Goal: Task Accomplishment & Management: Manage account settings

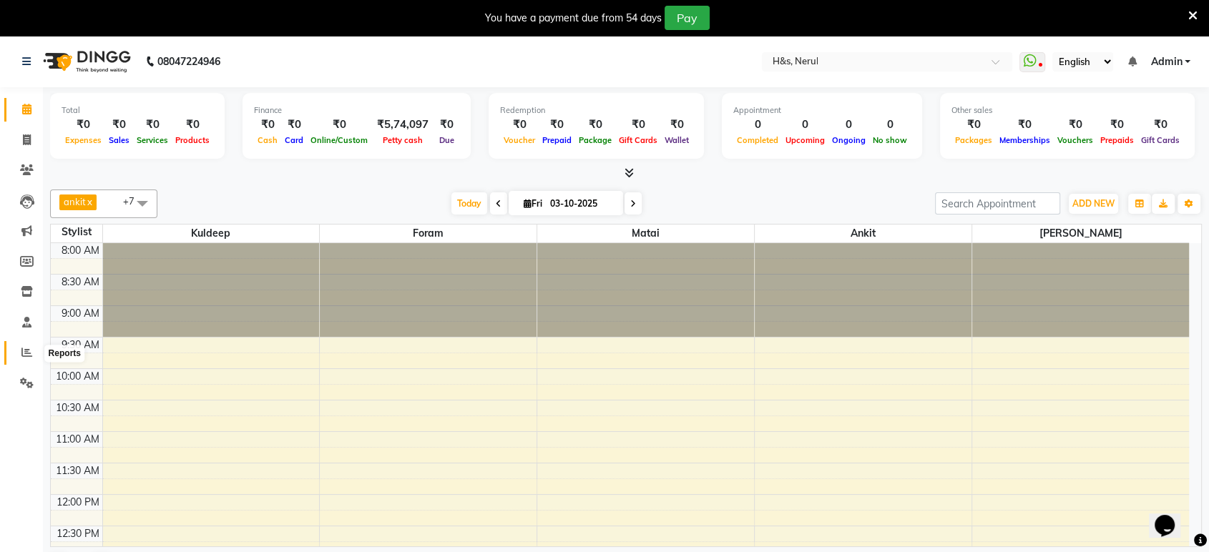
click at [20, 352] on span at bounding box center [26, 353] width 25 height 16
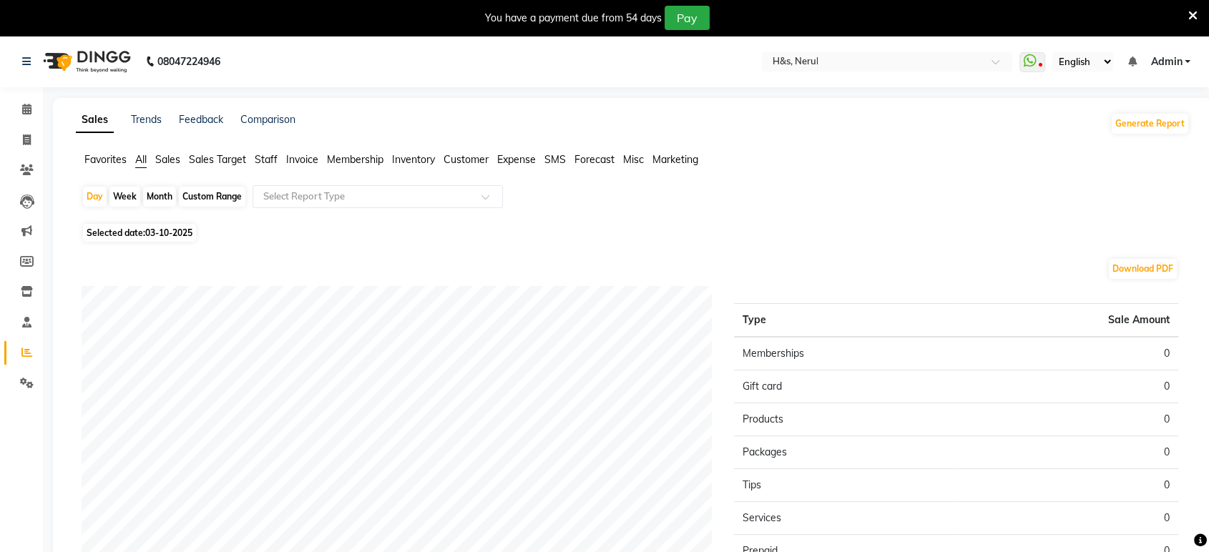
click at [160, 233] on span "03-10-2025" at bounding box center [168, 233] width 47 height 11
select select "10"
select select "2025"
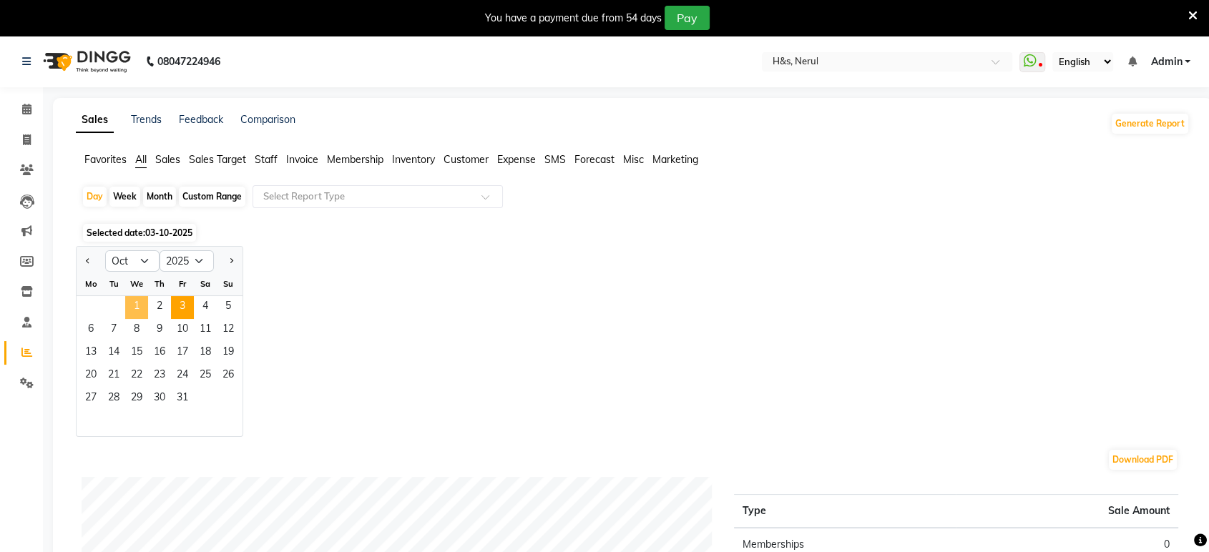
click at [125, 302] on span "1" at bounding box center [136, 307] width 23 height 23
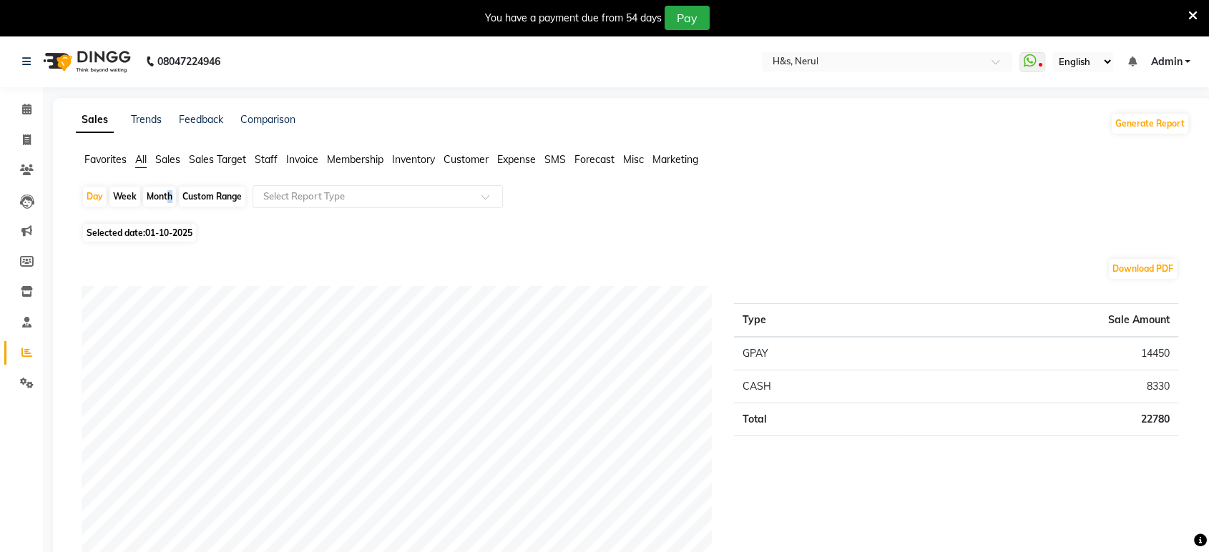
click at [165, 190] on div "Month" at bounding box center [159, 197] width 33 height 20
select select "10"
select select "2025"
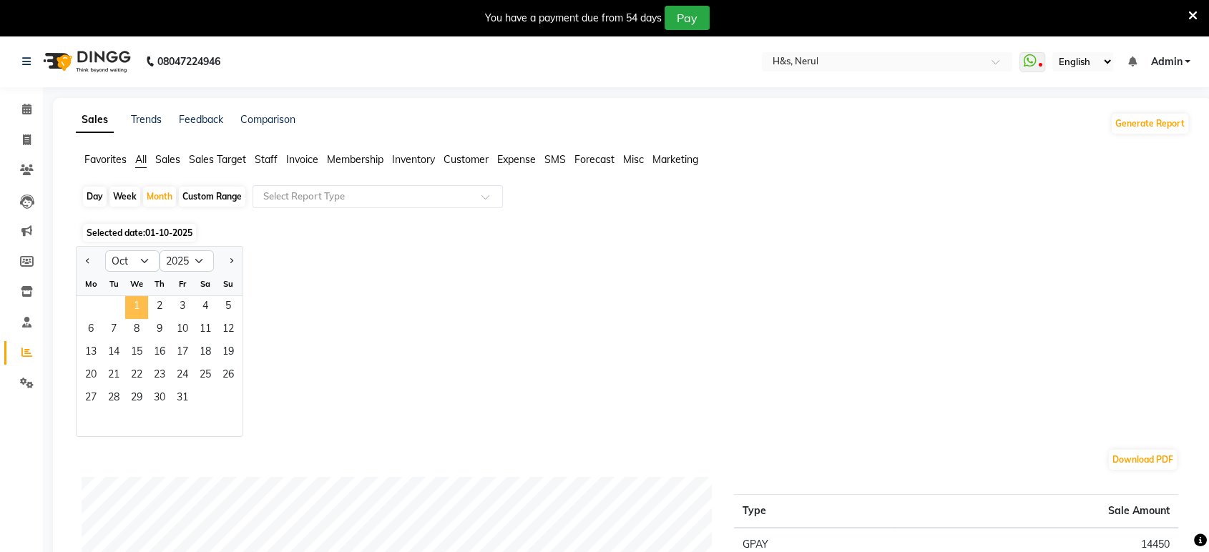
click at [128, 305] on span "1" at bounding box center [136, 307] width 23 height 23
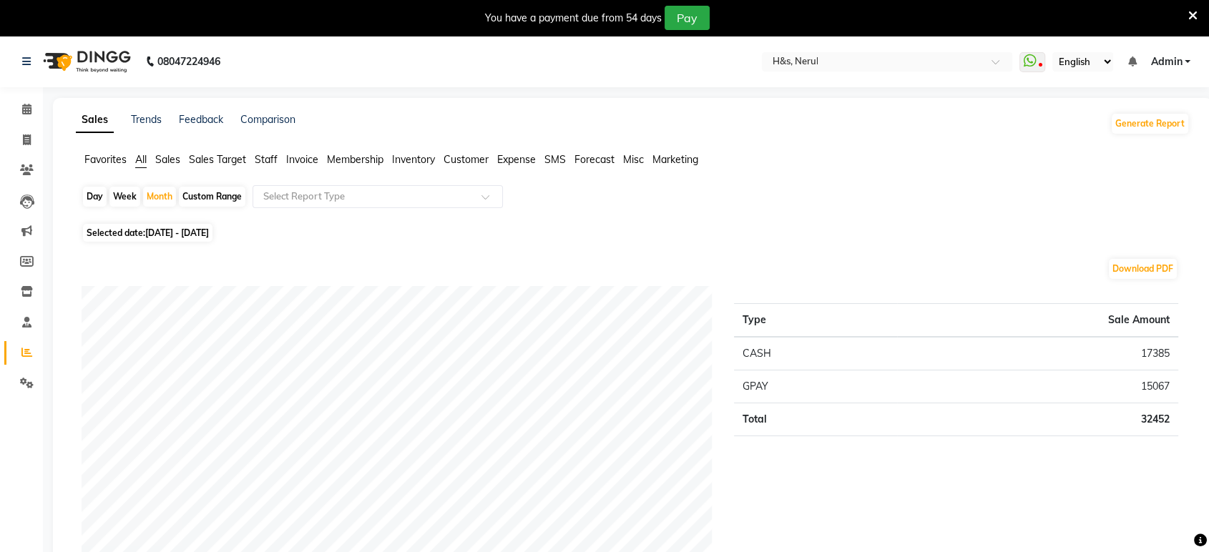
click at [87, 185] on div "Day Week Month Custom Range Select Report Type" at bounding box center [633, 202] width 1103 height 34
click at [87, 199] on div "Day" at bounding box center [95, 197] width 24 height 20
select select "10"
select select "2025"
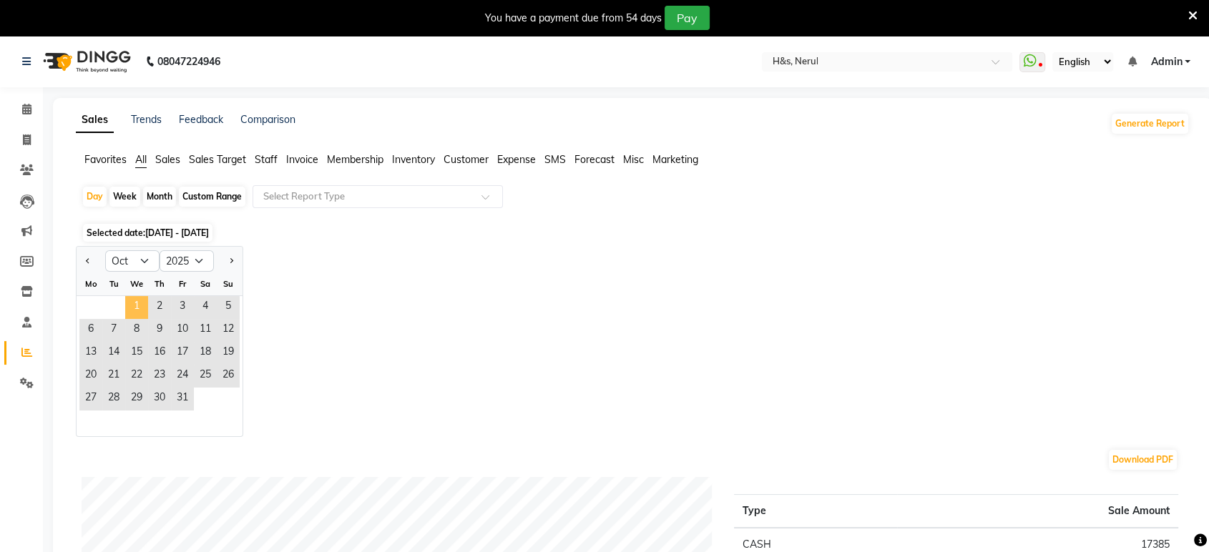
click at [137, 311] on span "1" at bounding box center [136, 307] width 23 height 23
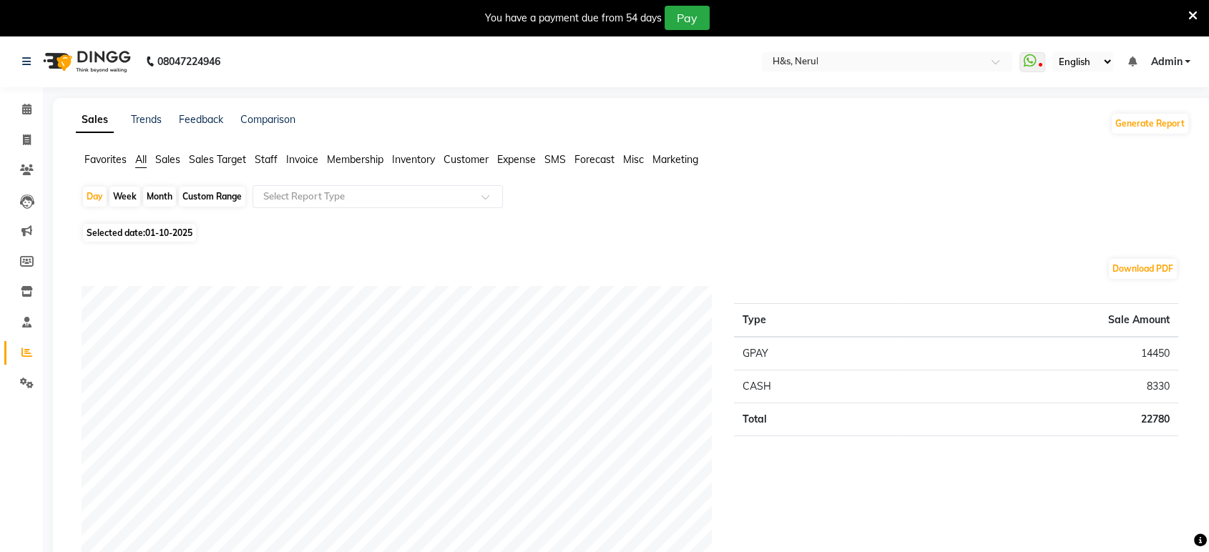
click at [167, 195] on div "Month" at bounding box center [159, 197] width 33 height 20
select select "10"
select select "2025"
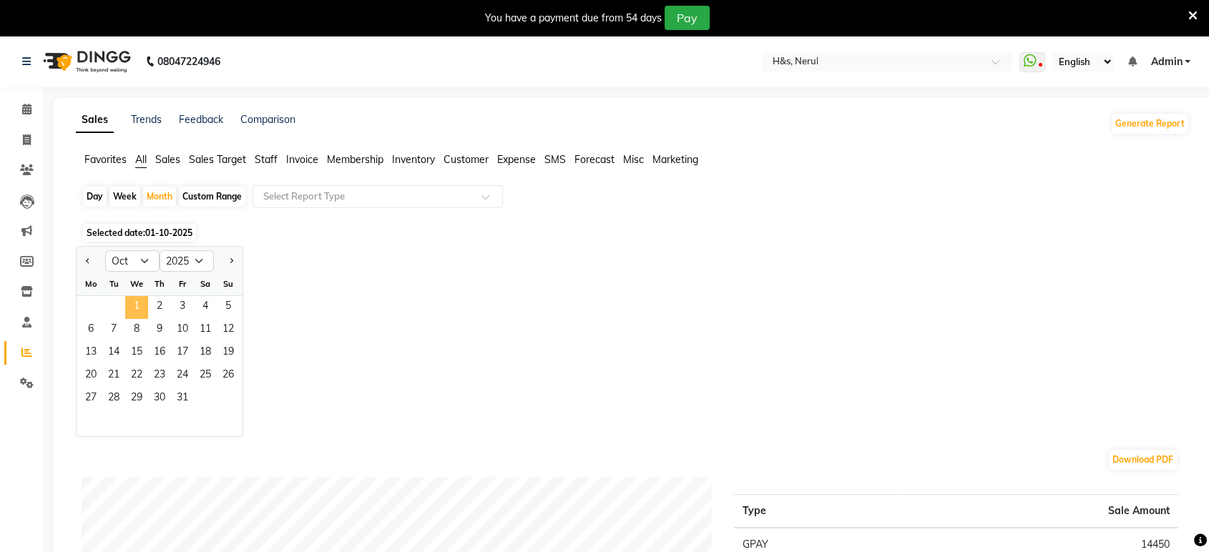
click at [147, 303] on span "1" at bounding box center [136, 307] width 23 height 23
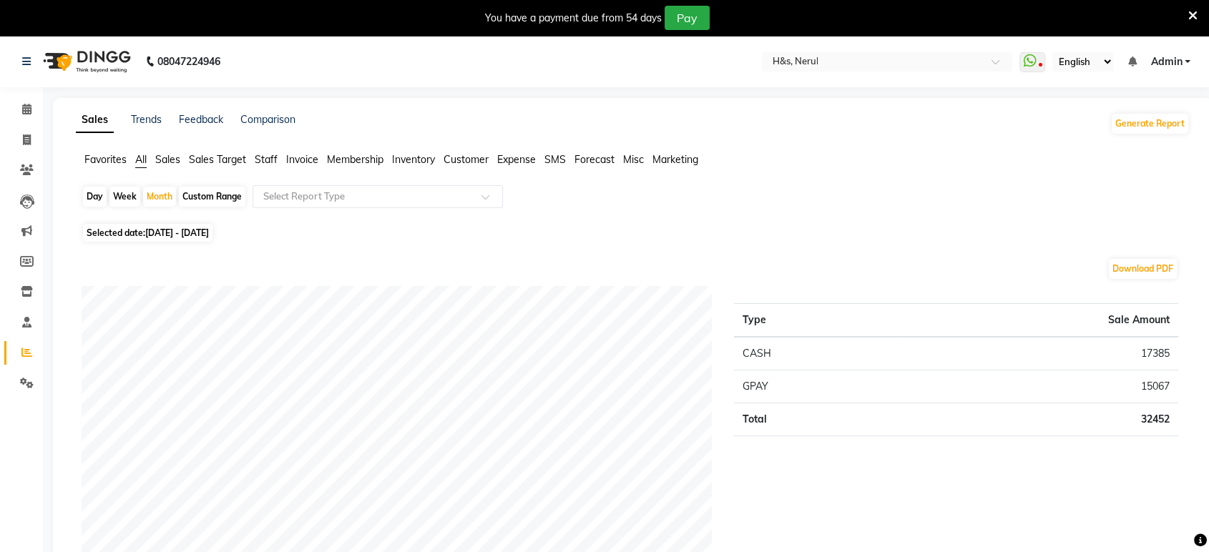
click at [83, 199] on div "Day" at bounding box center [95, 197] width 24 height 20
select select "10"
select select "2025"
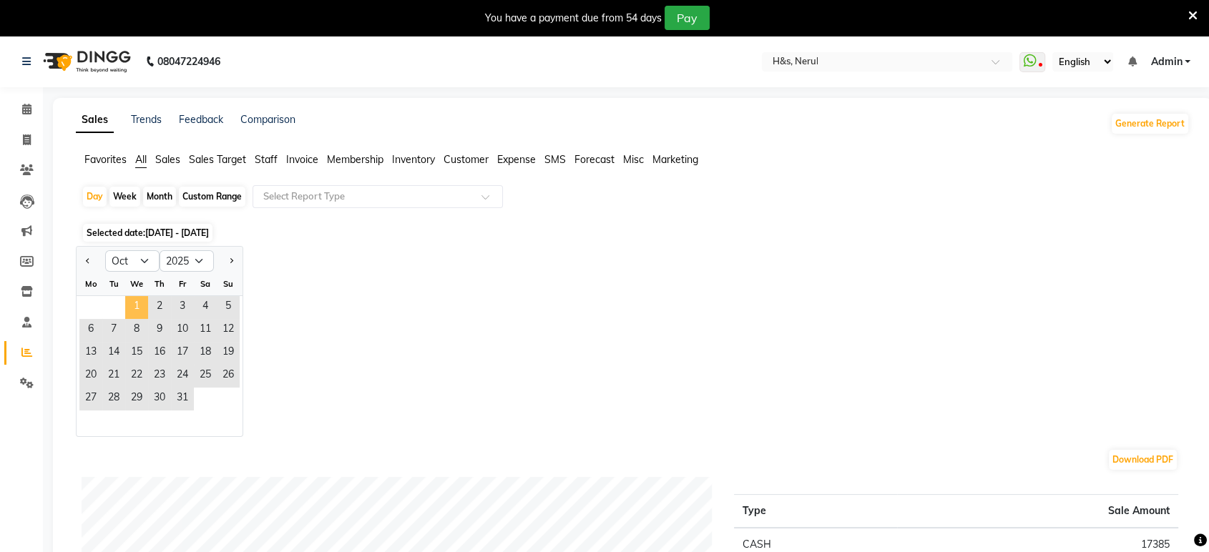
click at [135, 307] on span "1" at bounding box center [136, 307] width 23 height 23
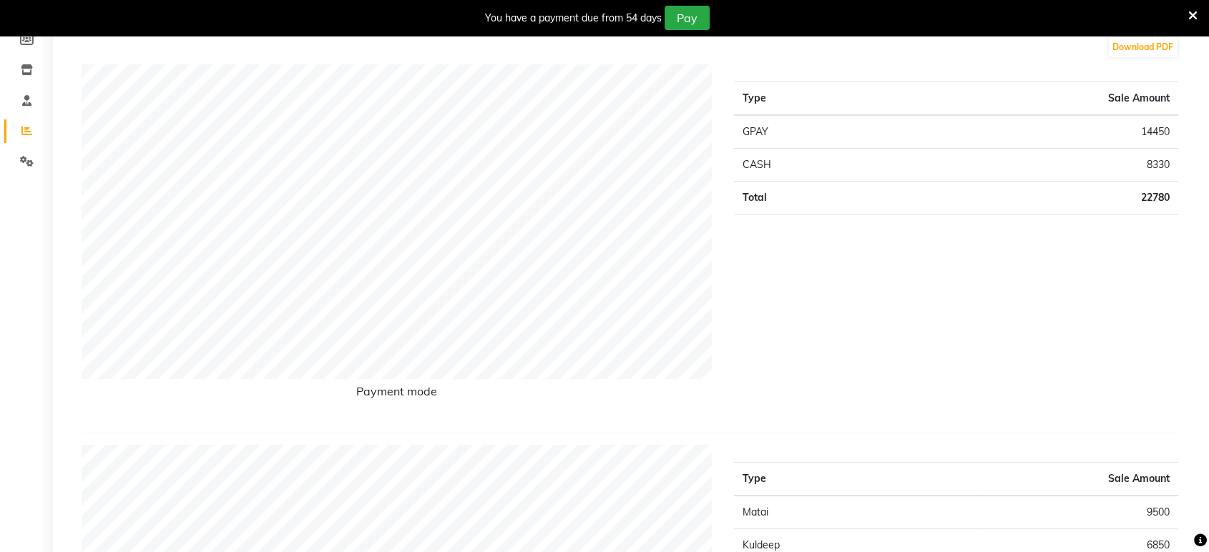
scroll to position [31, 0]
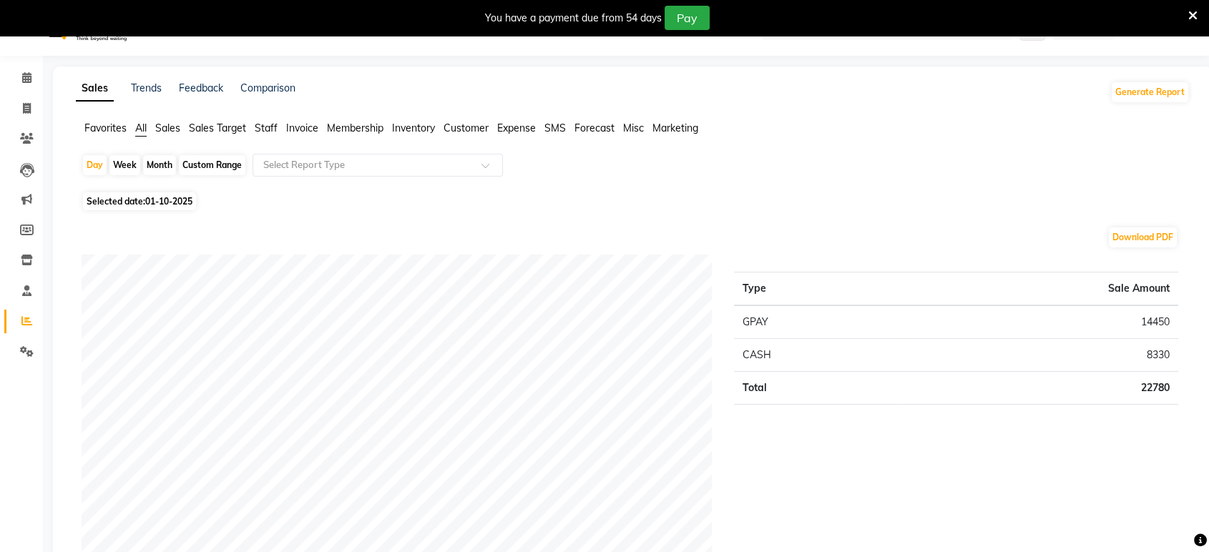
click at [263, 125] on span "Staff" at bounding box center [266, 128] width 23 height 13
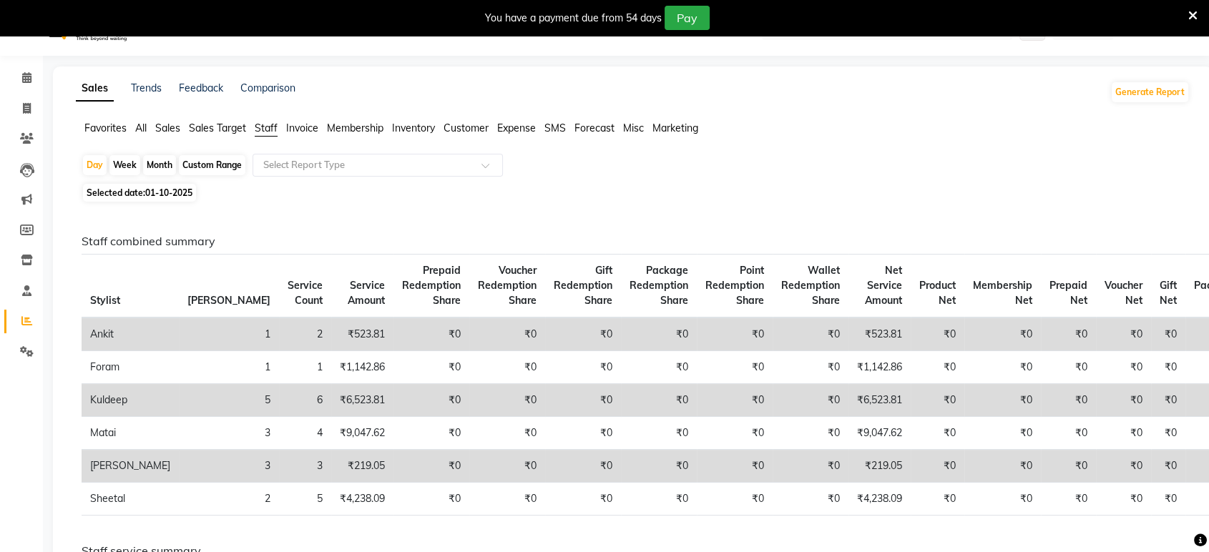
click at [205, 161] on div "Custom Range" at bounding box center [212, 165] width 67 height 20
select select "10"
select select "2025"
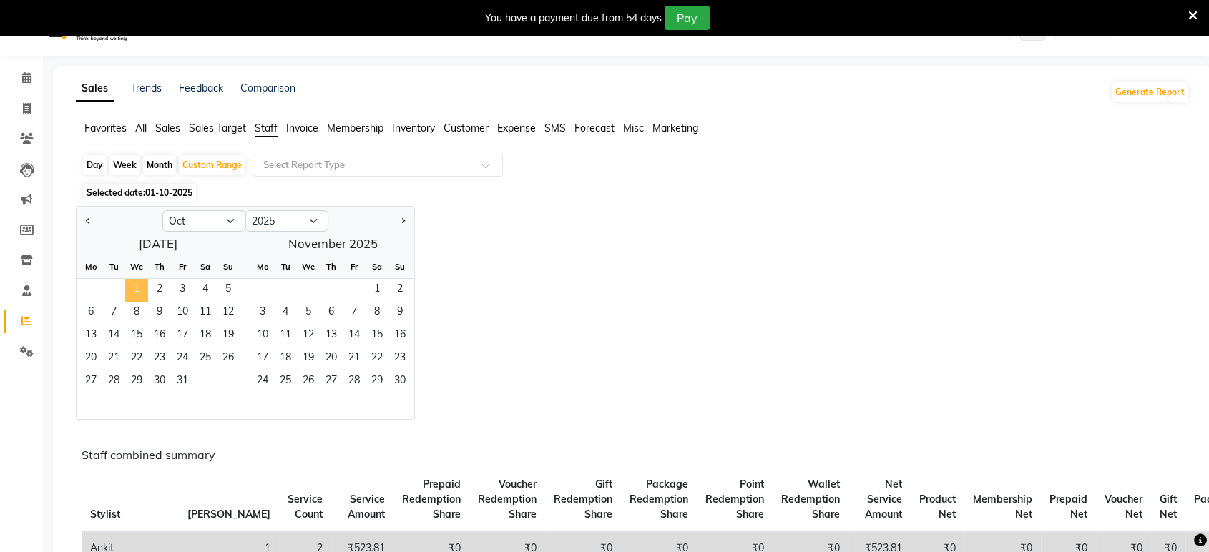
click at [134, 283] on span "1" at bounding box center [136, 290] width 23 height 23
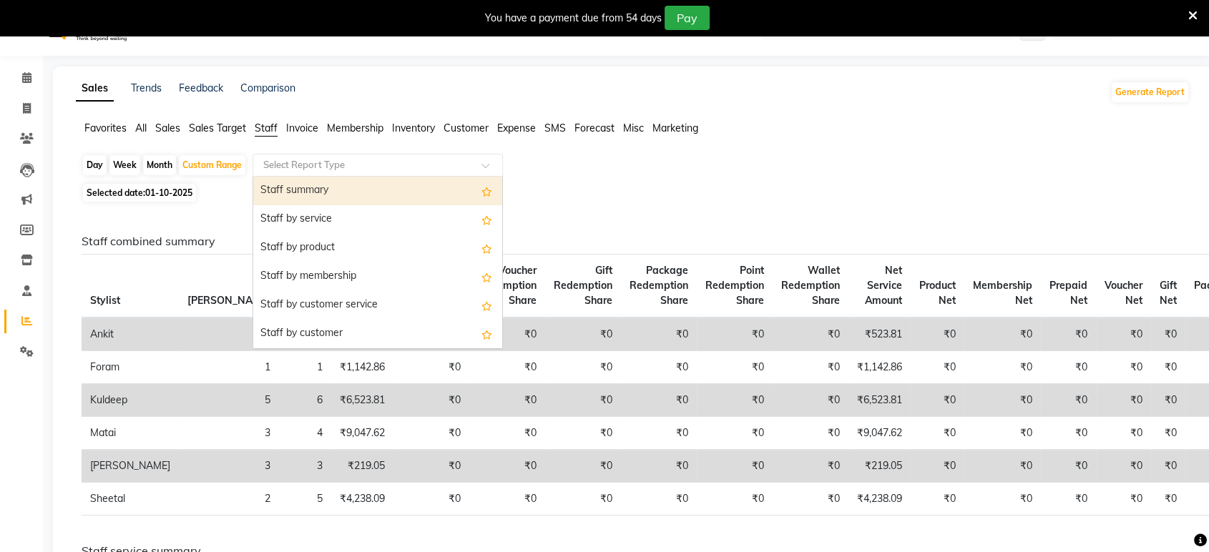
click at [294, 171] on input "text" at bounding box center [363, 165] width 206 height 14
click at [293, 198] on div "Staff summary" at bounding box center [377, 191] width 249 height 29
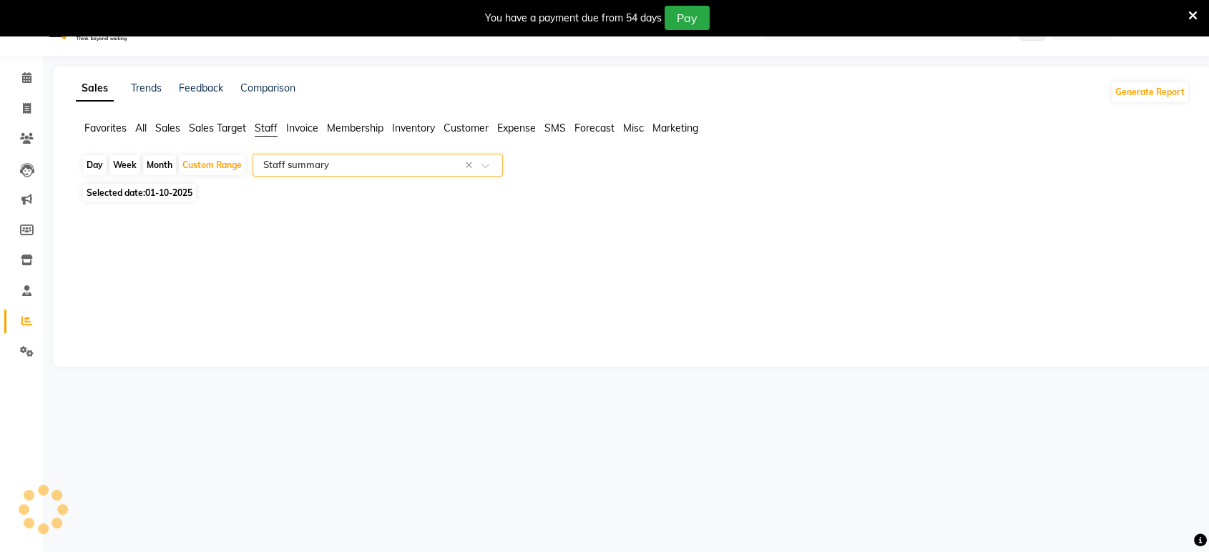
select select "full_report"
select select "csv"
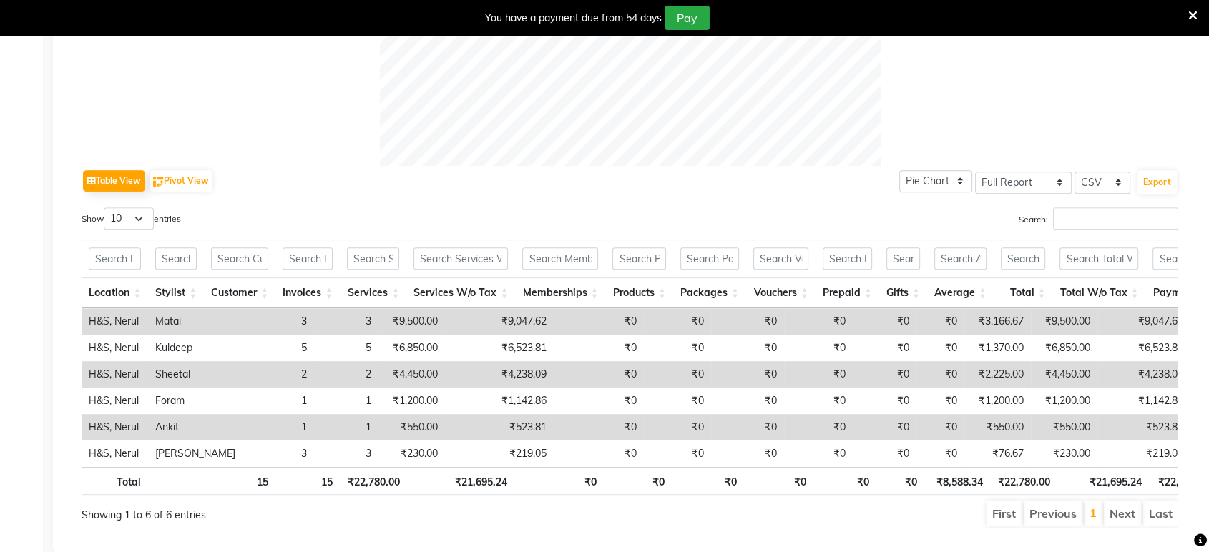
scroll to position [615, 0]
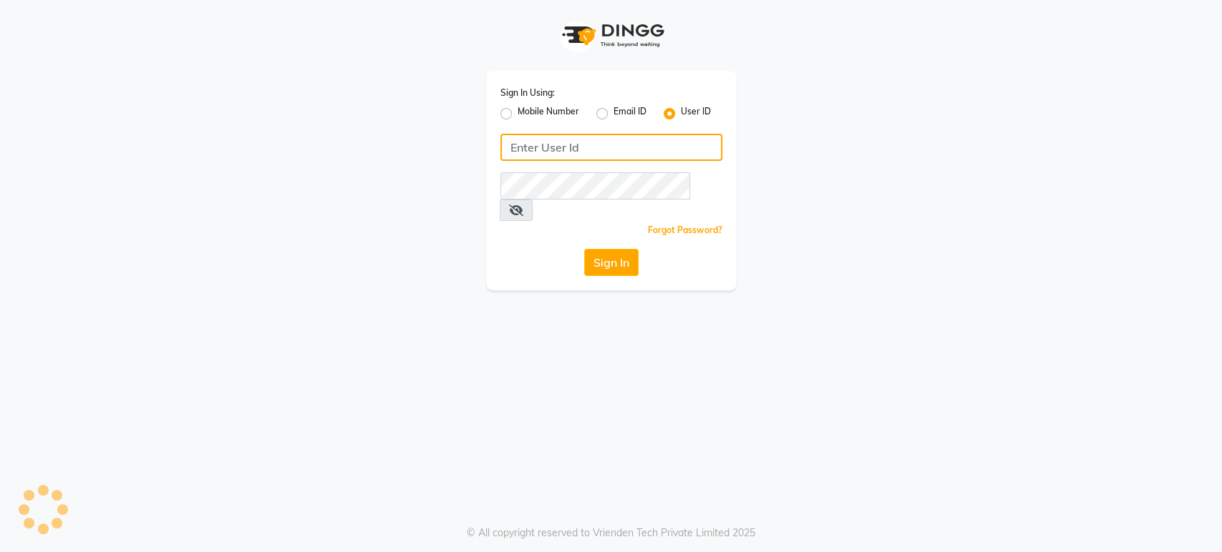
click at [648, 146] on input "Username" at bounding box center [611, 147] width 222 height 27
type input "H&S"
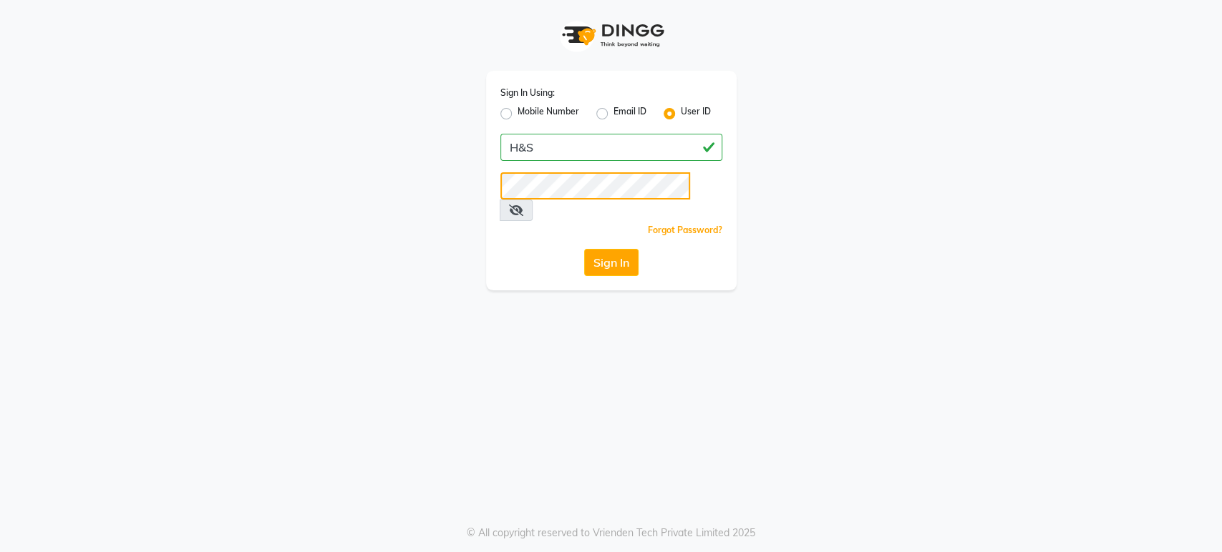
click at [584, 249] on button "Sign In" at bounding box center [611, 262] width 54 height 27
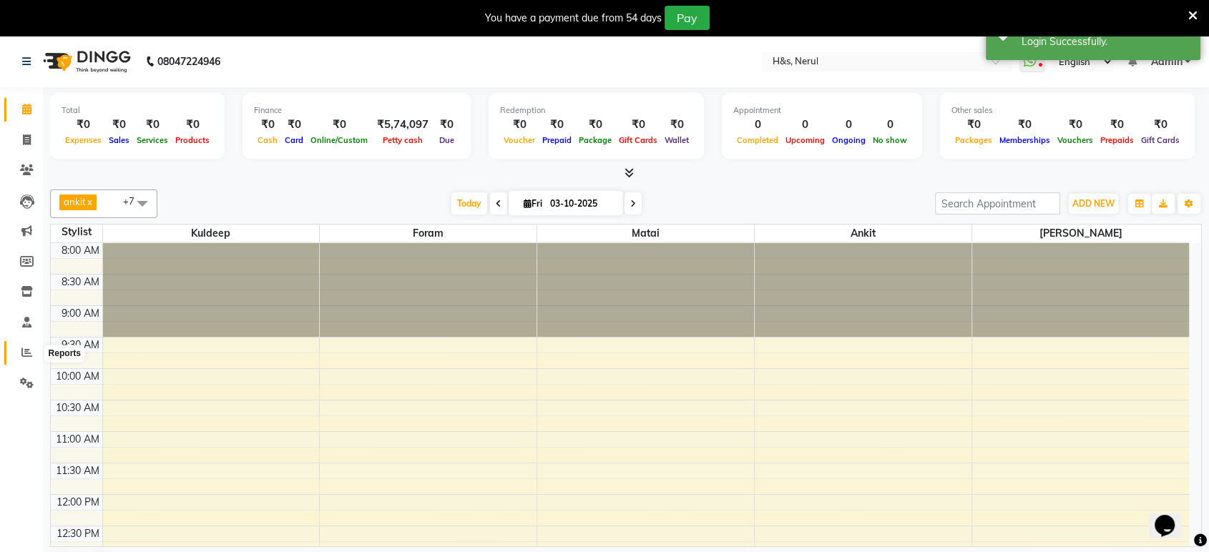
click at [14, 348] on span at bounding box center [26, 353] width 25 height 16
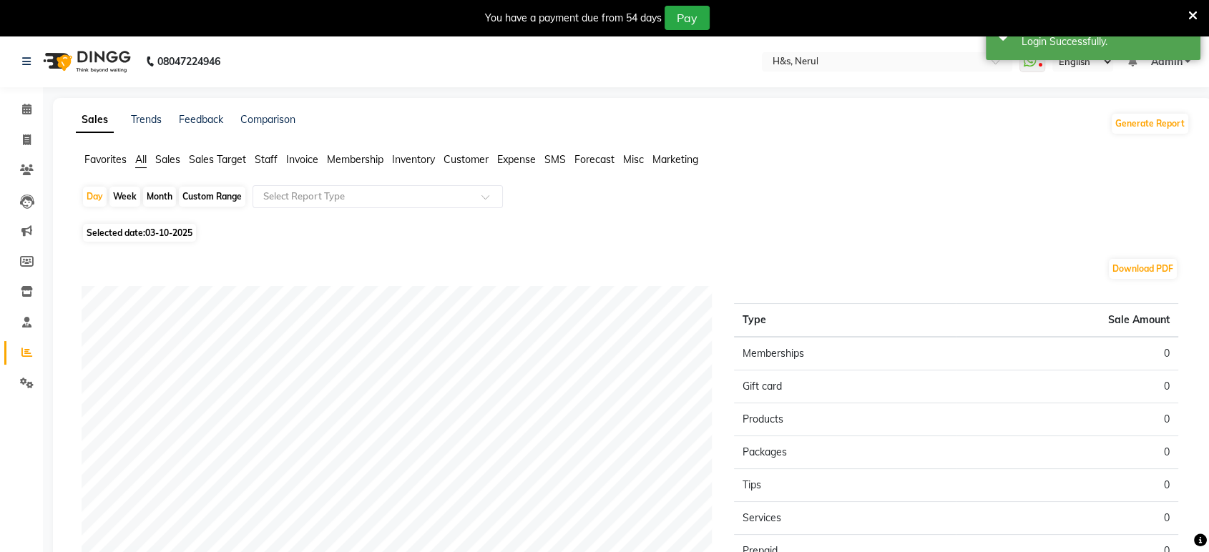
click at [131, 233] on span "Selected date: 03-10-2025" at bounding box center [139, 233] width 113 height 18
select select "10"
select select "2025"
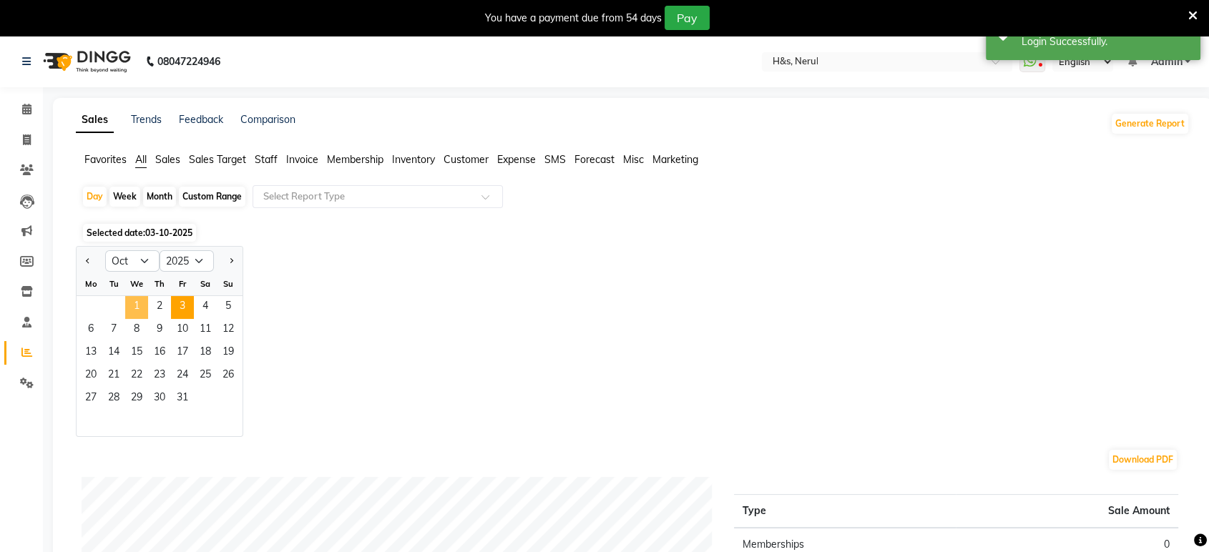
click at [145, 302] on span "1" at bounding box center [136, 307] width 23 height 23
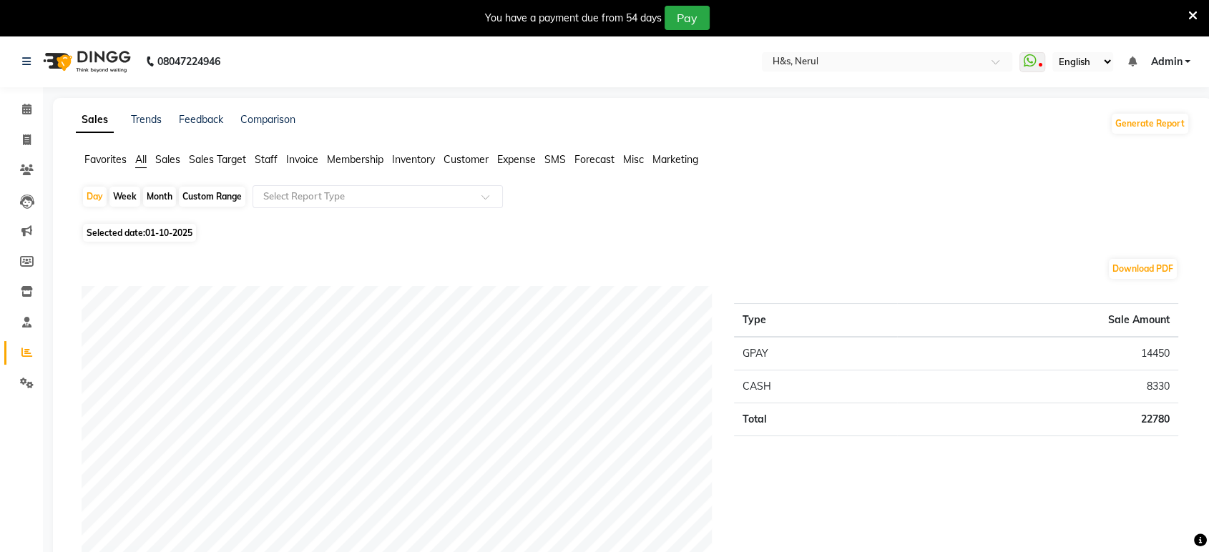
click at [268, 153] on span "Staff" at bounding box center [266, 159] width 23 height 13
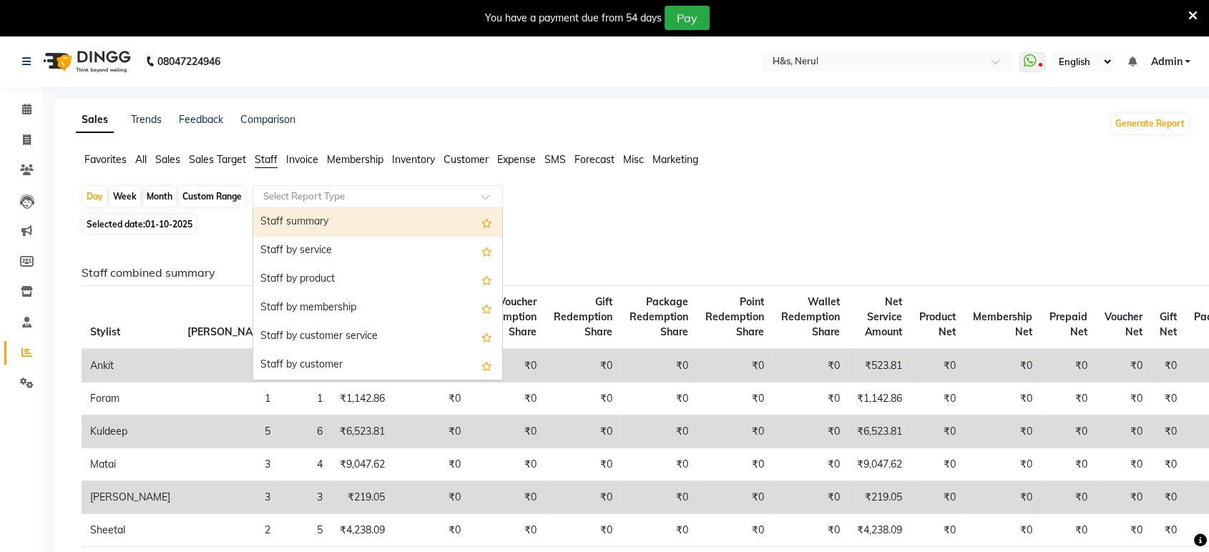
click at [278, 203] on input "text" at bounding box center [363, 197] width 206 height 14
click at [280, 210] on div "Staff summary" at bounding box center [377, 222] width 249 height 29
select select "full_report"
select select "csv"
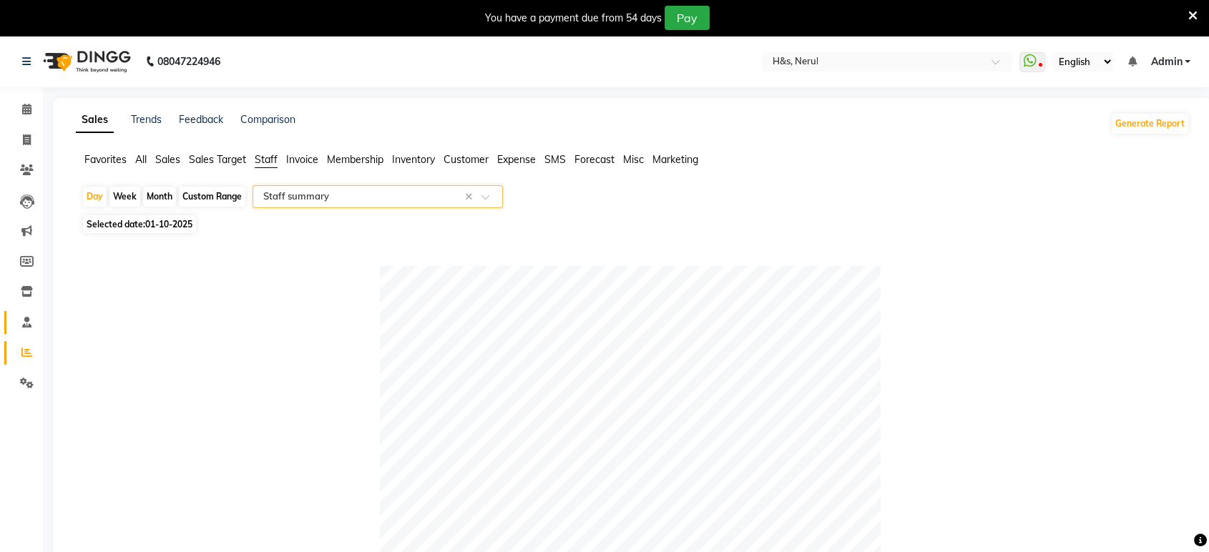
click at [27, 311] on link "Staff" at bounding box center [21, 323] width 34 height 24
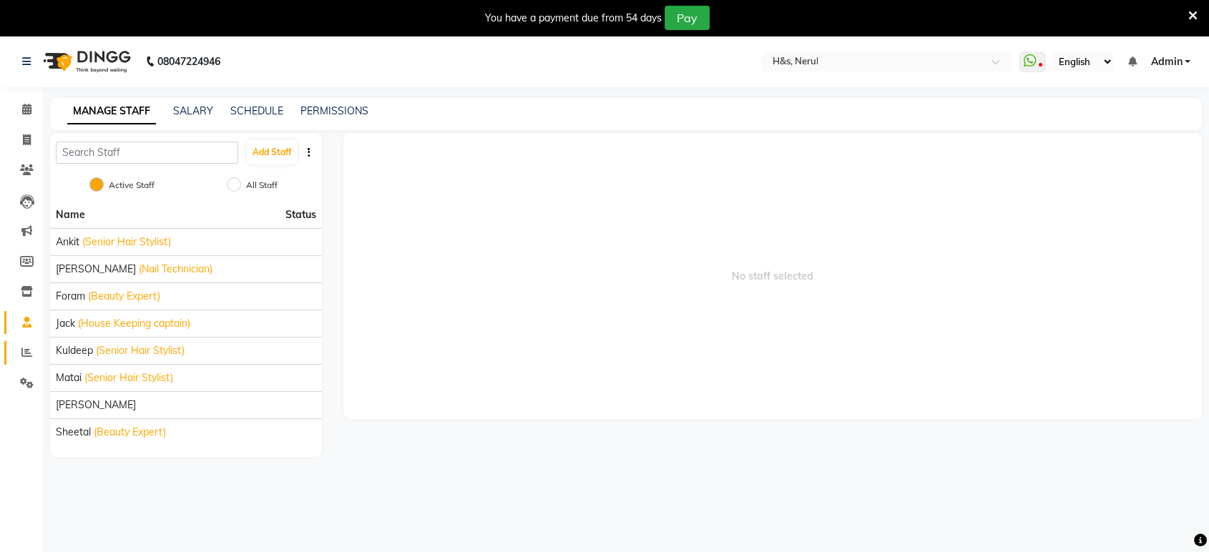
click at [26, 342] on link "Reports" at bounding box center [21, 353] width 34 height 24
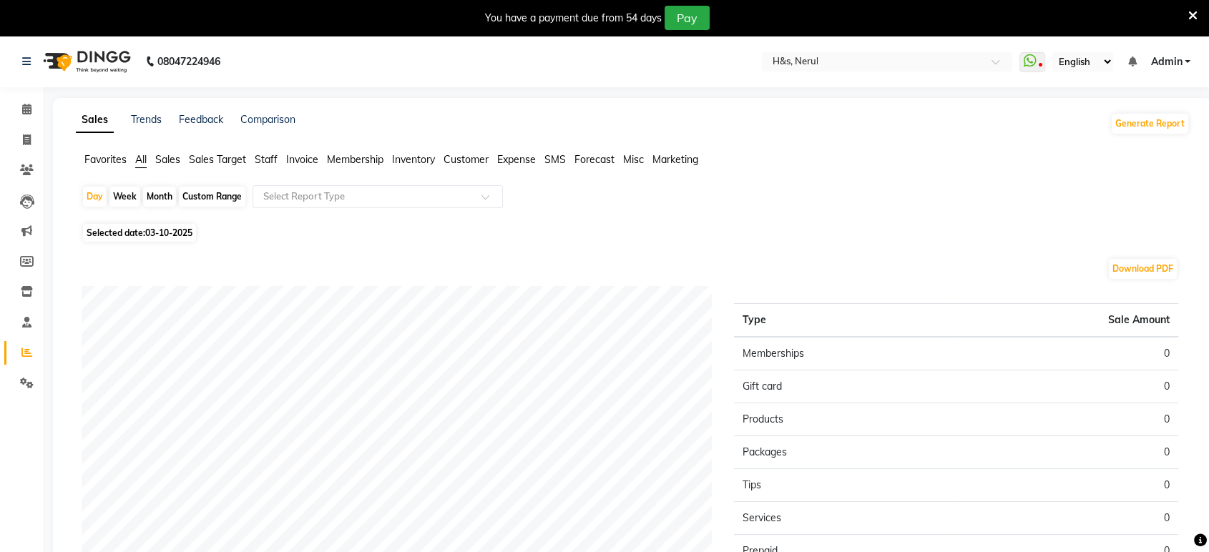
click at [195, 240] on span "Selected date: 03-10-2025" at bounding box center [139, 233] width 113 height 18
select select "10"
select select "2025"
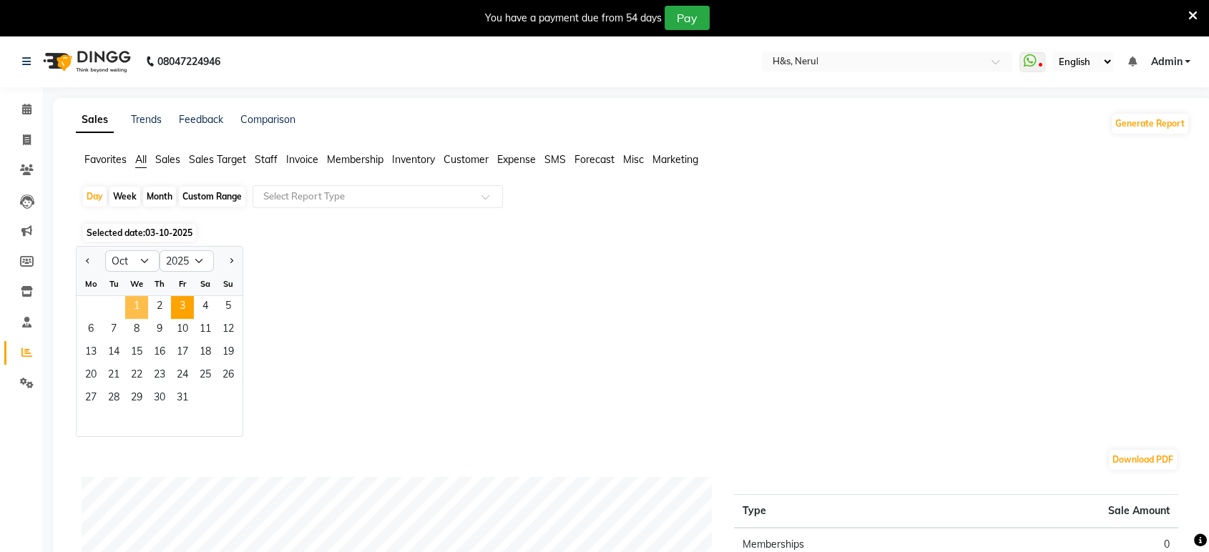
click at [134, 308] on span "1" at bounding box center [136, 307] width 23 height 23
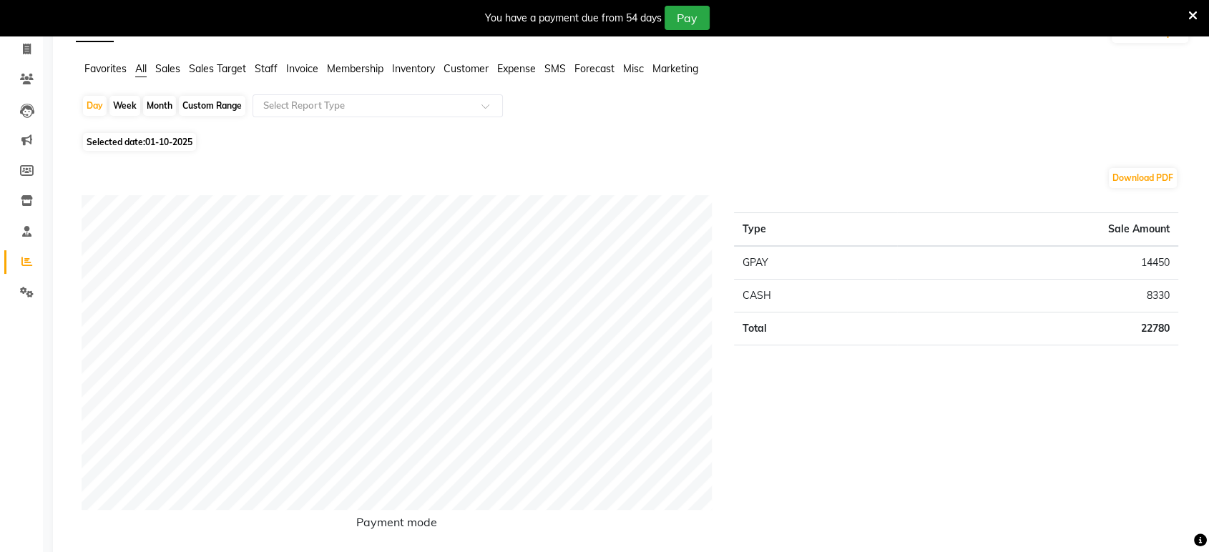
scroll to position [52, 0]
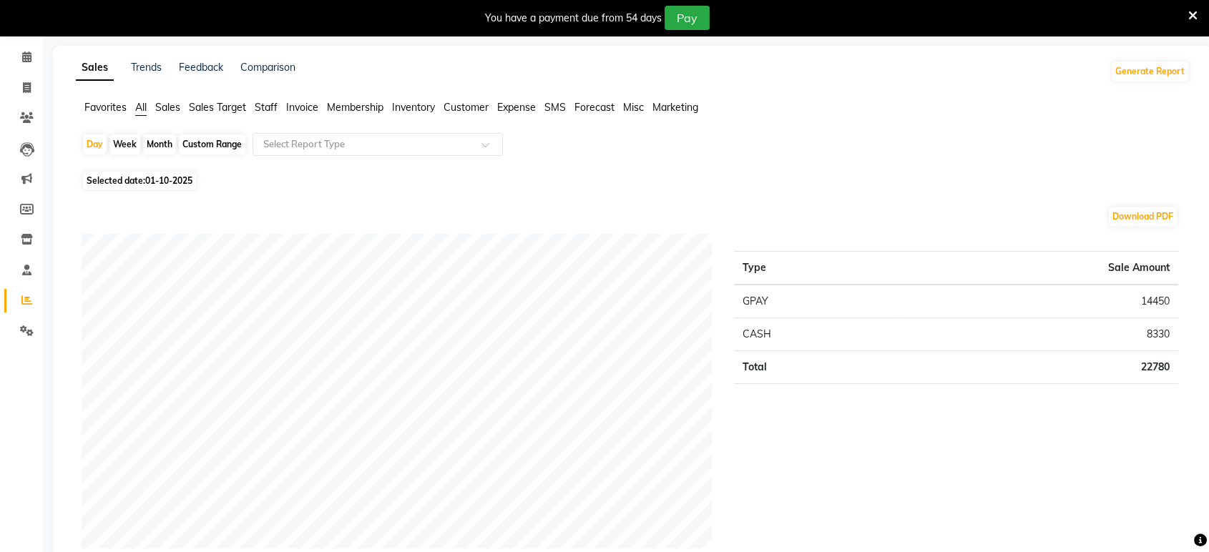
click at [17, 87] on span at bounding box center [26, 88] width 25 height 16
select select "service"
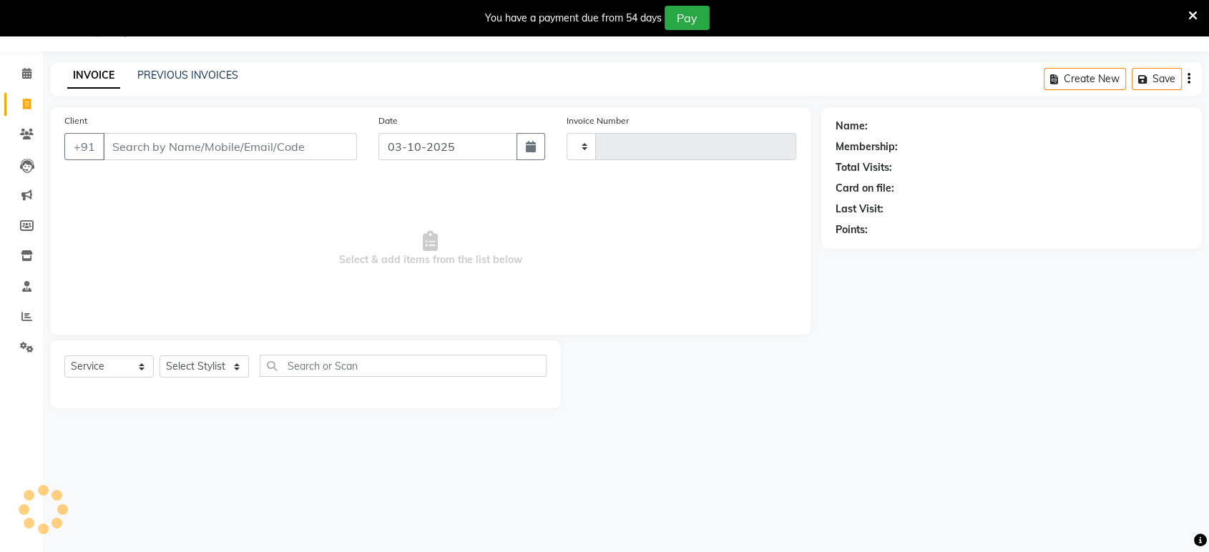
type input "2457"
select select "6419"
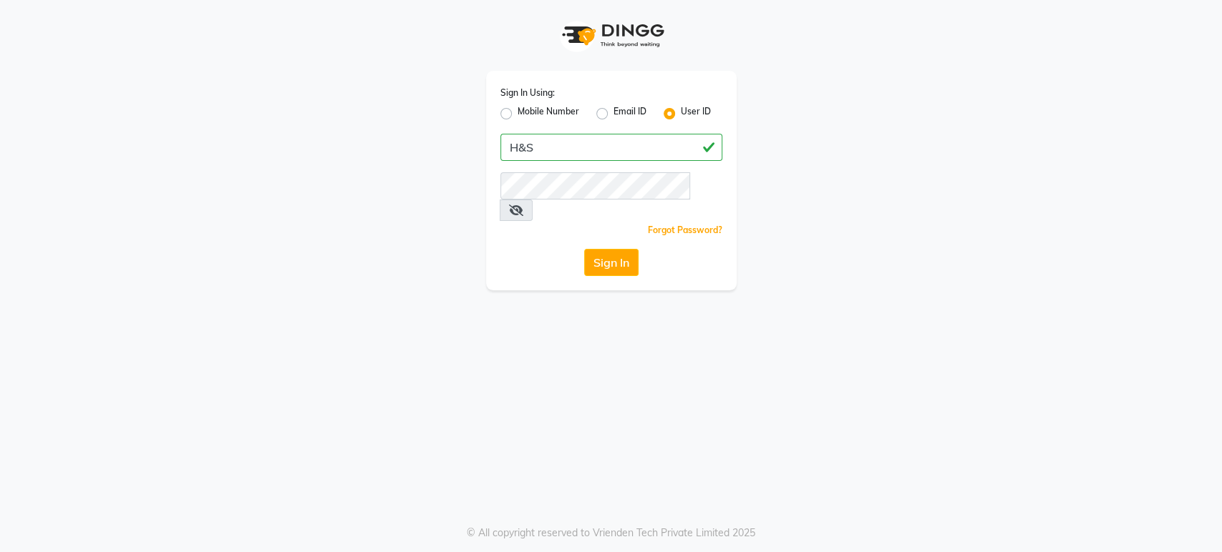
type input "H&S"
click at [584, 249] on button "Sign In" at bounding box center [611, 262] width 54 height 27
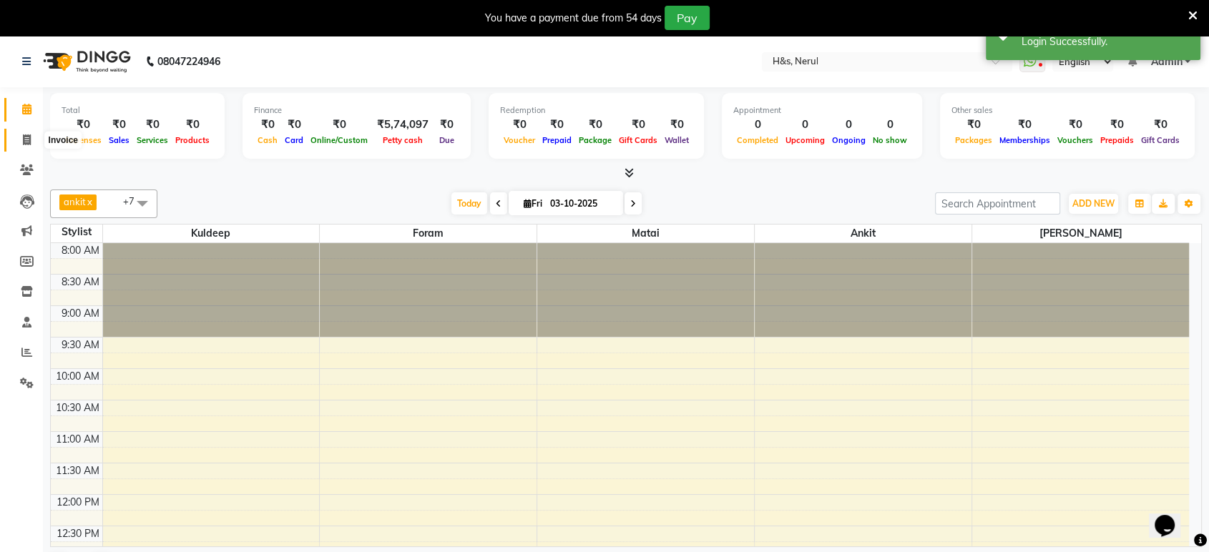
click at [19, 136] on span at bounding box center [26, 140] width 25 height 16
select select "service"
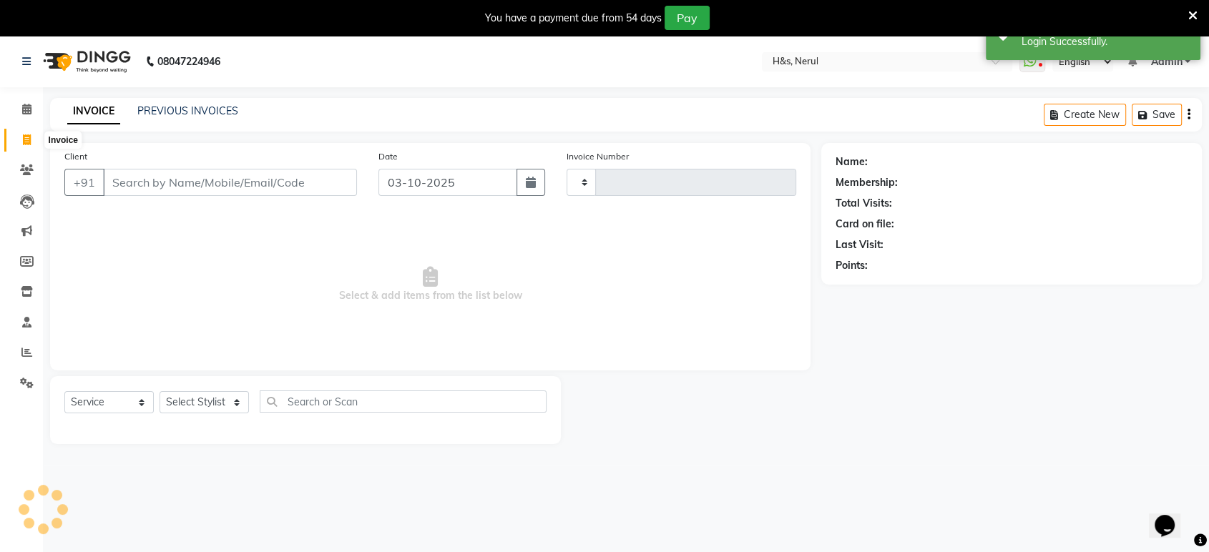
type input "2457"
select select "6419"
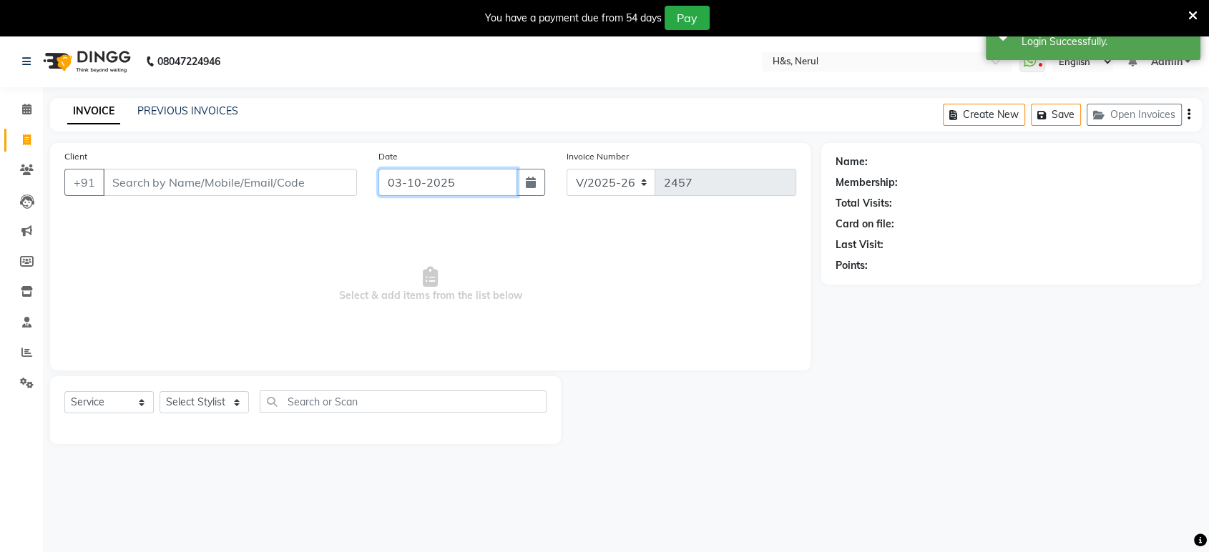
click at [497, 180] on input "03-10-2025" at bounding box center [448, 182] width 139 height 27
select select "10"
select select "2025"
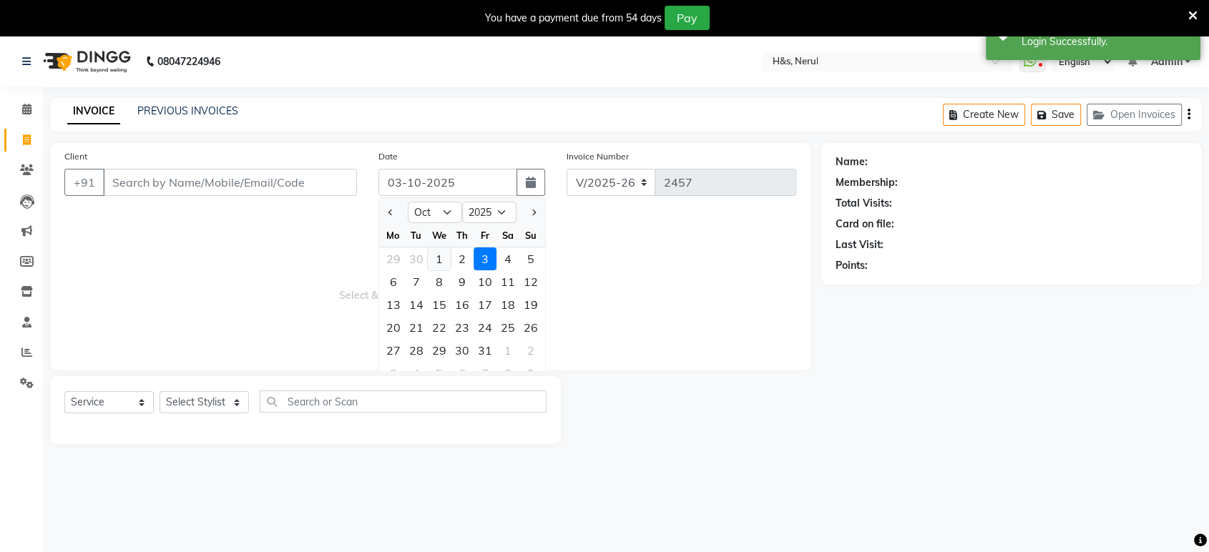
click at [437, 257] on div "1" at bounding box center [439, 259] width 23 height 23
type input "01-10-2025"
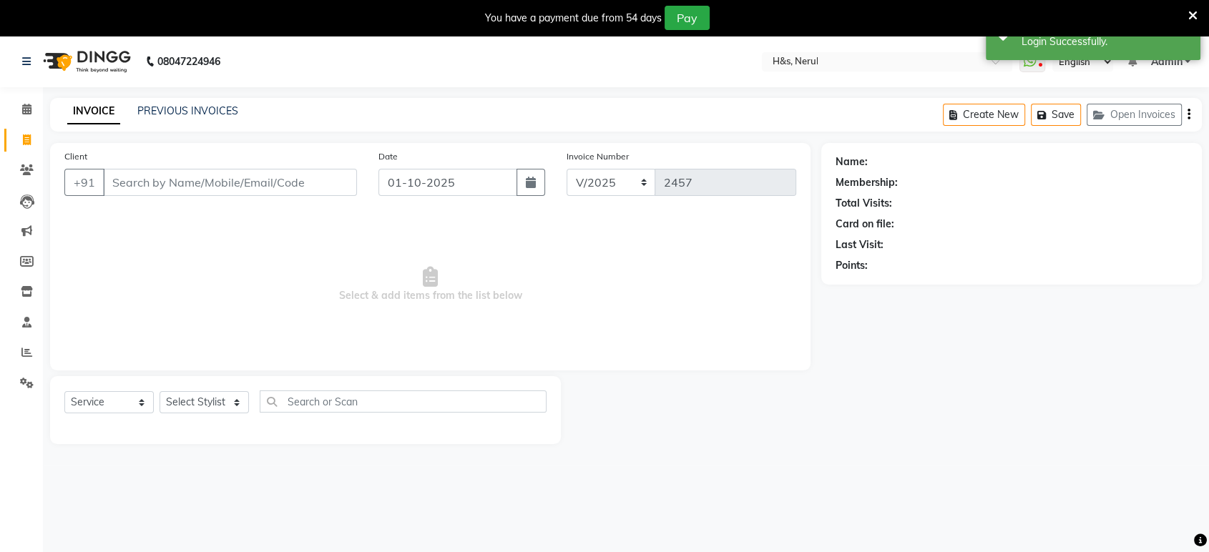
drag, startPoint x: 229, startPoint y: 387, endPoint x: 225, endPoint y: 403, distance: 16.3
click at [229, 390] on div "Select Service Product Membership Package Voucher Prepaid Gift Card Select Styl…" at bounding box center [305, 410] width 511 height 68
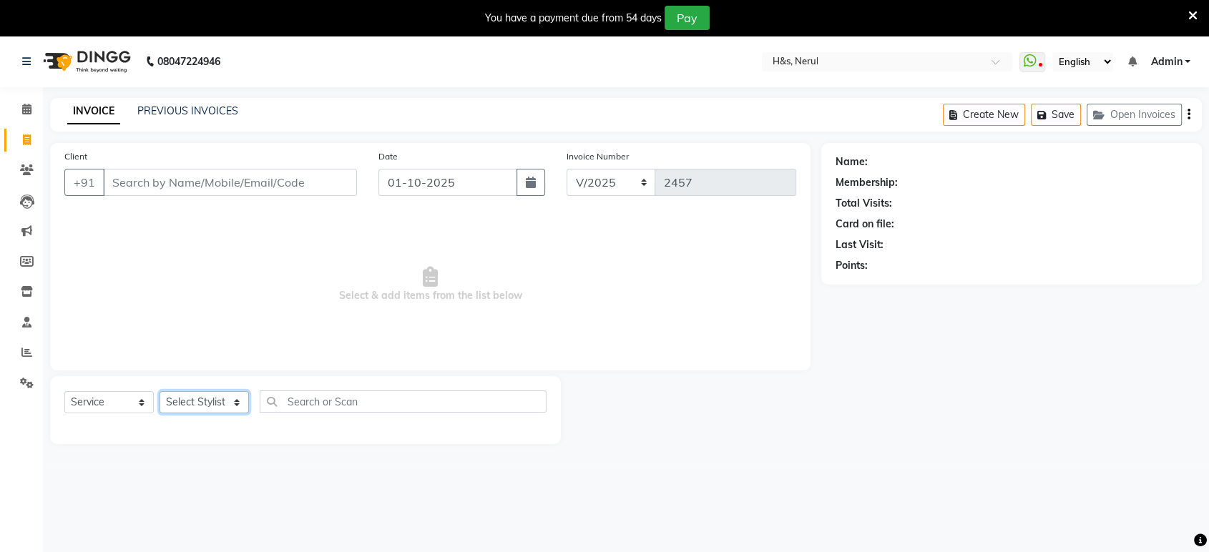
click at [225, 403] on select "Select Stylist ankit Dipeeka Foram jack Kuldeep matai riddhi sheetal" at bounding box center [204, 402] width 89 height 22
select select "61692"
click at [160, 391] on select "Select Stylist ankit Dipeeka Foram jack Kuldeep matai riddhi sheetal" at bounding box center [204, 402] width 89 height 22
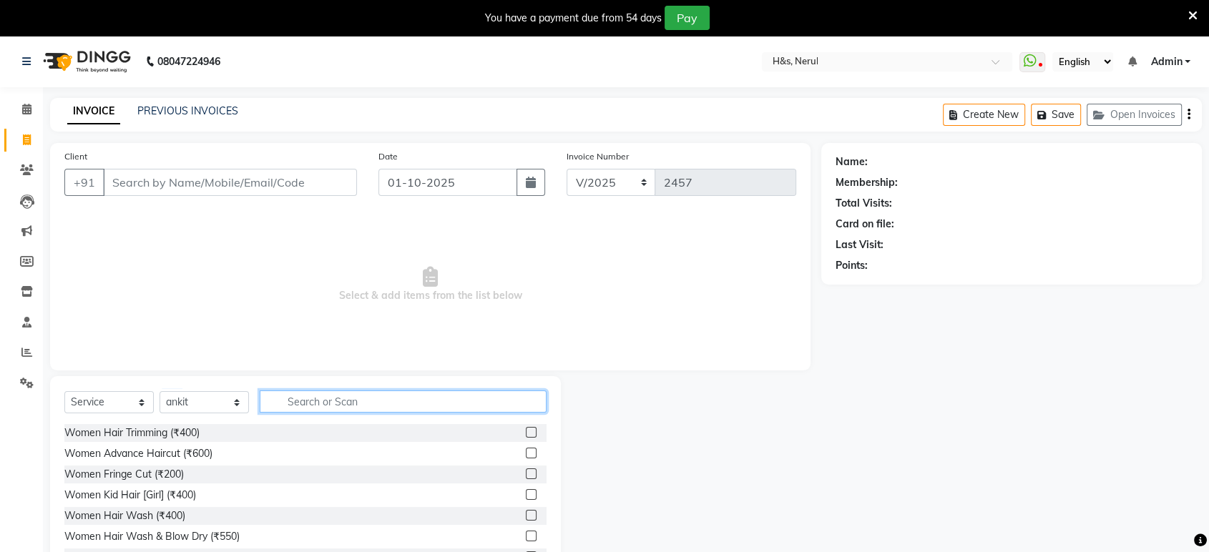
click at [393, 398] on input "text" at bounding box center [403, 402] width 287 height 22
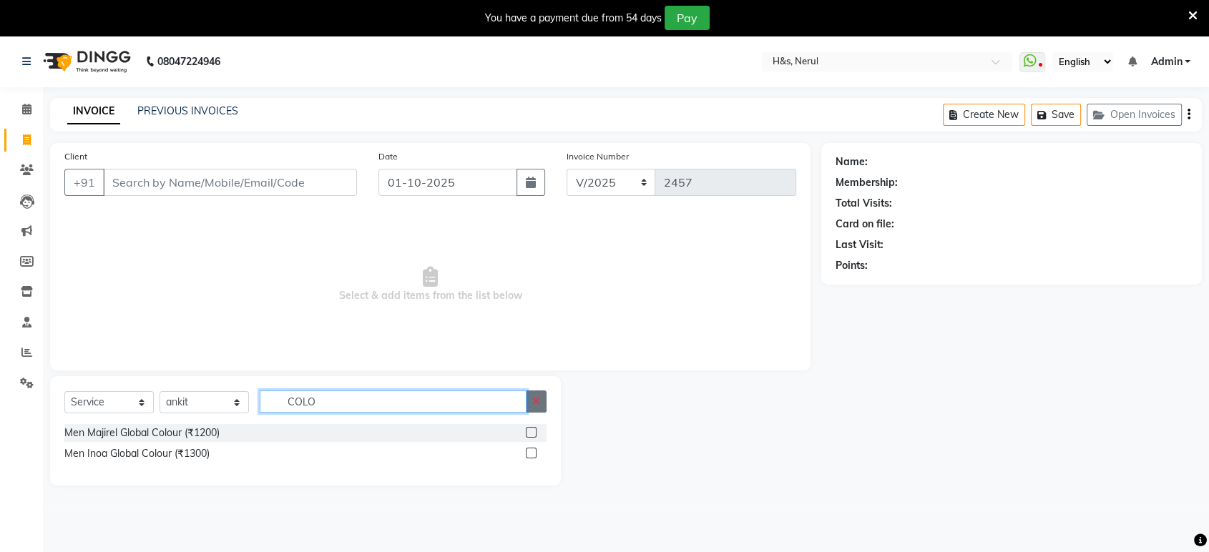
type input "COLO"
click at [532, 400] on icon "button" at bounding box center [536, 401] width 8 height 10
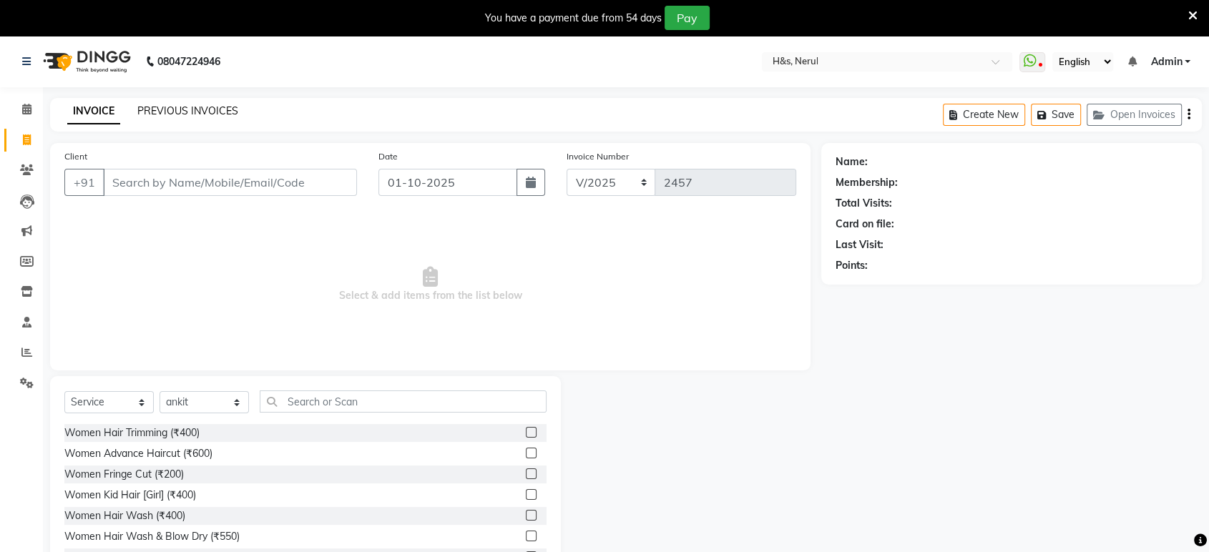
drag, startPoint x: 200, startPoint y: 129, endPoint x: 205, endPoint y: 109, distance: 19.8
click at [200, 125] on div "INVOICE PREVIOUS INVOICES Create New Save Open Invoices" at bounding box center [626, 115] width 1152 height 34
click at [205, 109] on link "PREVIOUS INVOICES" at bounding box center [187, 110] width 101 height 13
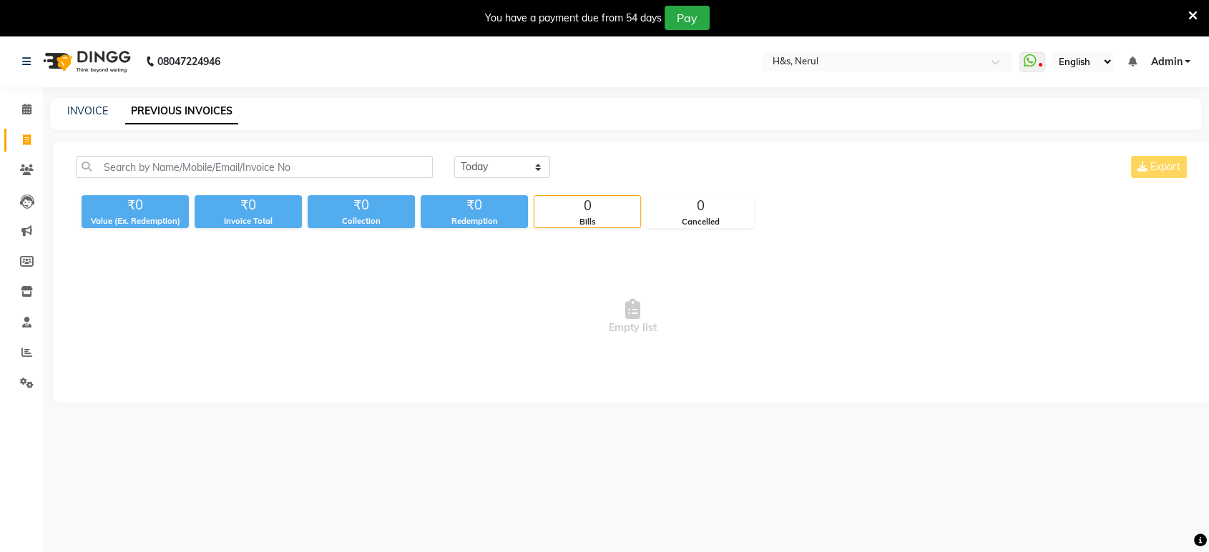
click at [164, 107] on link "PREVIOUS INVOICES" at bounding box center [181, 112] width 113 height 26
click at [512, 174] on select "Today Yesterday Custom Range" at bounding box center [502, 167] width 96 height 22
click at [454, 156] on select "Today Yesterday Custom Range" at bounding box center [502, 167] width 96 height 22
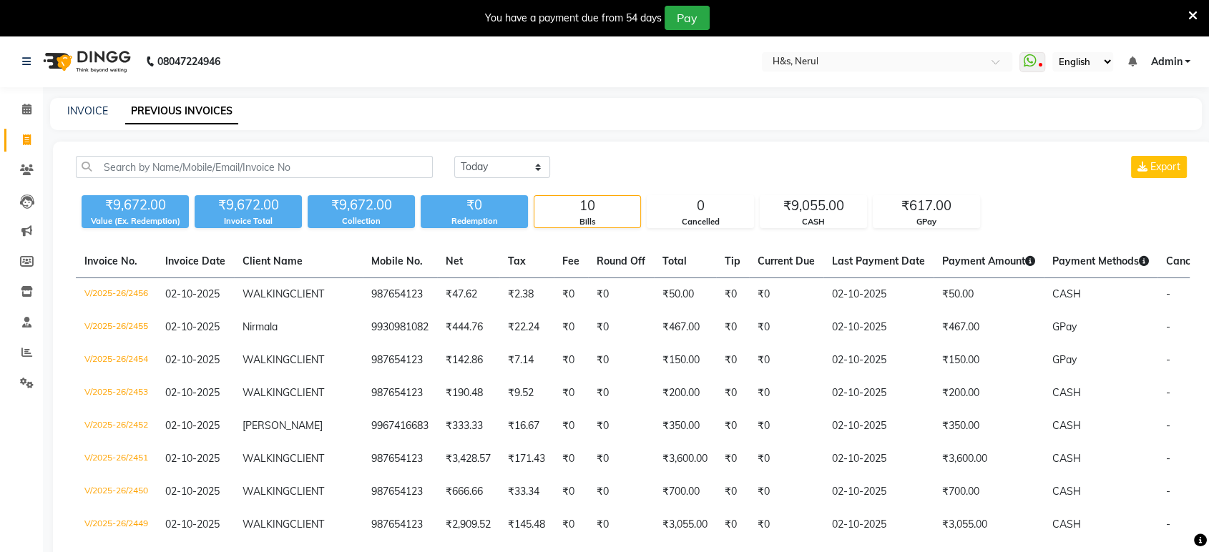
click at [515, 149] on div "Today Yesterday Custom Range Export ₹9,672.00 Value (Ex. Redemption) ₹9,672.00 …" at bounding box center [633, 403] width 1160 height 522
click at [522, 157] on select "Today Yesterday Custom Range" at bounding box center [502, 167] width 96 height 22
select select "range"
click at [454, 156] on select "Today Yesterday Custom Range" at bounding box center [502, 167] width 96 height 22
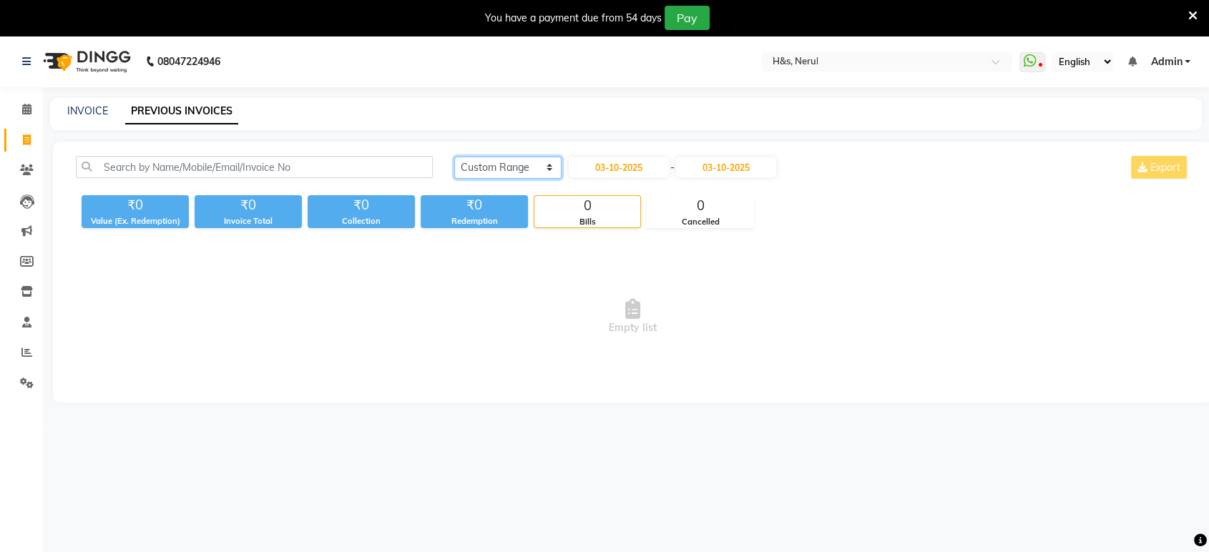
click at [515, 170] on select "Today Yesterday Custom Range" at bounding box center [507, 168] width 107 height 22
click at [454, 157] on select "Today Yesterday Custom Range" at bounding box center [507, 168] width 107 height 22
click at [632, 160] on input "03-10-2025" at bounding box center [619, 167] width 100 height 20
select select "10"
select select "2025"
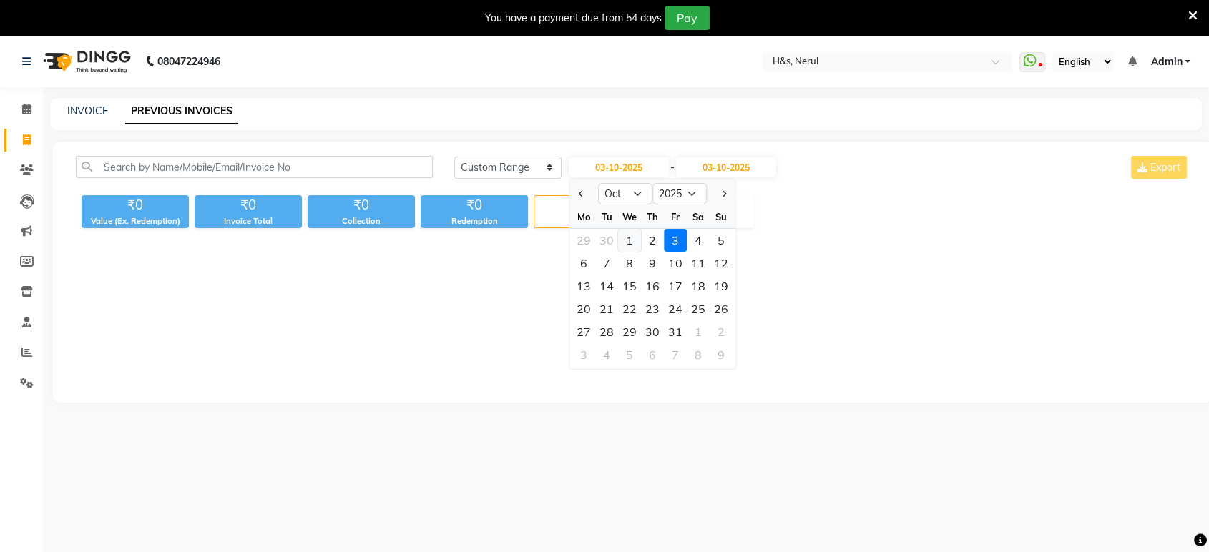
click at [628, 240] on div "1" at bounding box center [629, 240] width 23 height 23
type input "01-10-2025"
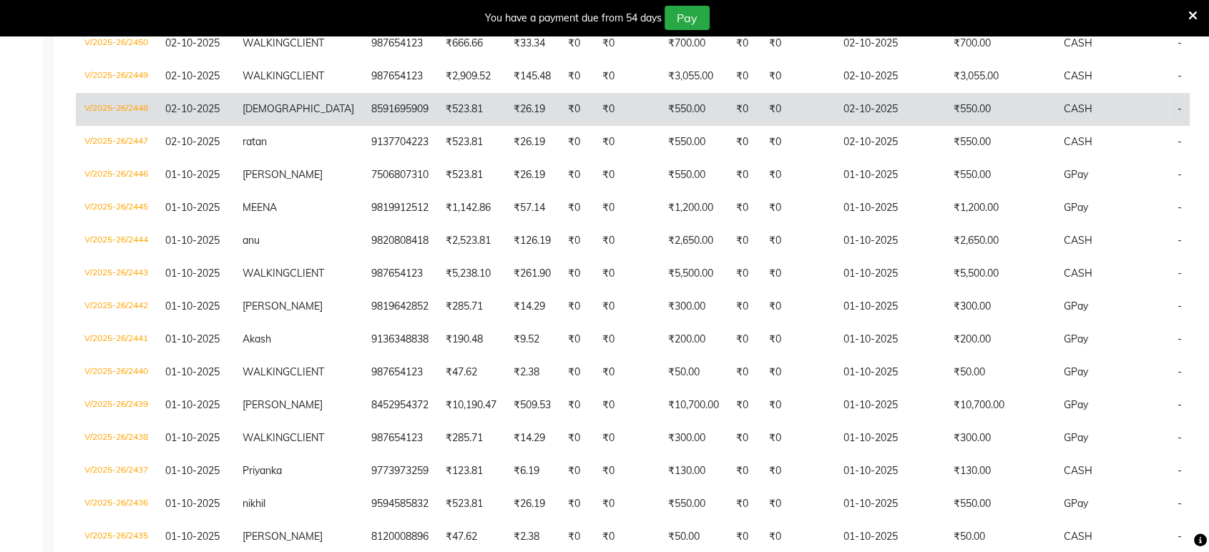
scroll to position [450, 0]
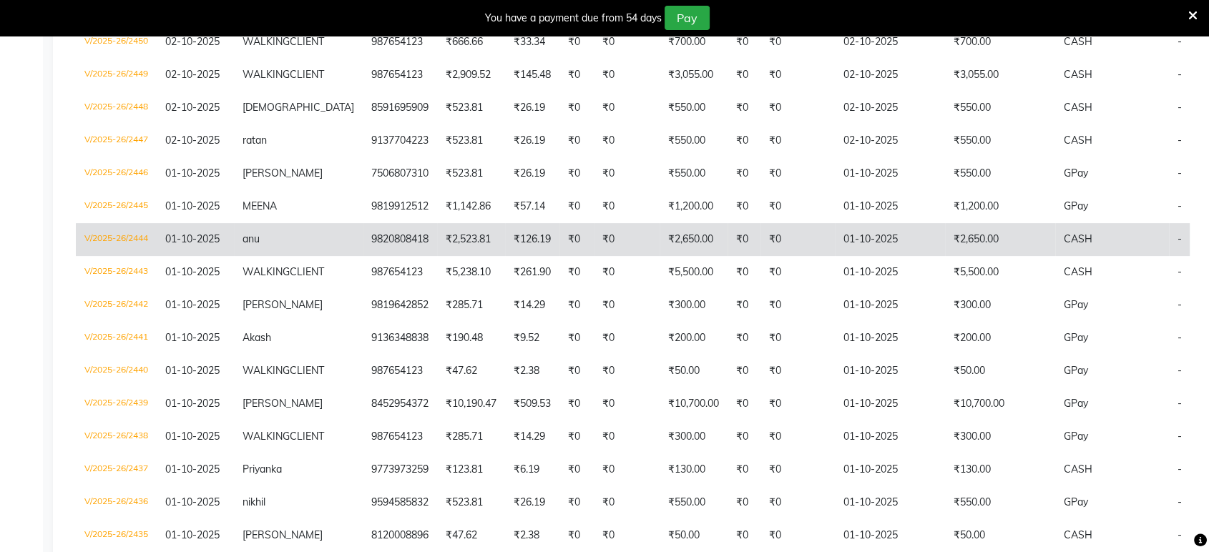
click at [660, 256] on td "₹2,650.00" at bounding box center [694, 239] width 68 height 33
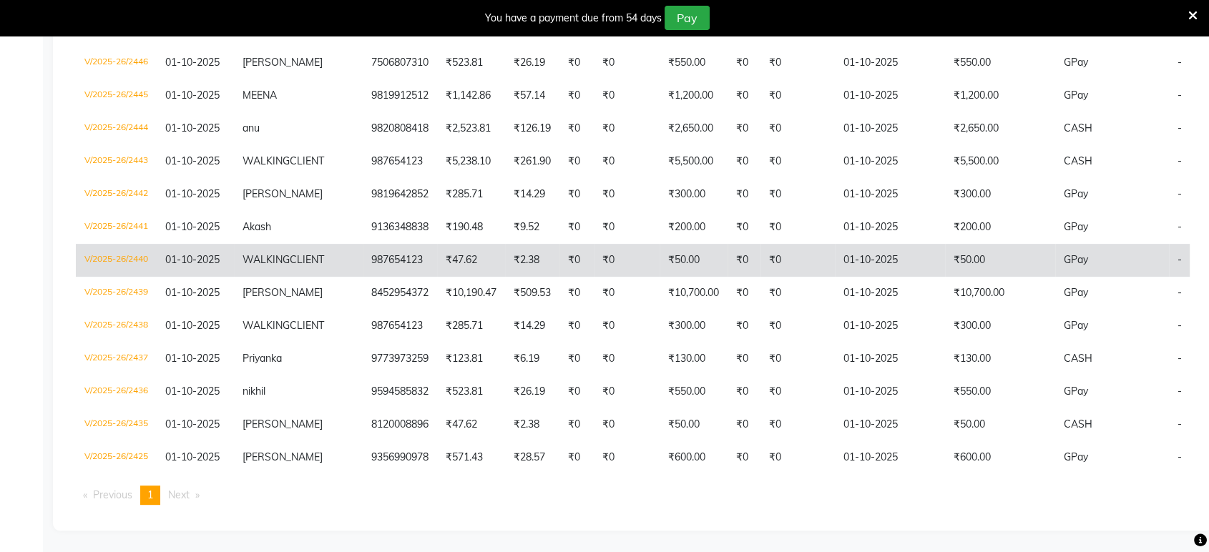
scroll to position [703, 0]
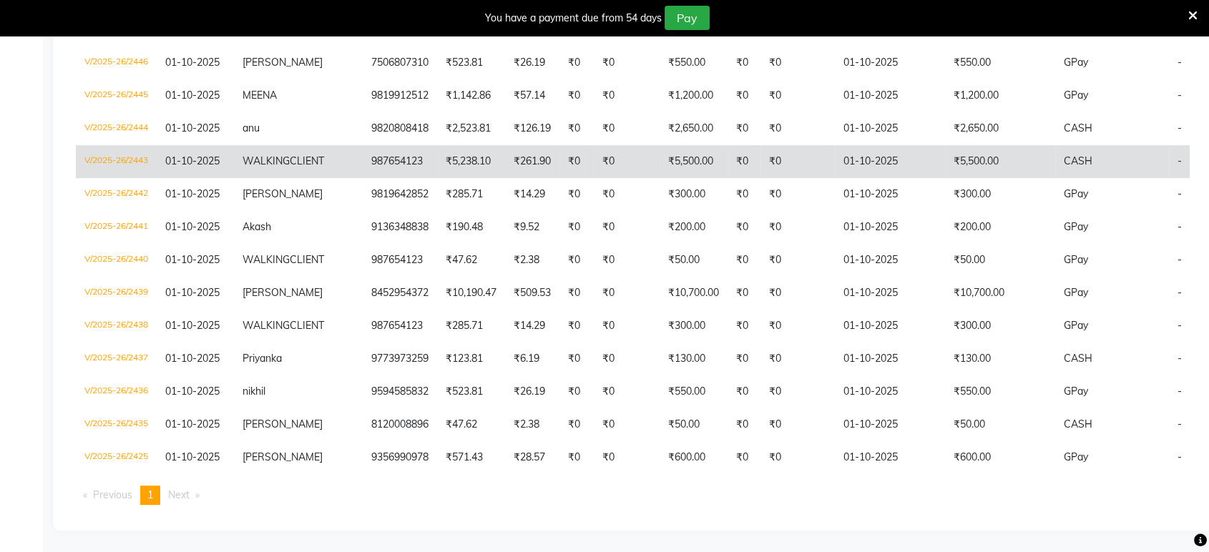
click at [761, 145] on td "₹0" at bounding box center [798, 161] width 74 height 33
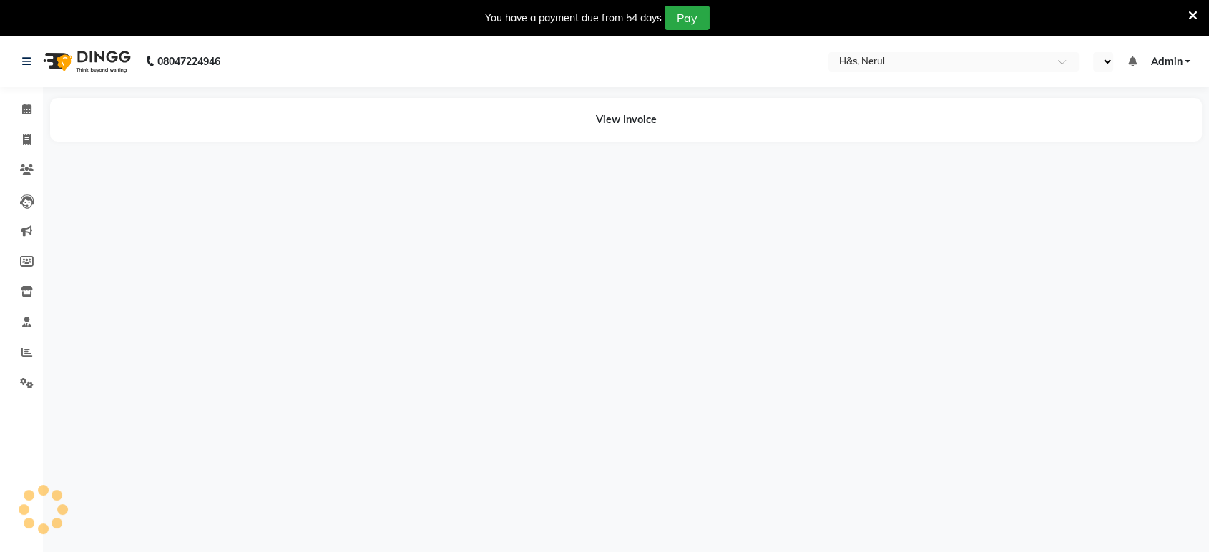
select select "en"
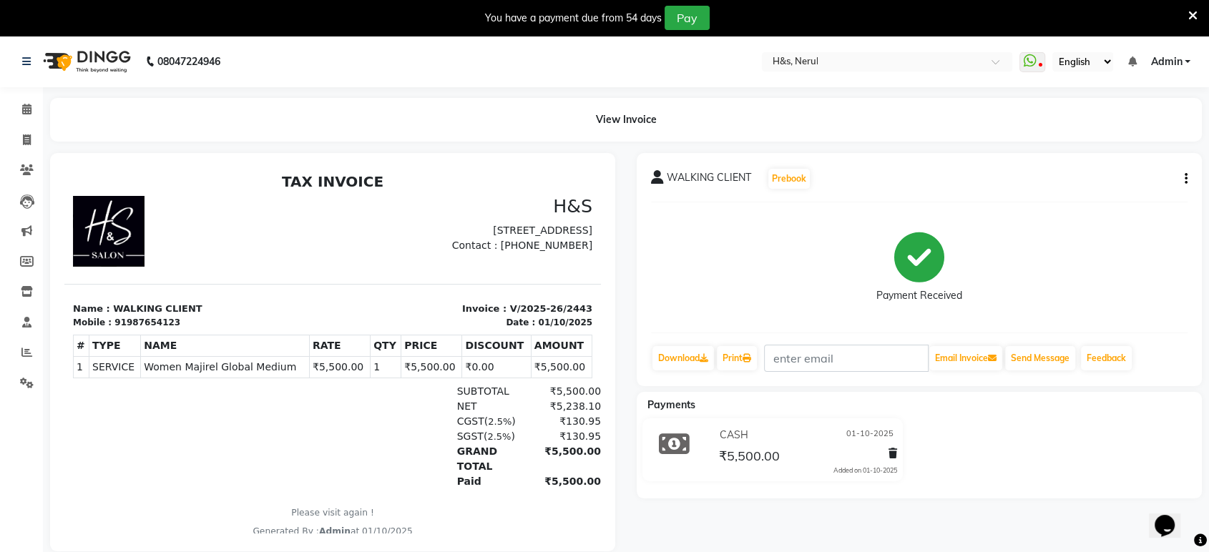
click at [1190, 177] on div "WALKING CLIENT Prebook Payment Received Download Print Email Invoice Send Messa…" at bounding box center [919, 269] width 565 height 233
click at [1183, 177] on button "button" at bounding box center [1183, 179] width 9 height 15
click at [1042, 187] on div "Cancel Invoice / Refund Invoice Split Service Amount Edit Item Staff Edit Invoi…" at bounding box center [1090, 179] width 164 height 101
click at [1184, 179] on button "button" at bounding box center [1183, 179] width 9 height 15
click at [1085, 199] on div "Edit Invoice" at bounding box center [1090, 197] width 147 height 18
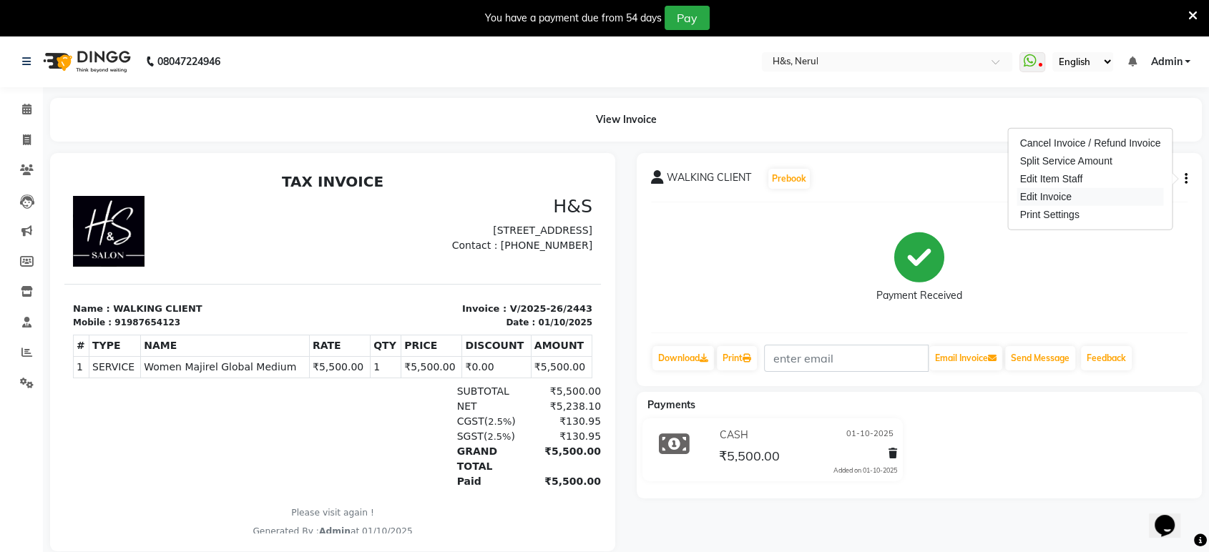
scroll to position [35, 0]
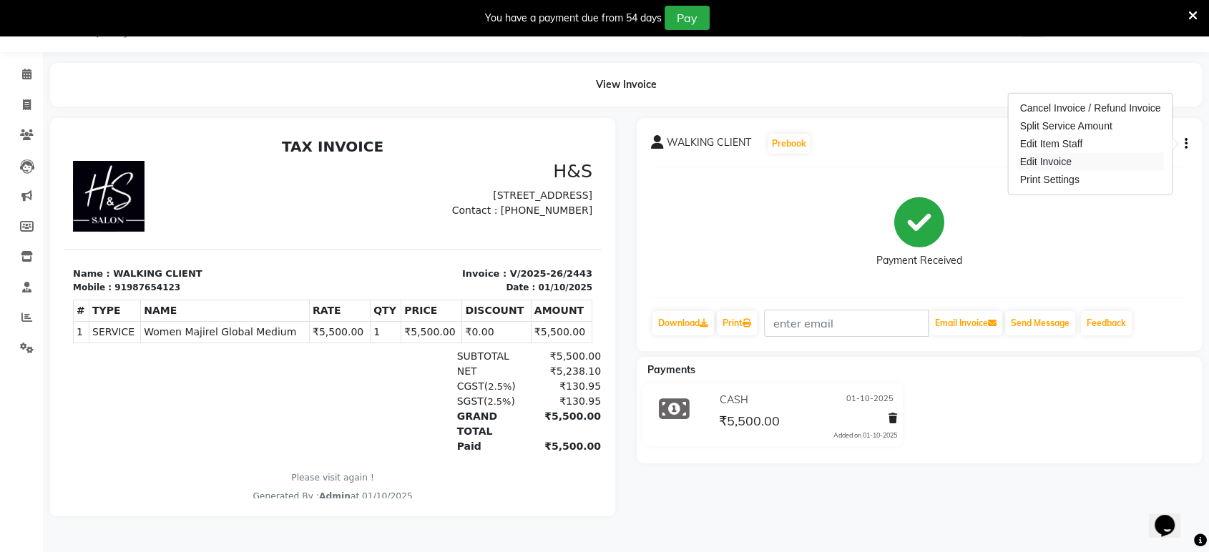
select select "service"
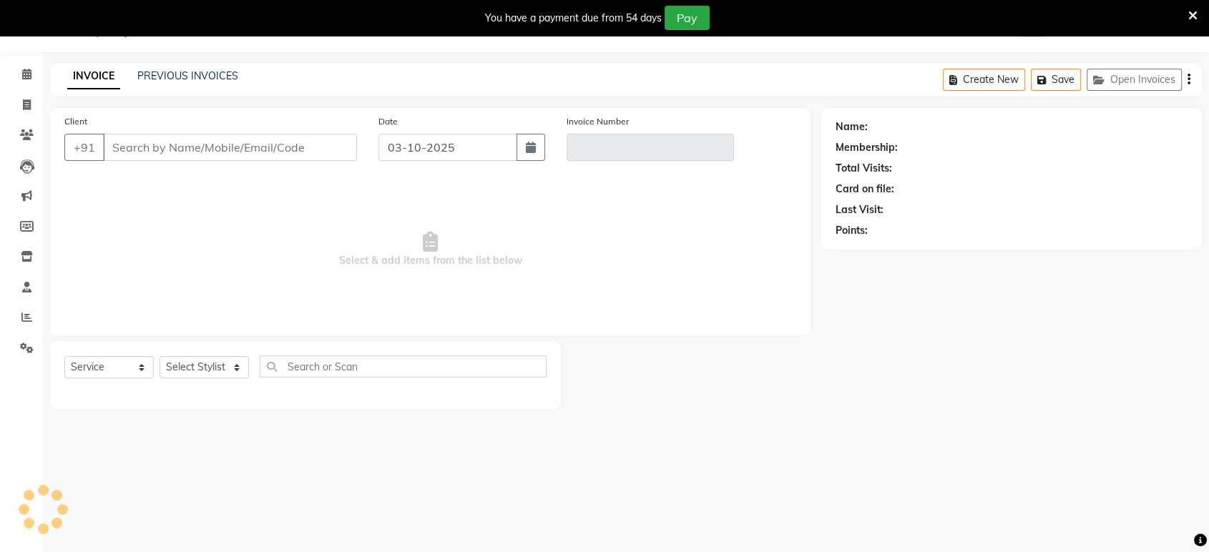
type input "987654123"
type input "V/2025-26/2443"
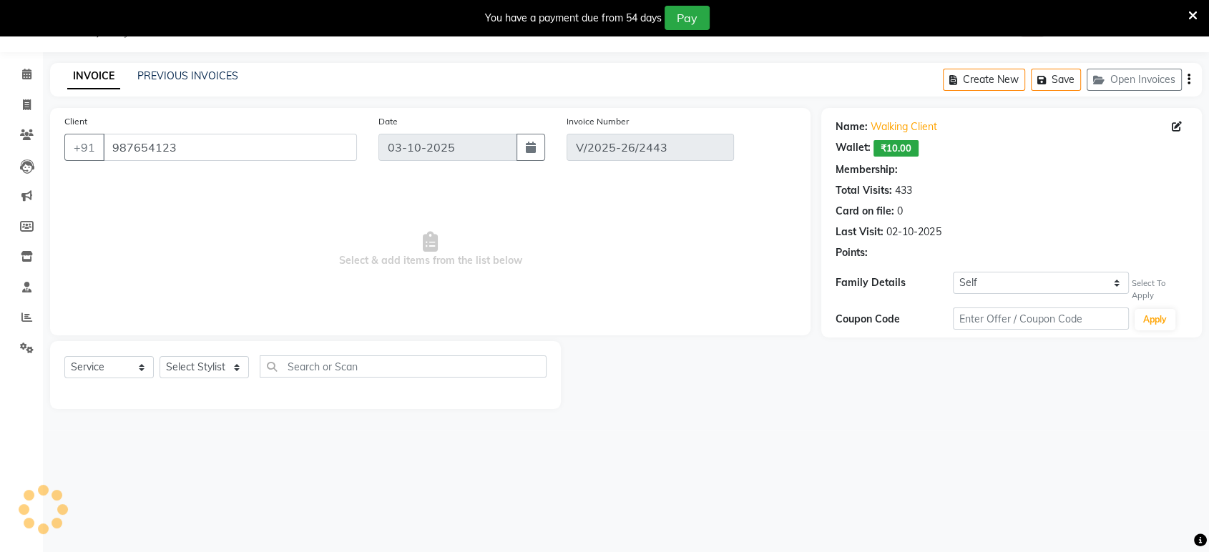
type input "01-10-2025"
select select "select"
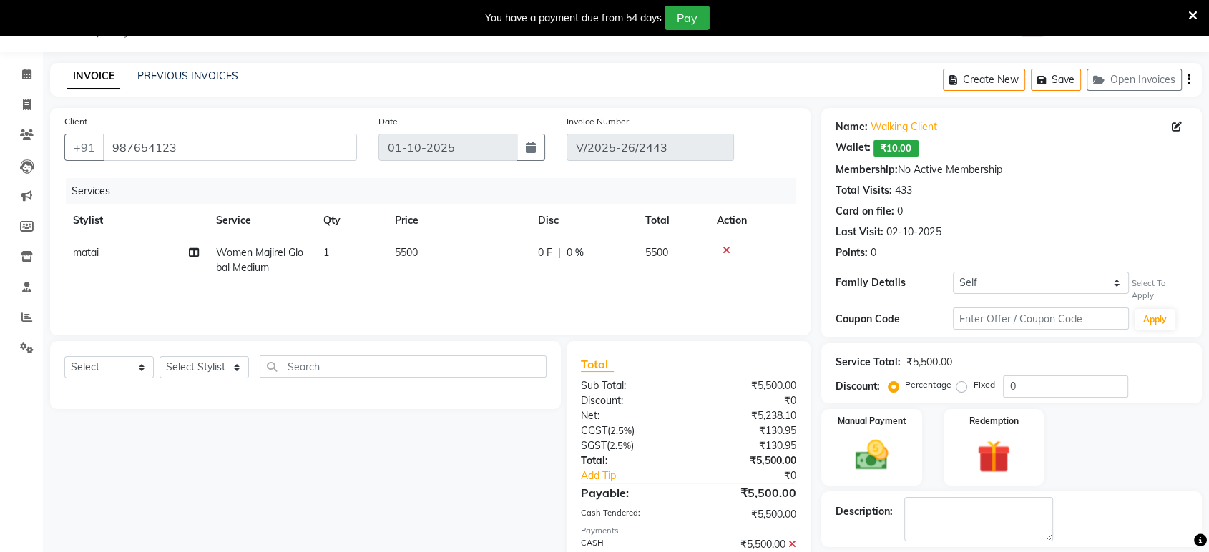
click at [366, 260] on td "1" at bounding box center [351, 260] width 72 height 47
select select "53268"
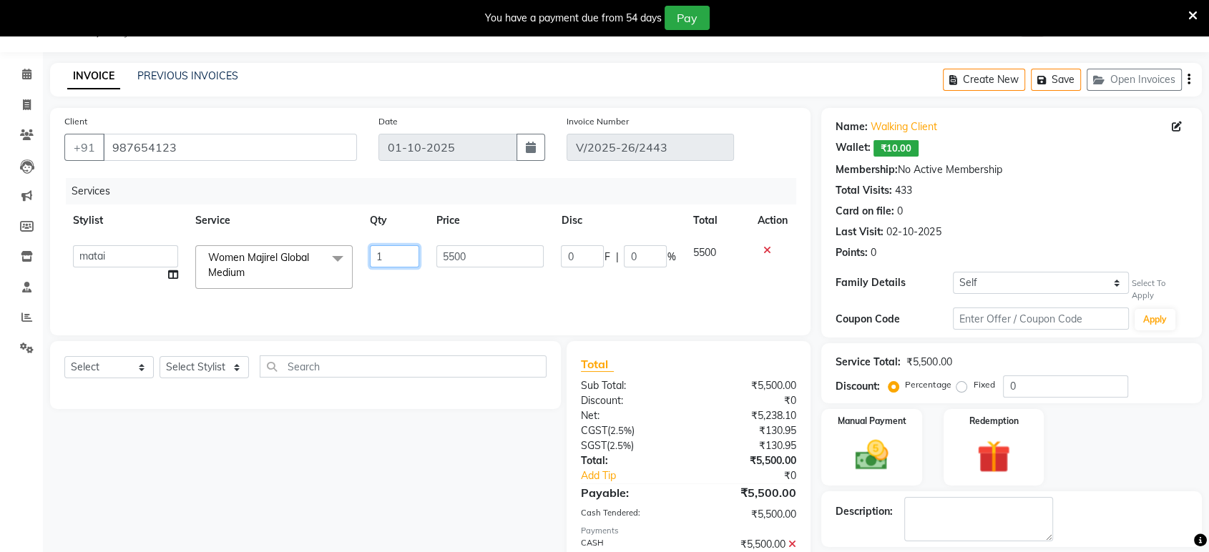
click at [389, 253] on input "1" at bounding box center [394, 256] width 49 height 22
type input "2"
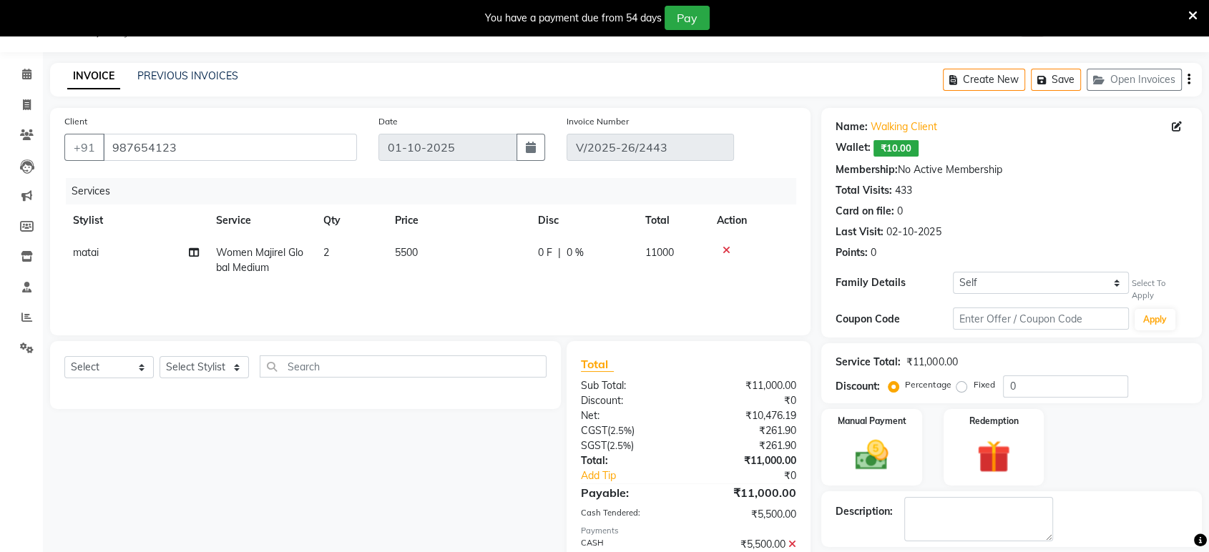
click at [172, 281] on td "matai Split Commission" at bounding box center [135, 260] width 143 height 47
select select "53268"
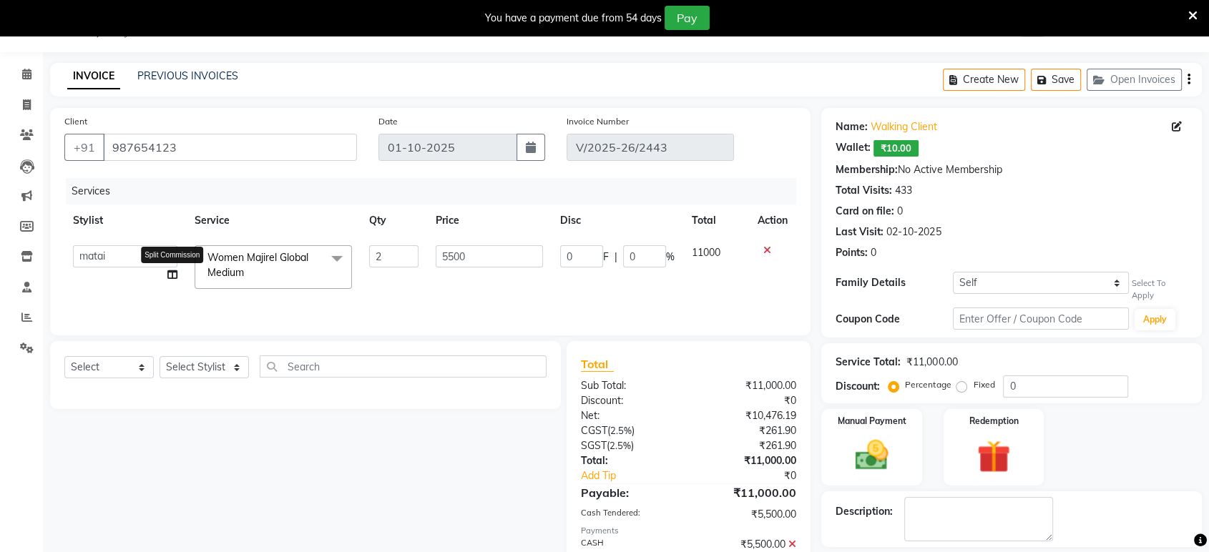
click at [169, 270] on icon at bounding box center [172, 275] width 10 height 10
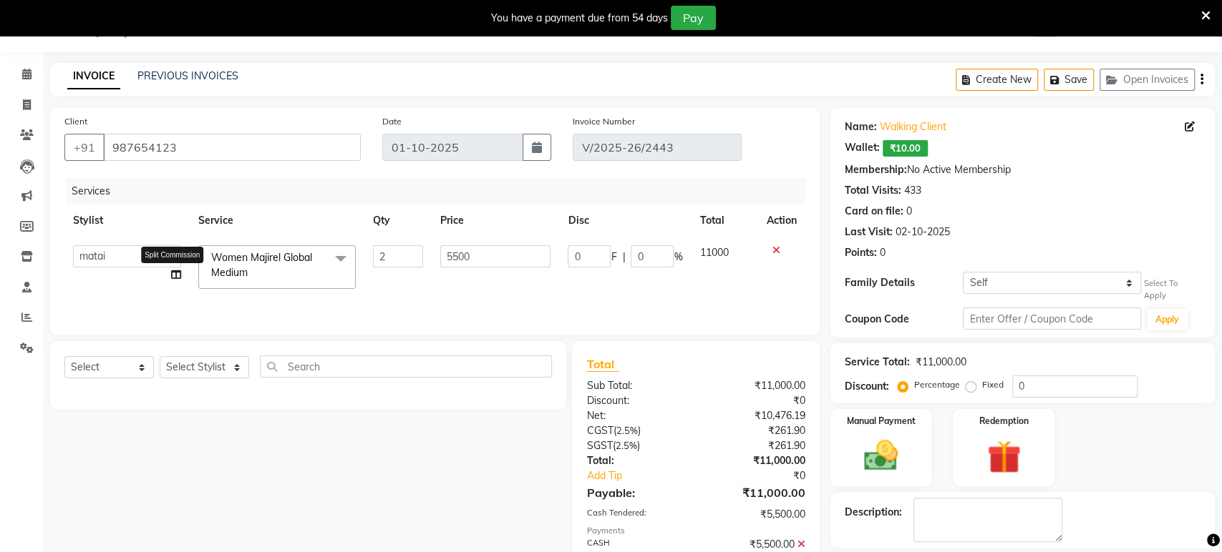
select select "53268"
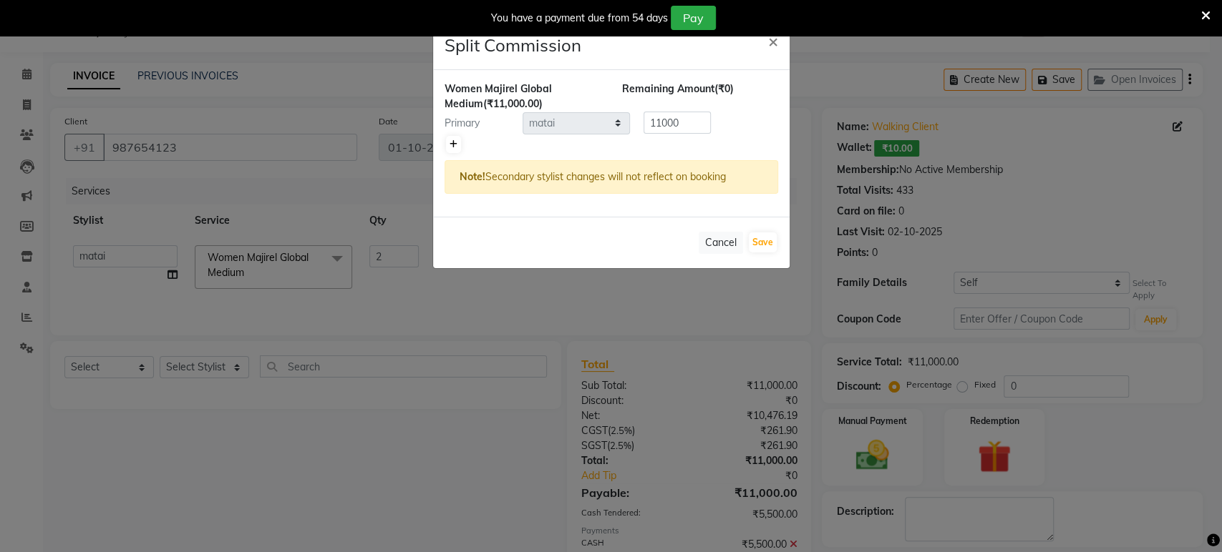
click at [456, 147] on icon at bounding box center [453, 144] width 8 height 9
type input "5500"
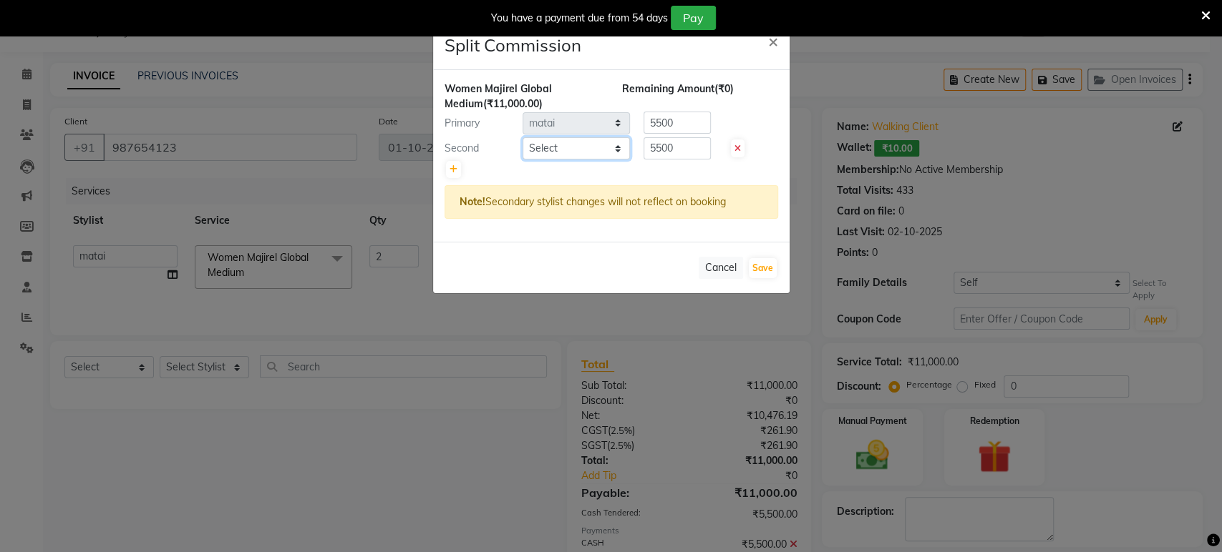
click at [617, 153] on select "Select ankit Dipeeka Foram jack Kuldeep matai riddhi sheetal" at bounding box center [575, 148] width 107 height 22
select select "61692"
click at [522, 137] on select "Select ankit Dipeeka Foram jack Kuldeep matai riddhi sheetal" at bounding box center [575, 148] width 107 height 22
click at [770, 264] on button "Save" at bounding box center [763, 268] width 28 height 20
select select "Select"
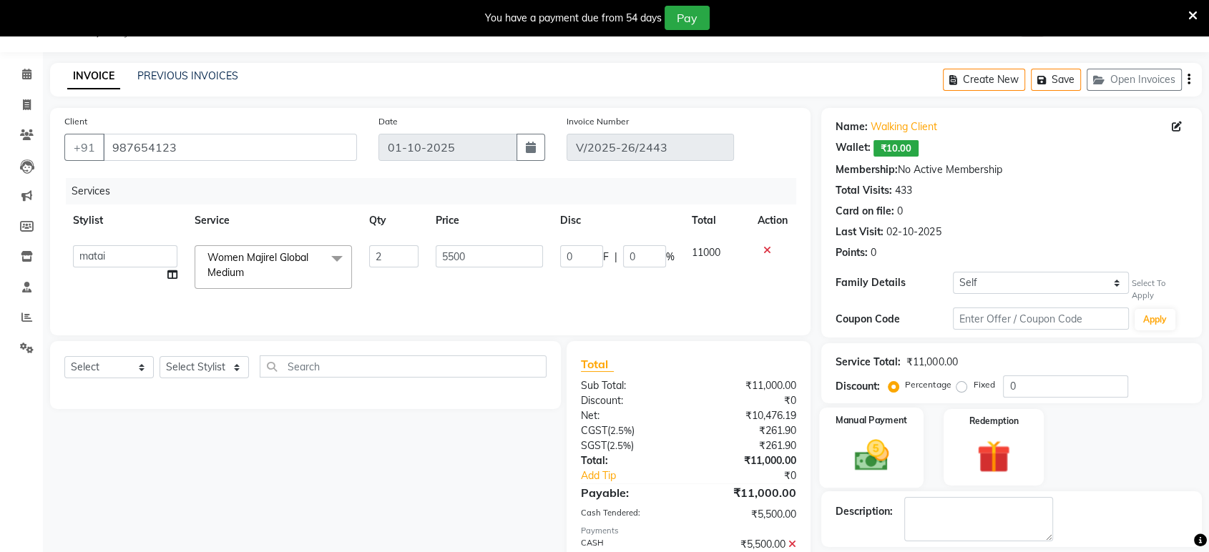
scroll to position [105, 0]
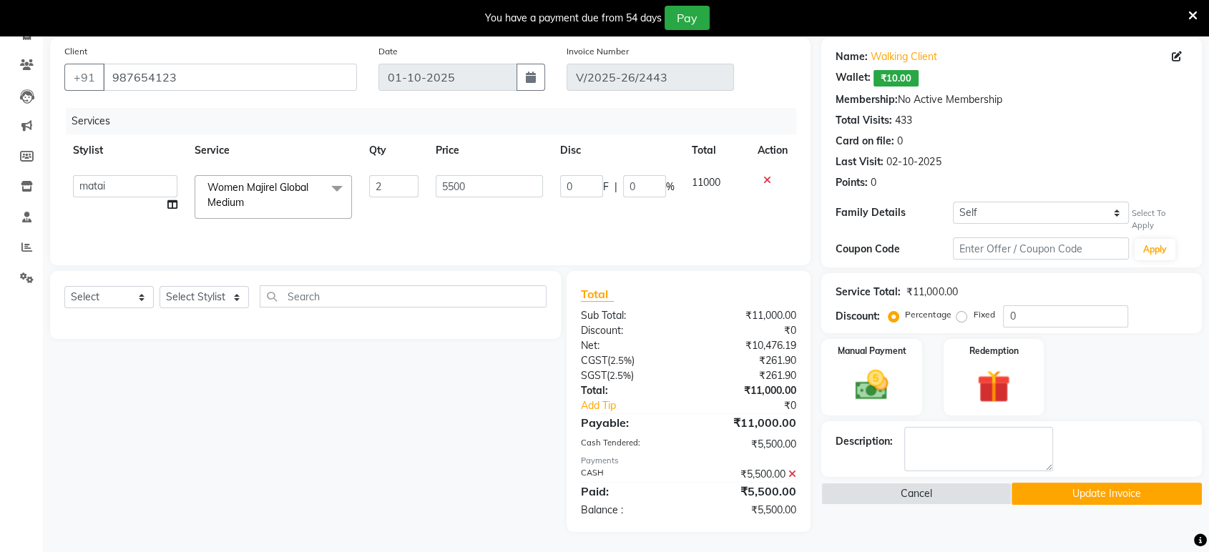
click at [790, 469] on icon at bounding box center [793, 474] width 8 height 10
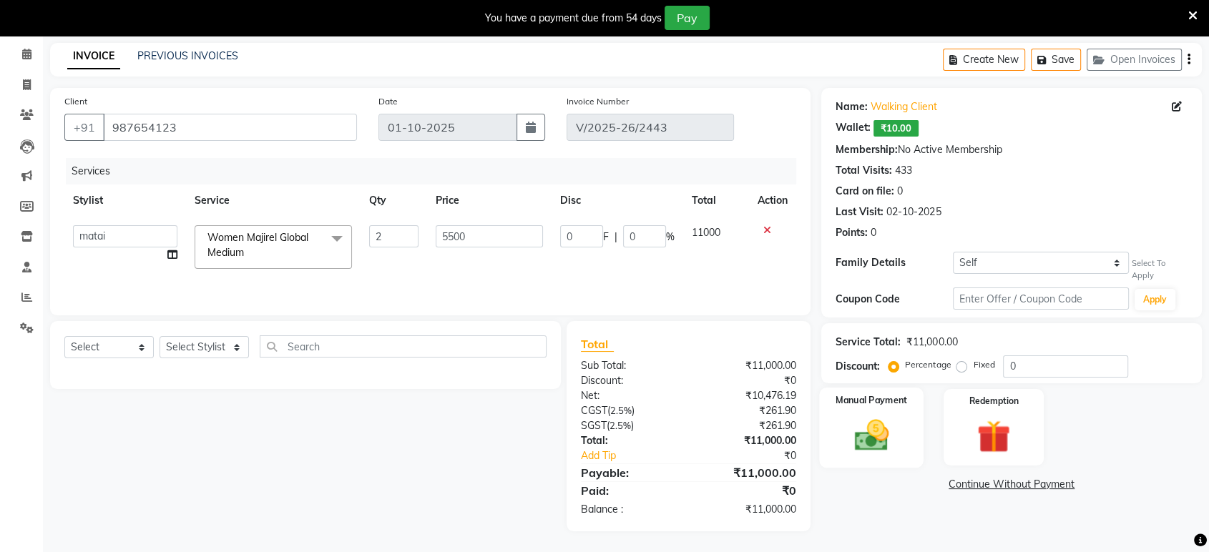
click at [864, 454] on img at bounding box center [872, 436] width 56 height 40
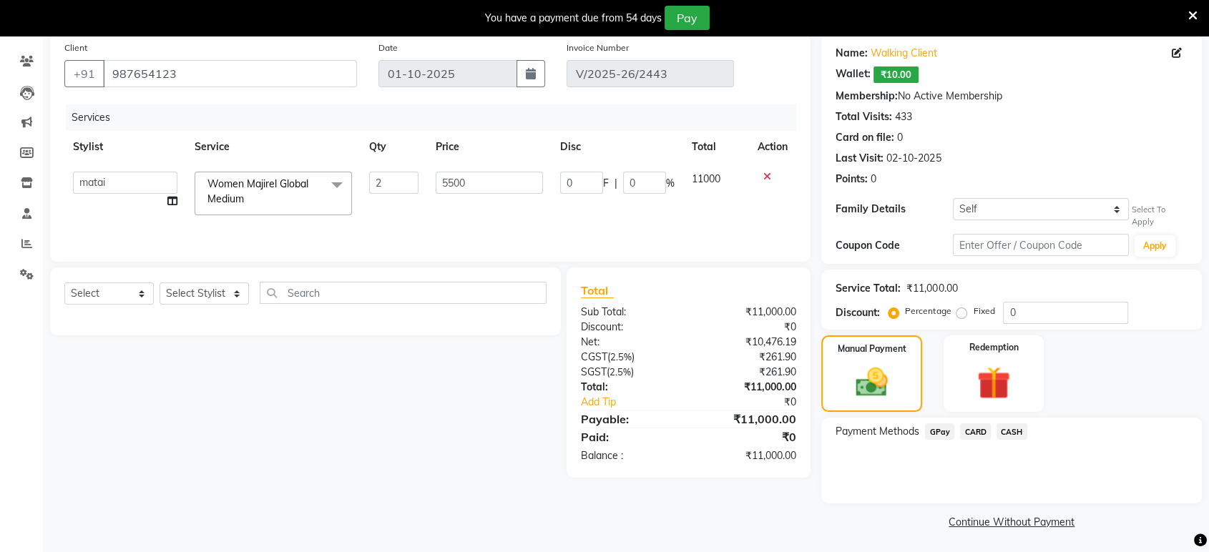
scroll to position [109, 0]
click at [1004, 432] on span "CASH" at bounding box center [1012, 431] width 31 height 16
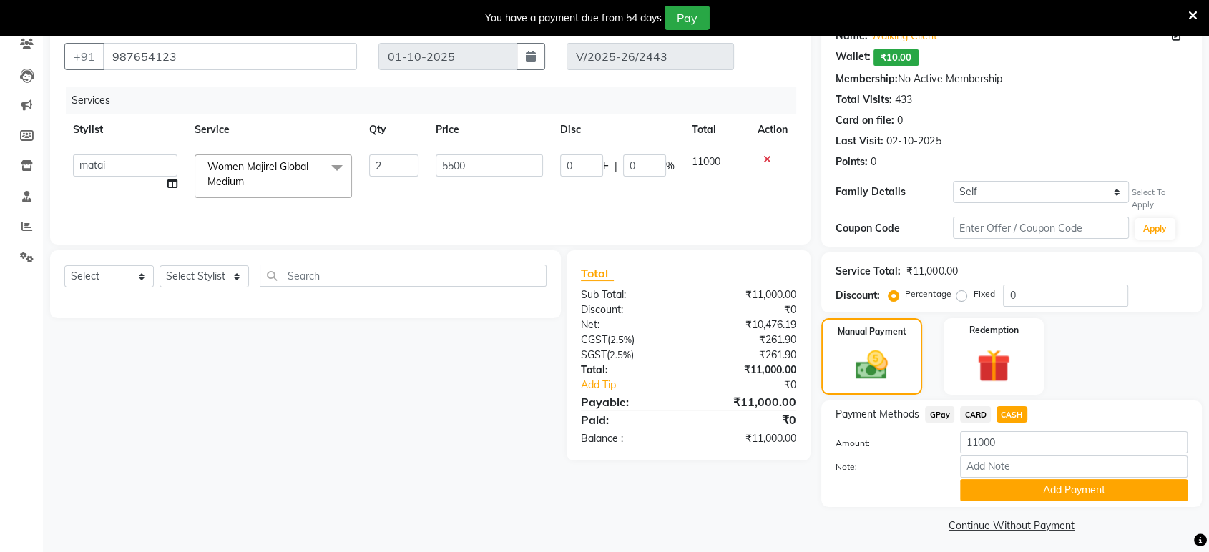
scroll to position [131, 0]
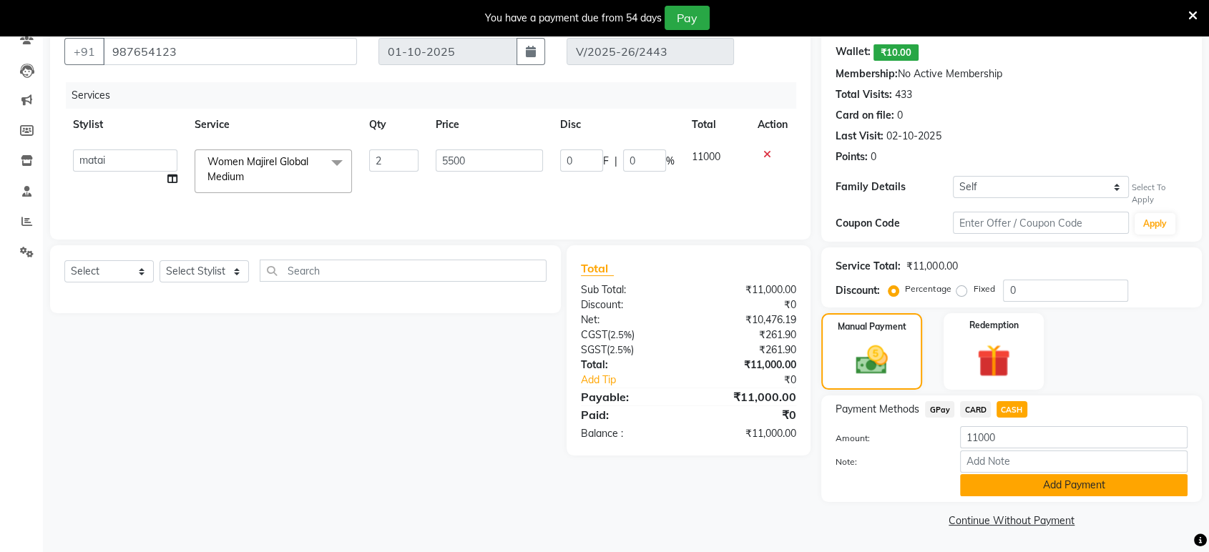
click at [1015, 483] on button "Add Payment" at bounding box center [1074, 485] width 228 height 22
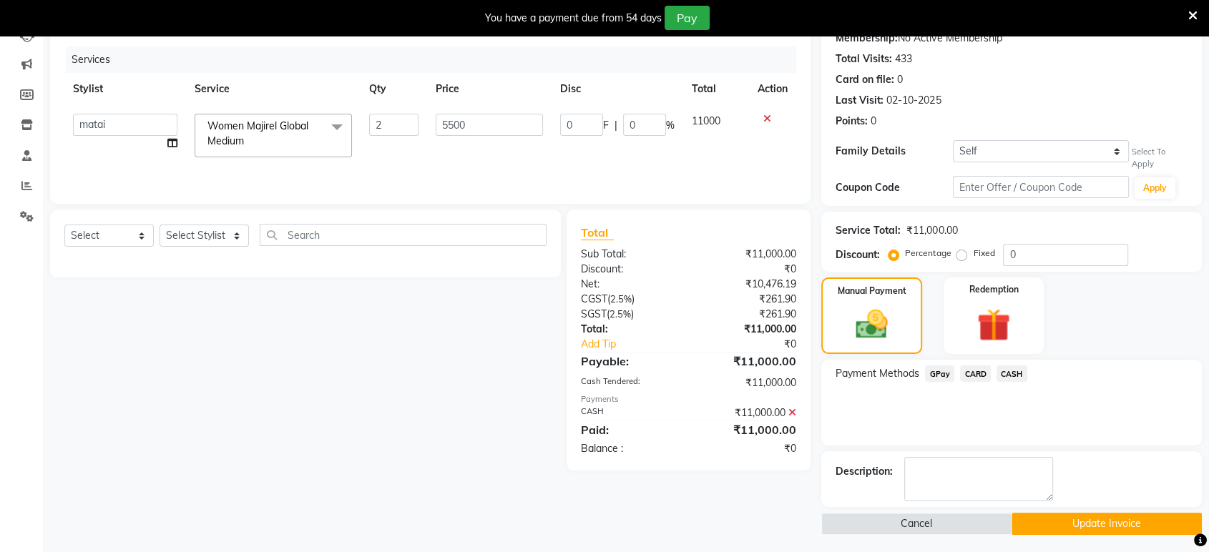
scroll to position [170, 0]
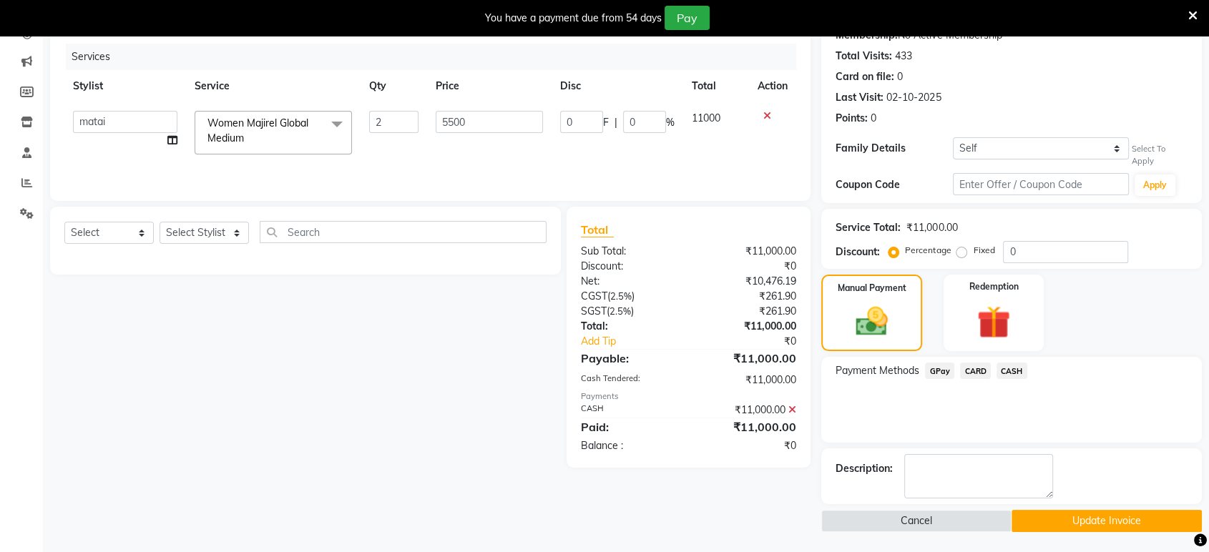
drag, startPoint x: 1032, startPoint y: 511, endPoint x: 875, endPoint y: 203, distance: 345.3
click at [1016, 477] on div "Name: Walking Client Wallet: ₹10.00 Membership: No Active Membership Total Visi…" at bounding box center [1017, 253] width 391 height 559
click at [1173, 519] on button "Update Invoice" at bounding box center [1107, 521] width 190 height 22
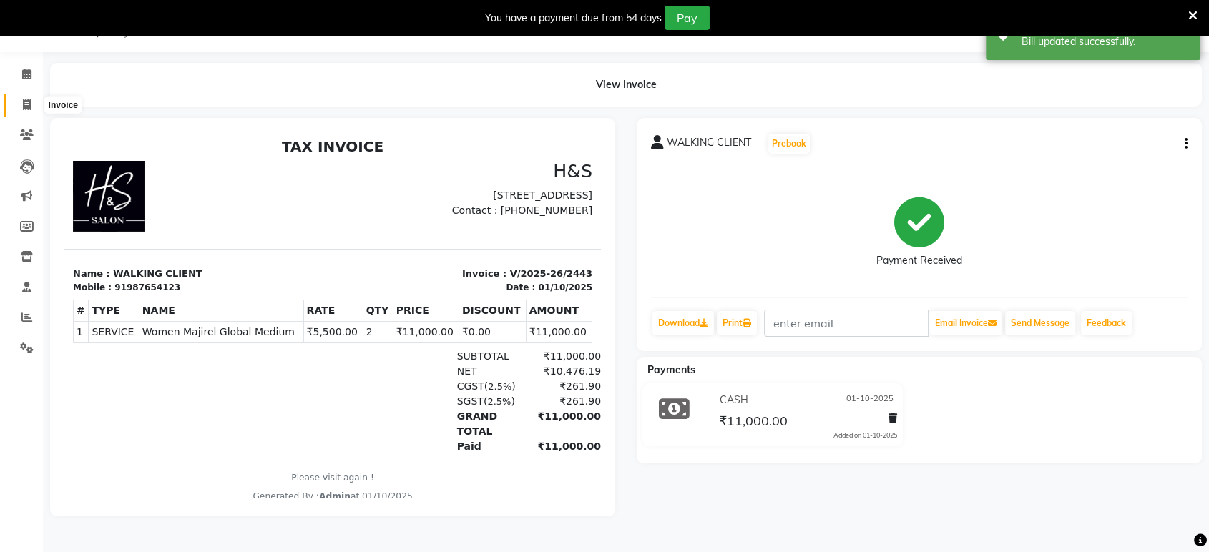
click at [28, 102] on icon at bounding box center [27, 104] width 8 height 11
select select "6419"
select select "service"
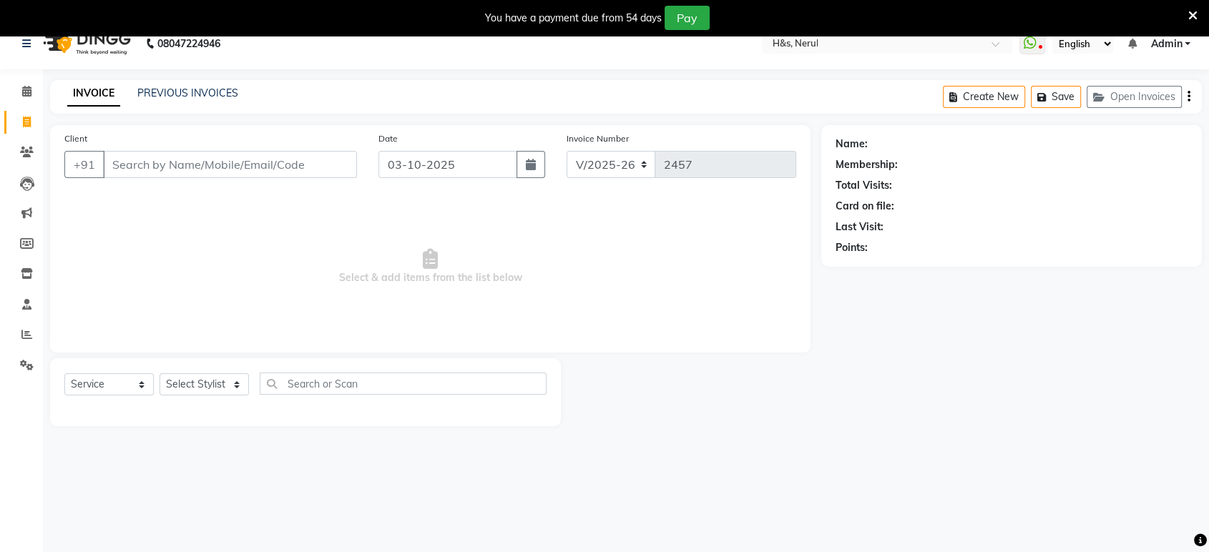
scroll to position [9, 0]
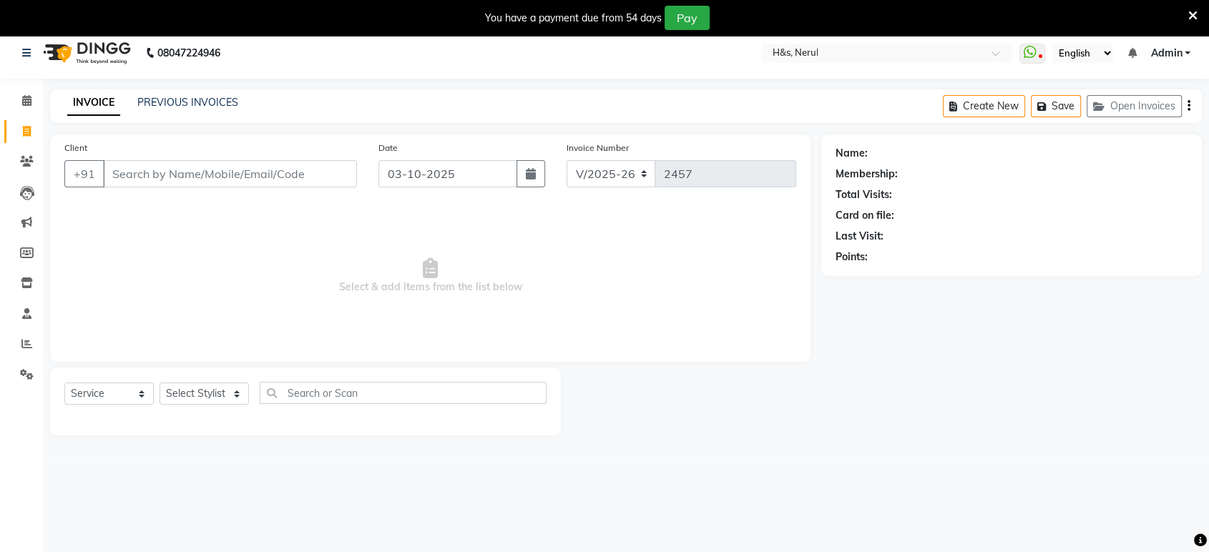
drag, startPoint x: 1048, startPoint y: 590, endPoint x: 1024, endPoint y: 590, distance: 23.6
click at [1024, 544] on html "08047224946 Select Location × H&s, Nerul WhatsApp Status ✕ Status: Disconnected…" at bounding box center [604, 267] width 1209 height 552
click at [32, 336] on span at bounding box center [26, 344] width 25 height 16
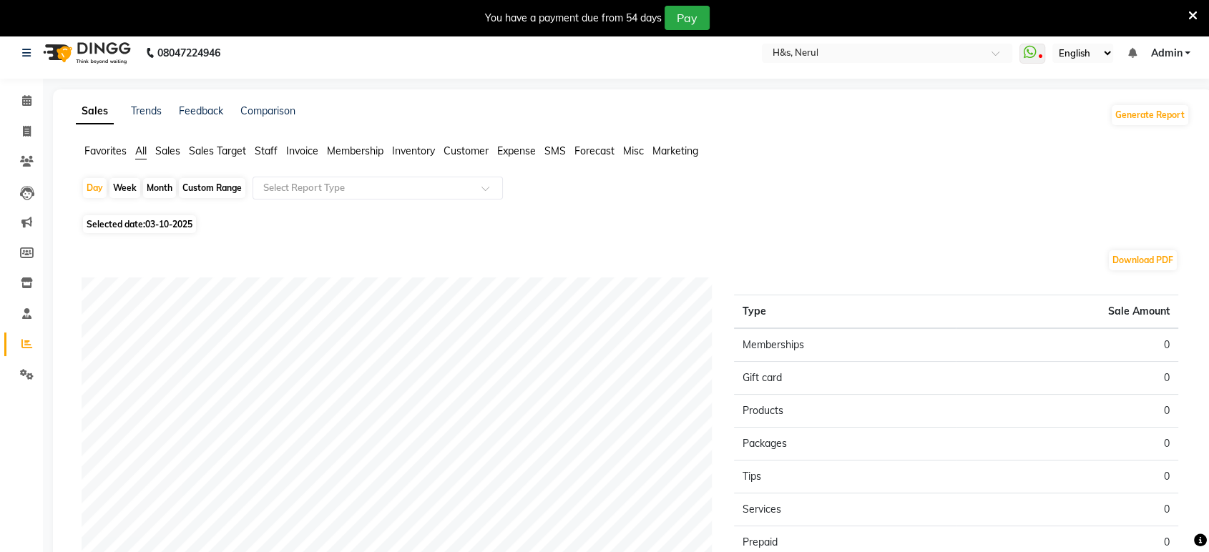
click at [160, 229] on span "Selected date: 03-10-2025" at bounding box center [139, 224] width 113 height 18
select select "10"
select select "2025"
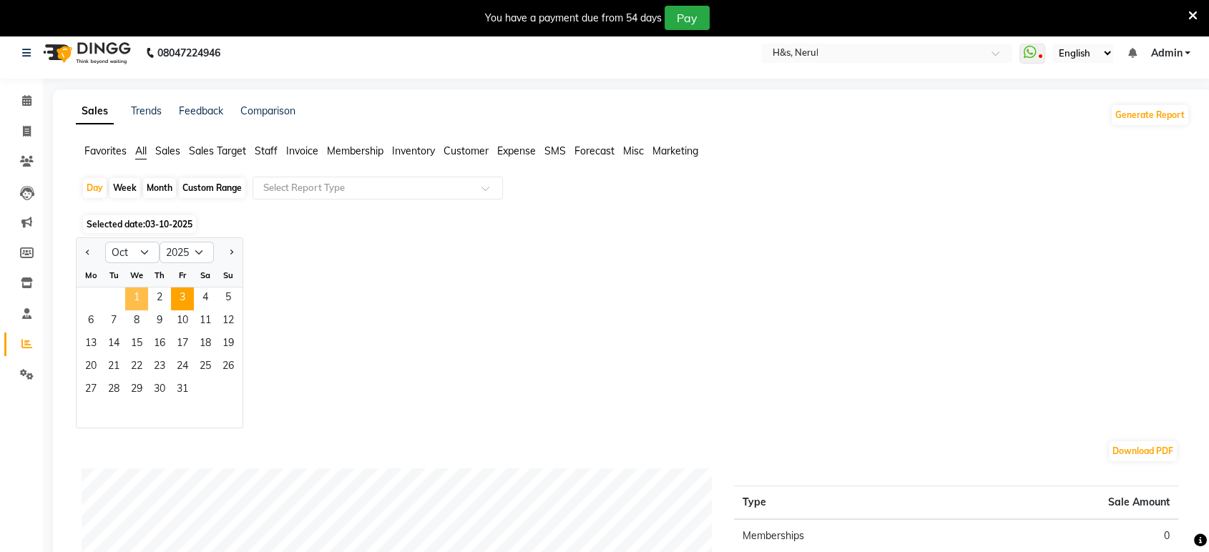
click at [143, 292] on span "1" at bounding box center [136, 299] width 23 height 23
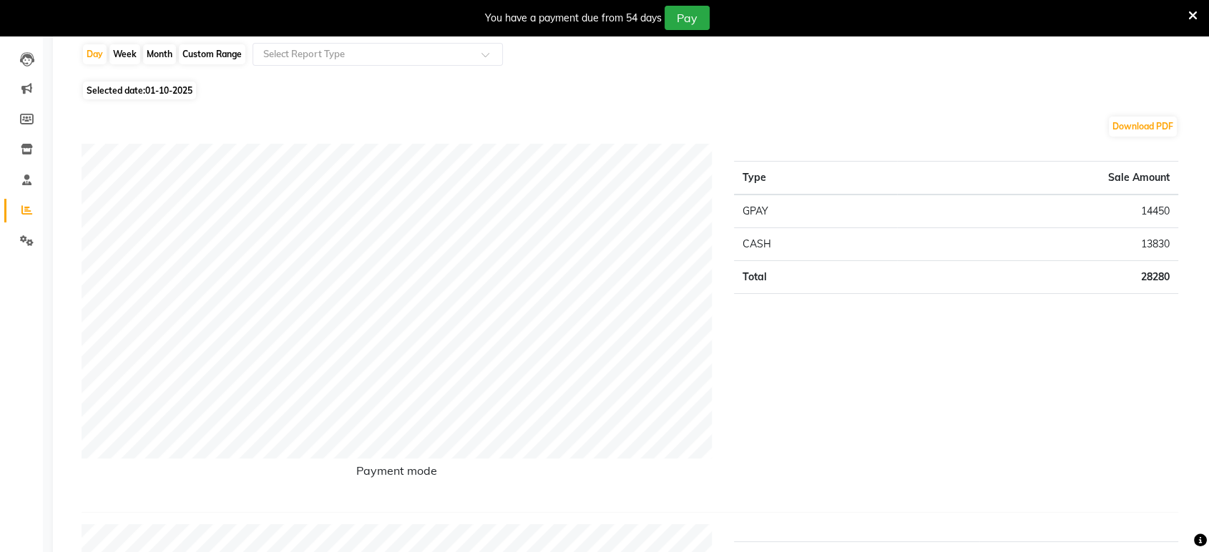
scroll to position [142, 0]
click at [1195, 13] on icon at bounding box center [1193, 15] width 9 height 13
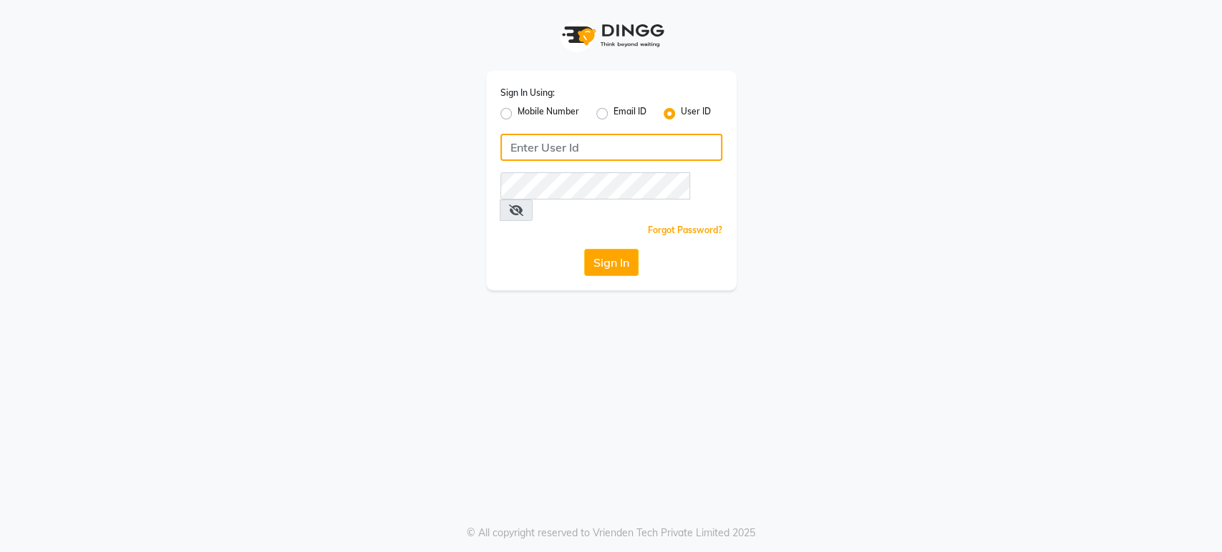
click at [674, 136] on input "Username" at bounding box center [611, 147] width 222 height 27
type input "h"
type input "H&S"
click at [523, 170] on div "Sign In Using: Mobile Number Email ID User ID H&S Remember me Forgot Password? …" at bounding box center [611, 181] width 250 height 220
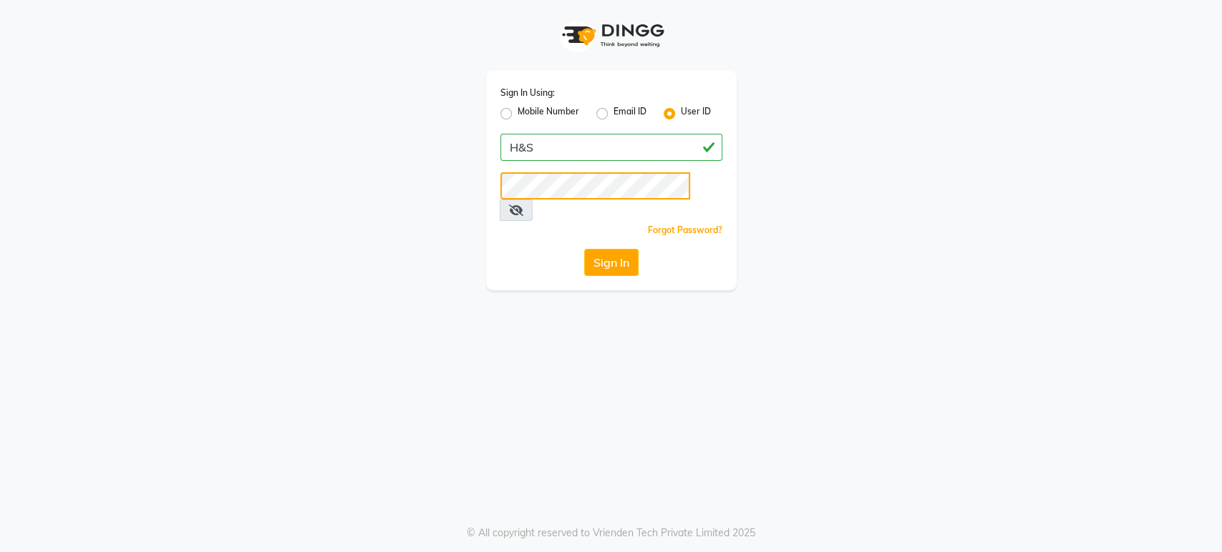
click at [584, 249] on button "Sign In" at bounding box center [611, 262] width 54 height 27
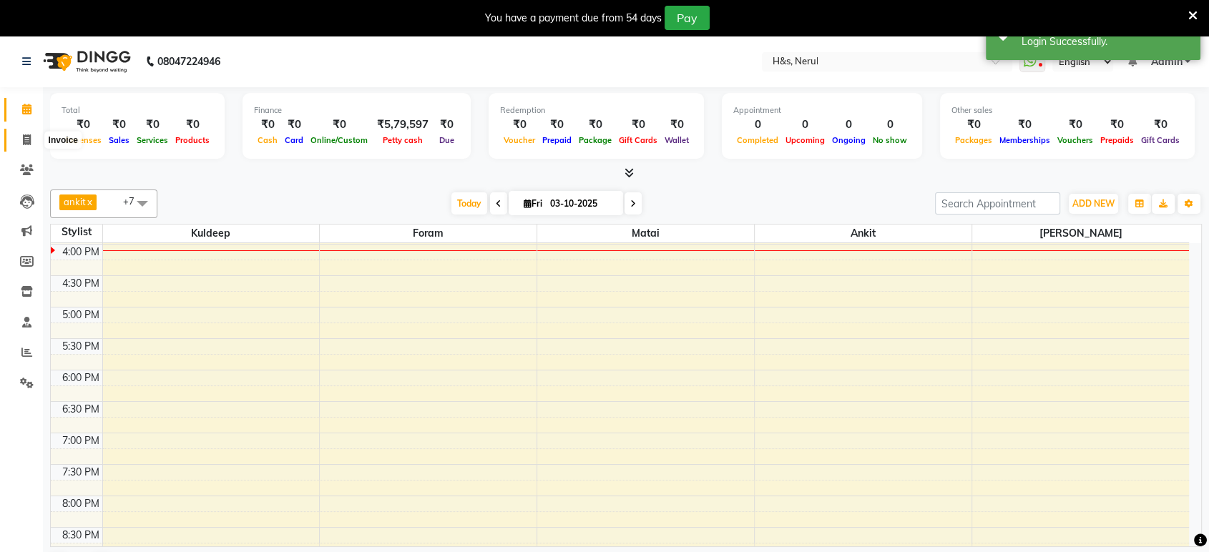
click at [21, 135] on span at bounding box center [26, 140] width 25 height 16
select select "6419"
select select "service"
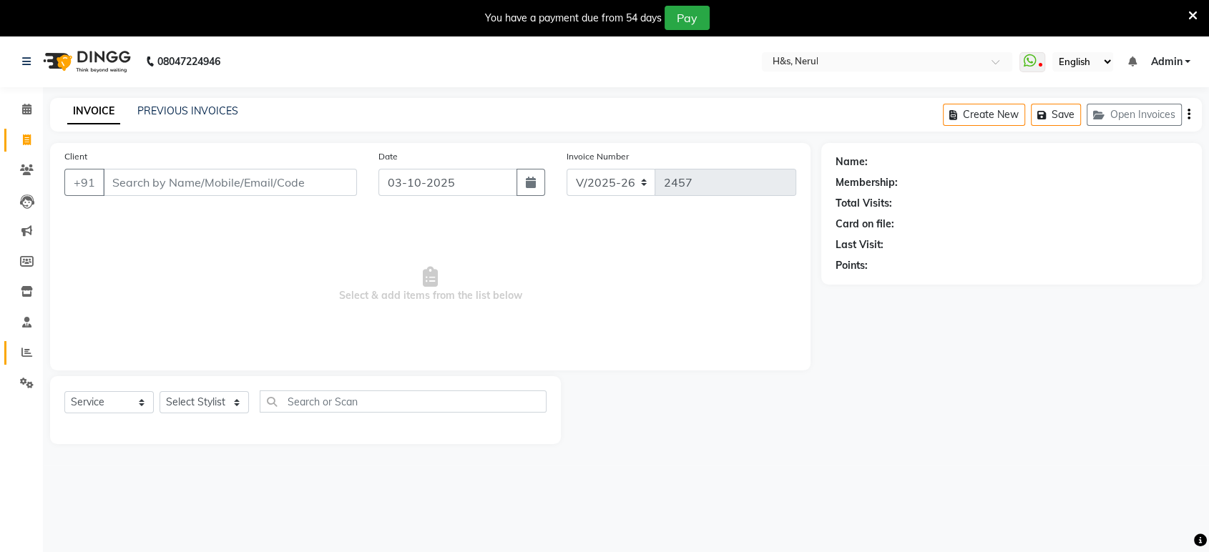
click at [17, 344] on link "Reports" at bounding box center [21, 353] width 34 height 24
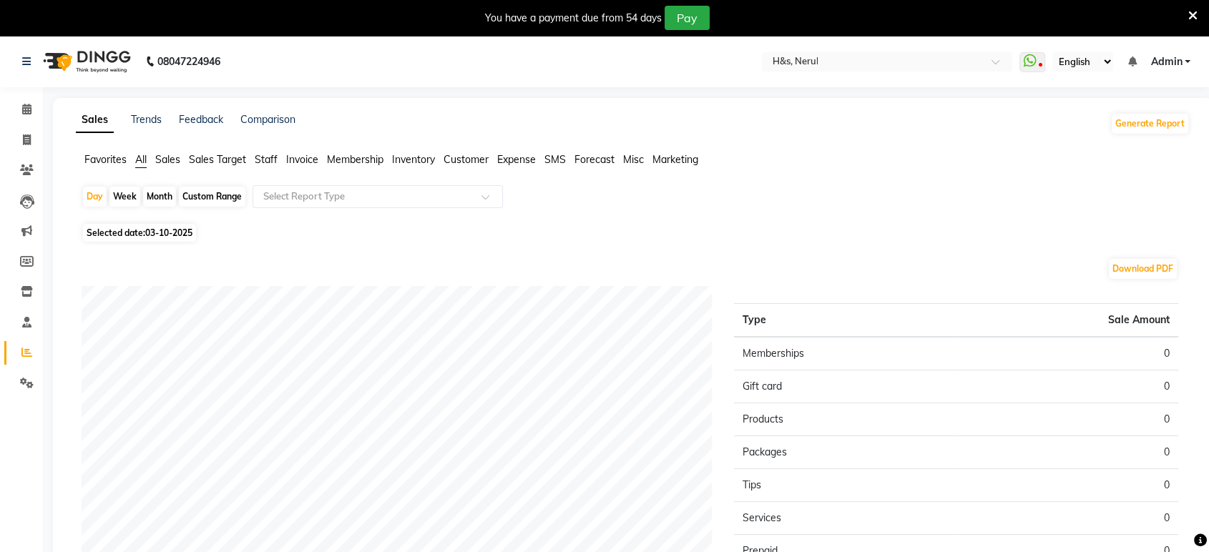
click at [130, 235] on span "Selected date: 03-10-2025" at bounding box center [139, 233] width 113 height 18
select select "10"
select select "2025"
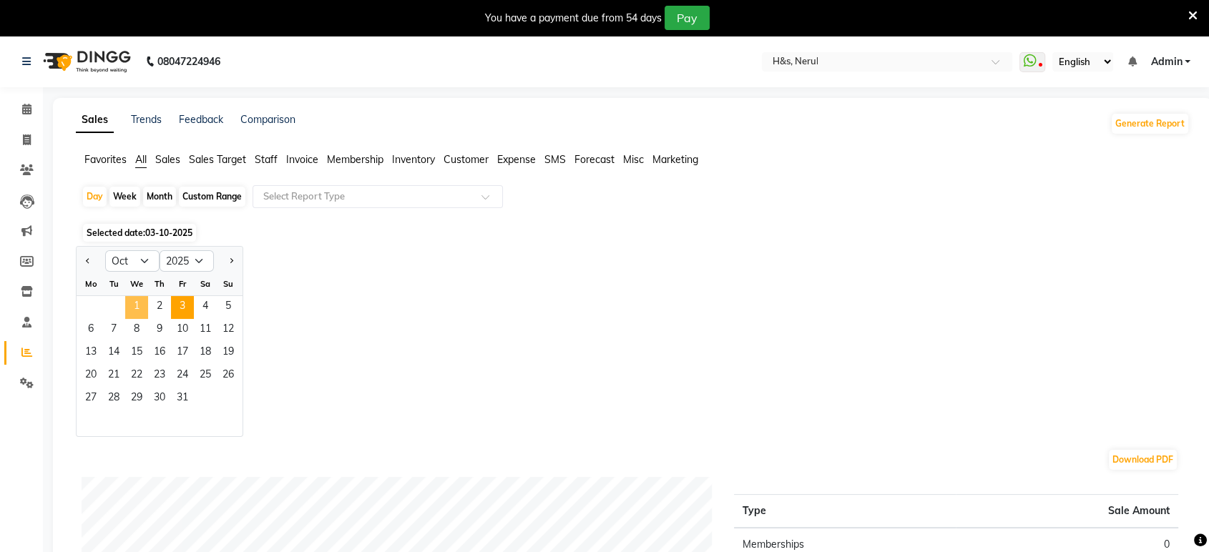
click at [127, 309] on span "1" at bounding box center [136, 307] width 23 height 23
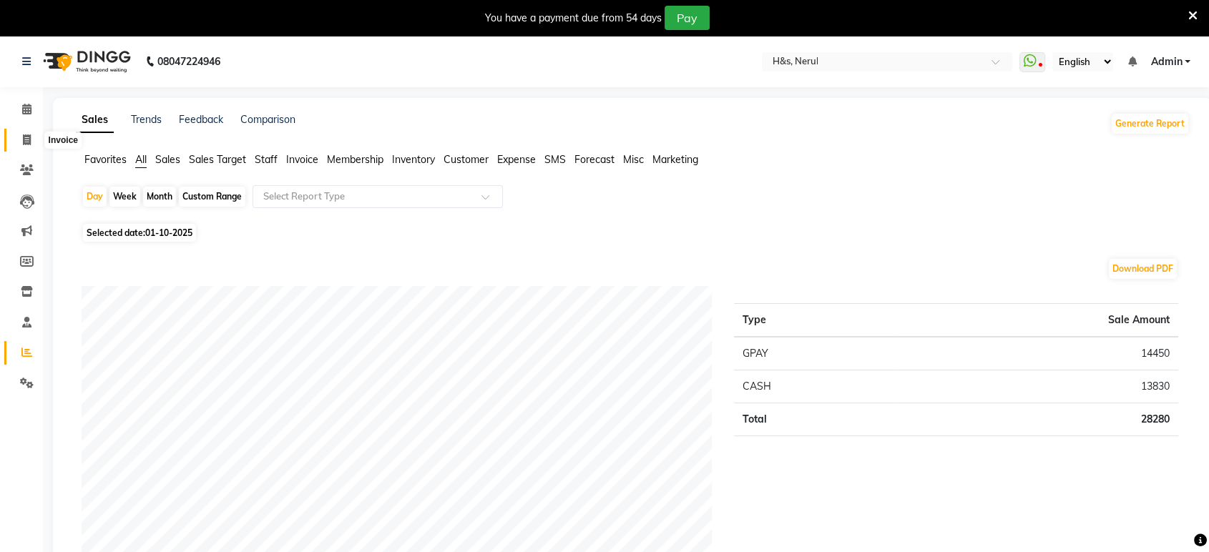
click at [19, 132] on span at bounding box center [26, 140] width 25 height 16
select select "service"
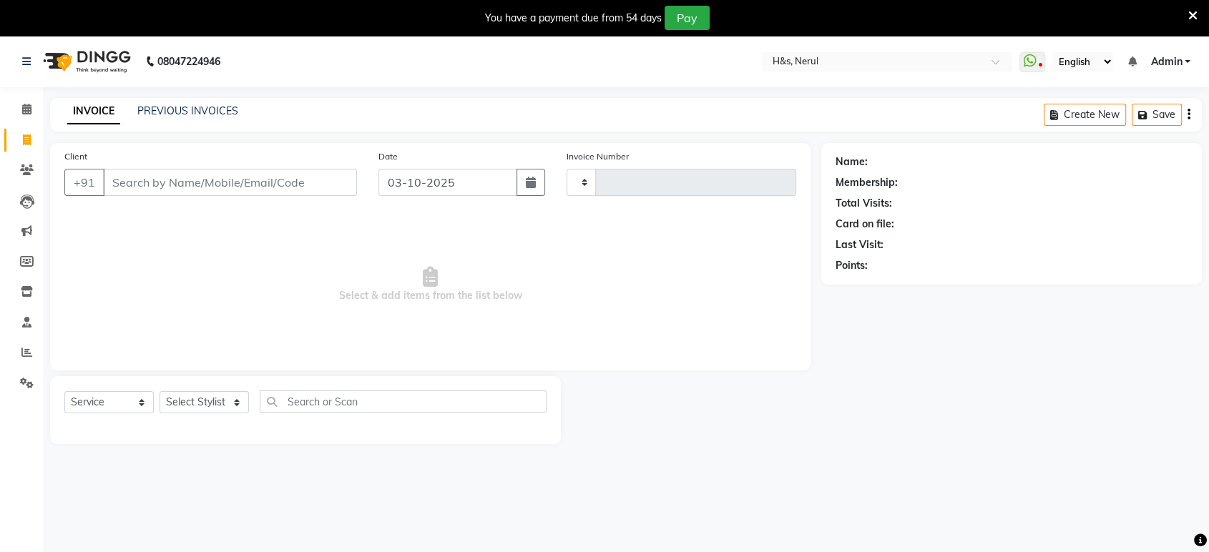
scroll to position [35, 0]
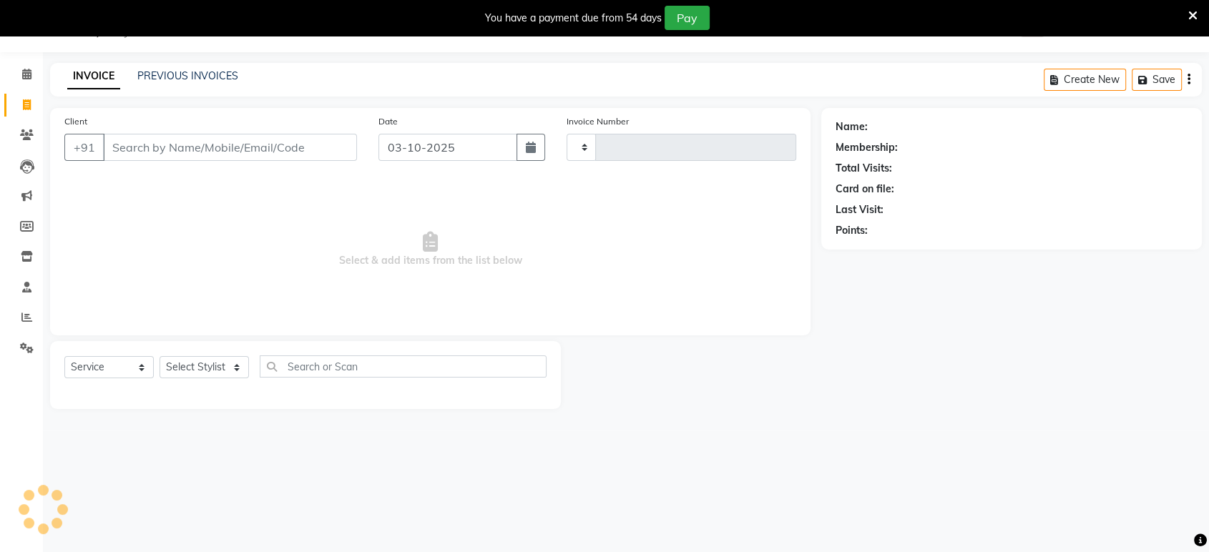
type input "2457"
select select "6419"
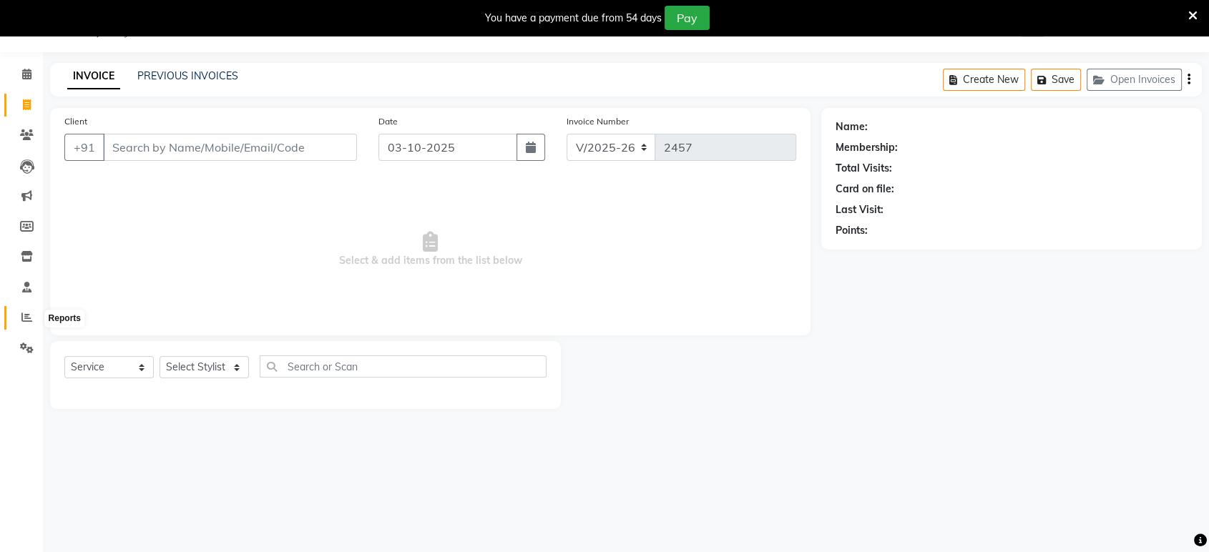
click at [26, 318] on icon at bounding box center [26, 317] width 11 height 11
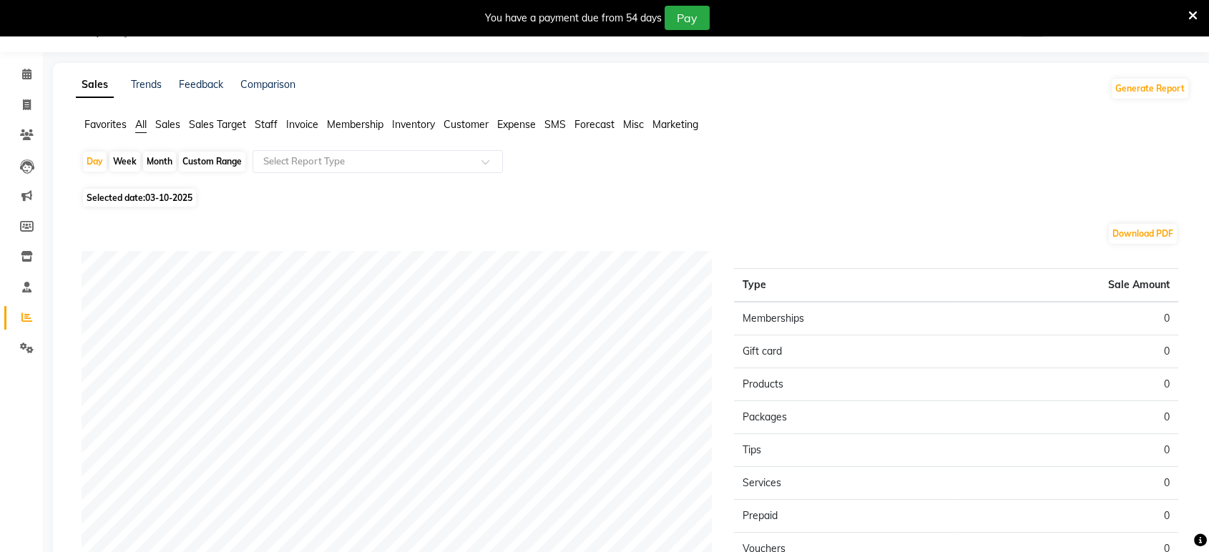
click at [97, 187] on div "Day Week Month Custom Range Select Report Type Selected date: [DATE] Download P…" at bounding box center [633, 414] width 1114 height 528
click at [99, 189] on span "Selected date: 03-10-2025" at bounding box center [139, 198] width 113 height 18
select select "10"
select select "2025"
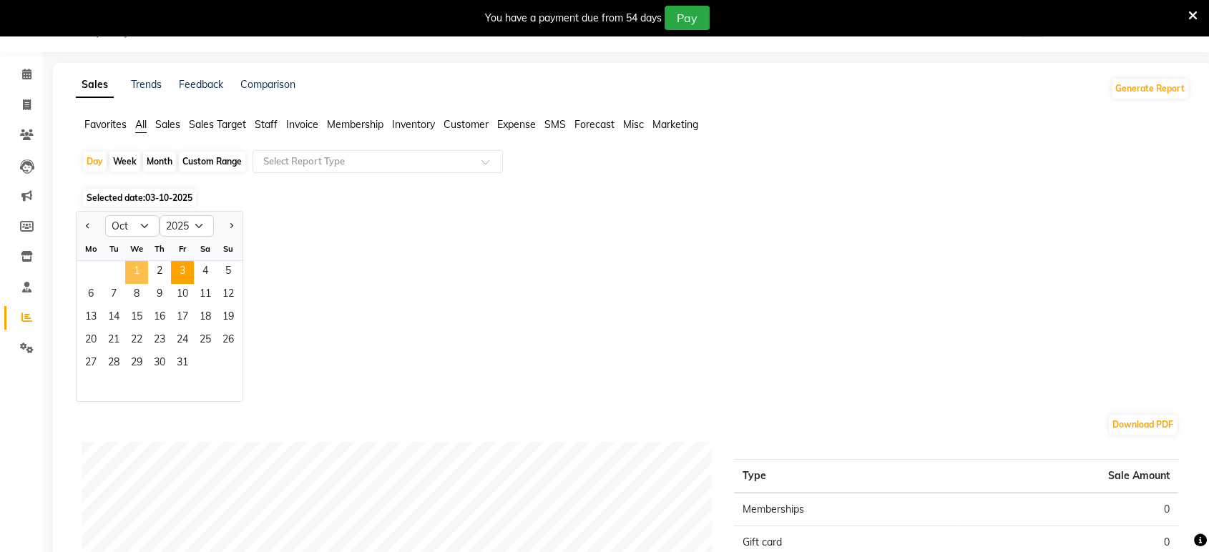
click at [143, 264] on span "1" at bounding box center [136, 272] width 23 height 23
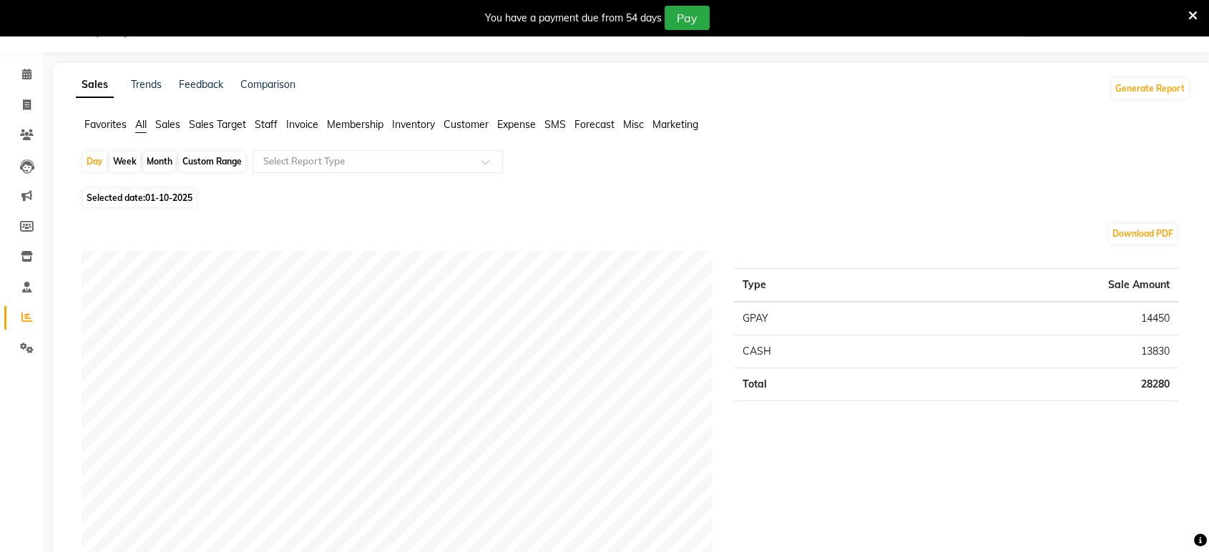
click at [267, 117] on li "Staff" at bounding box center [266, 124] width 23 height 15
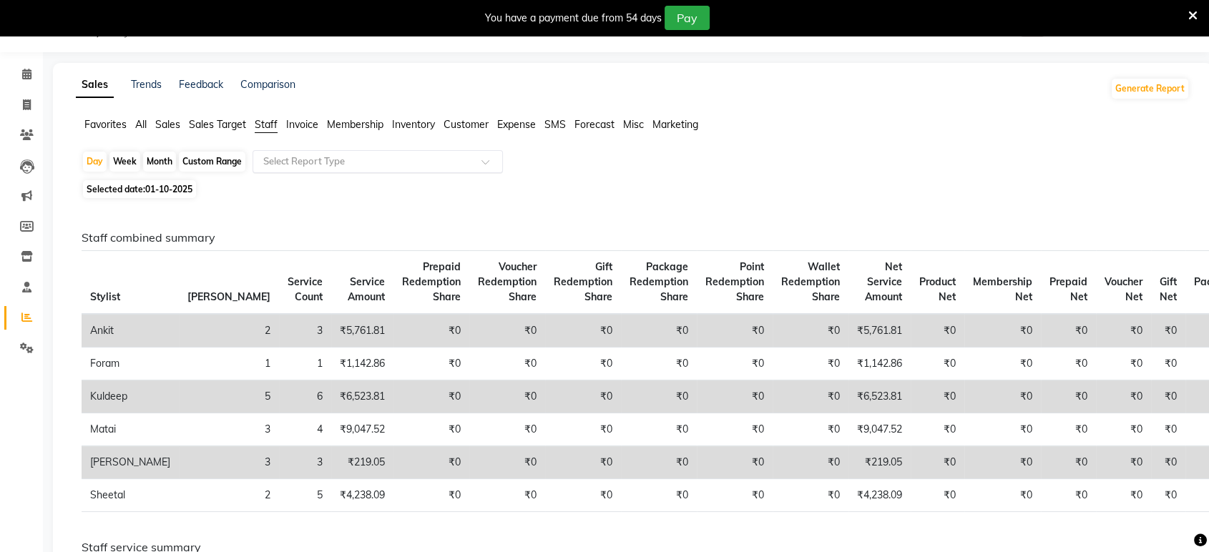
click at [273, 165] on input "text" at bounding box center [363, 162] width 206 height 14
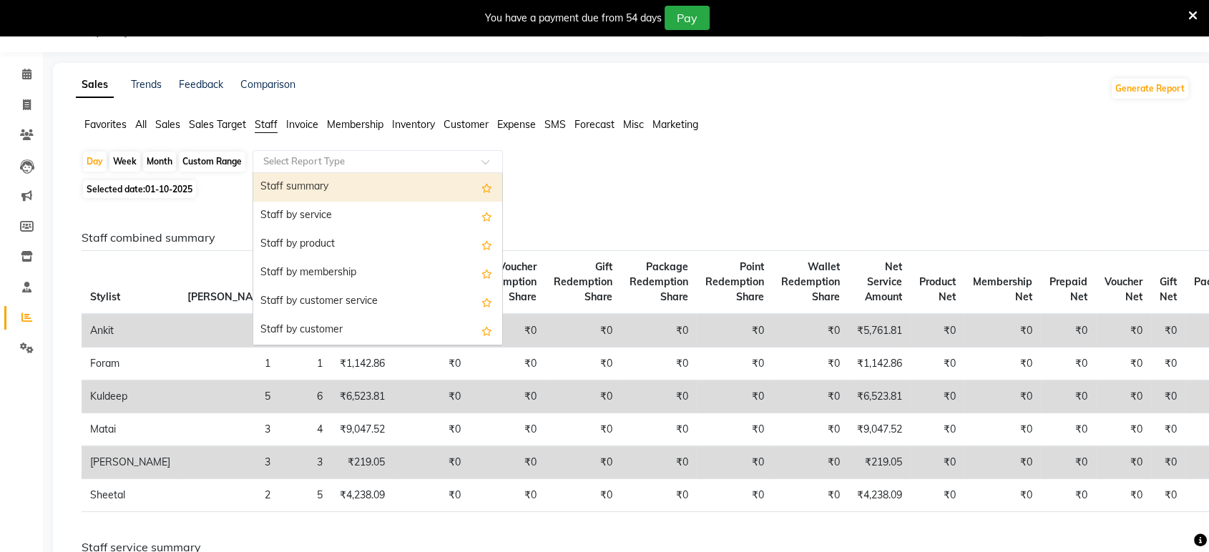
click at [278, 184] on div "Staff summary" at bounding box center [377, 187] width 249 height 29
select select "full_report"
select select "csv"
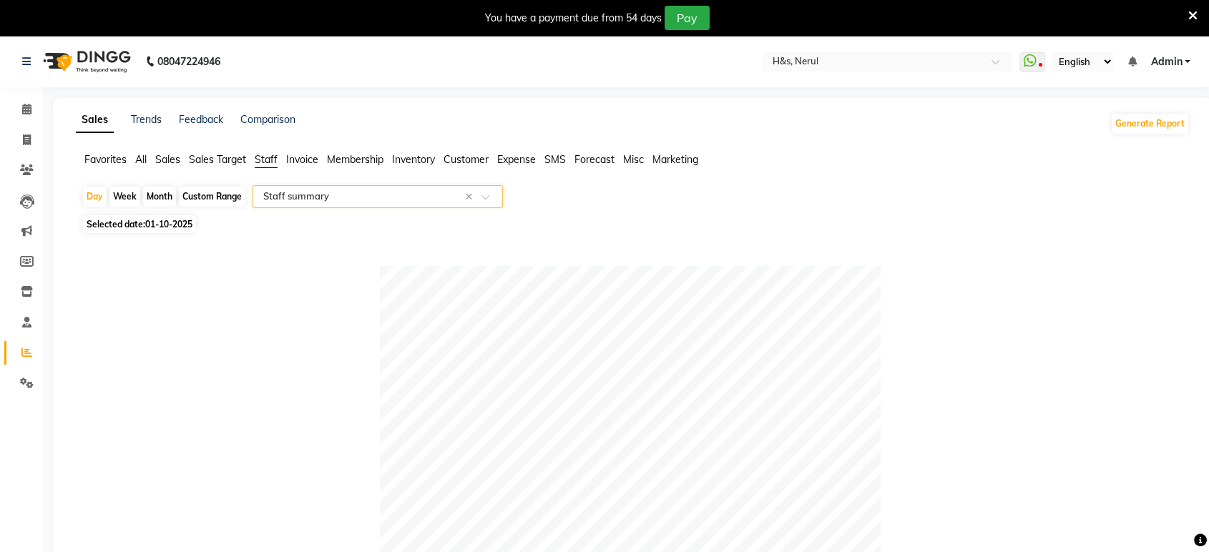
click at [106, 228] on span "Selected date: [DATE]" at bounding box center [139, 224] width 113 height 18
select select "10"
select select "2025"
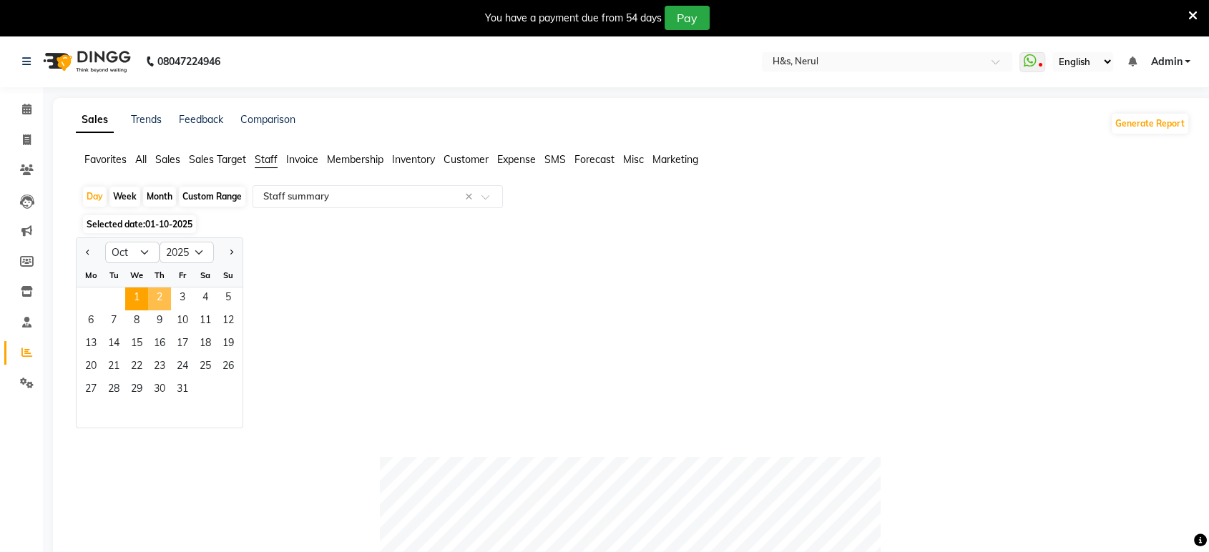
click at [152, 297] on span "2" at bounding box center [159, 299] width 23 height 23
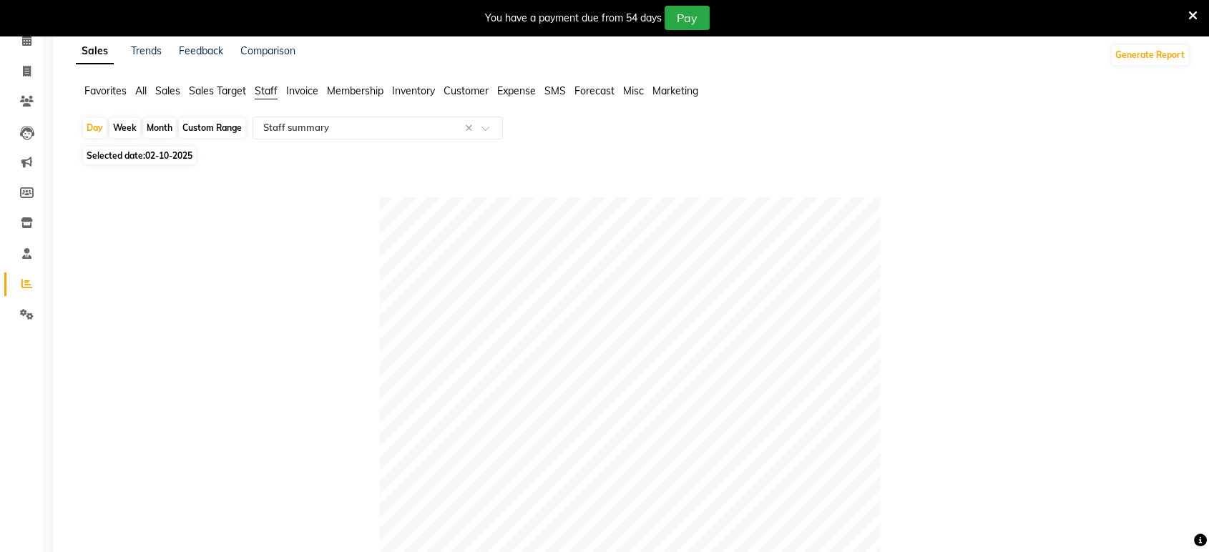
scroll to position [52, 0]
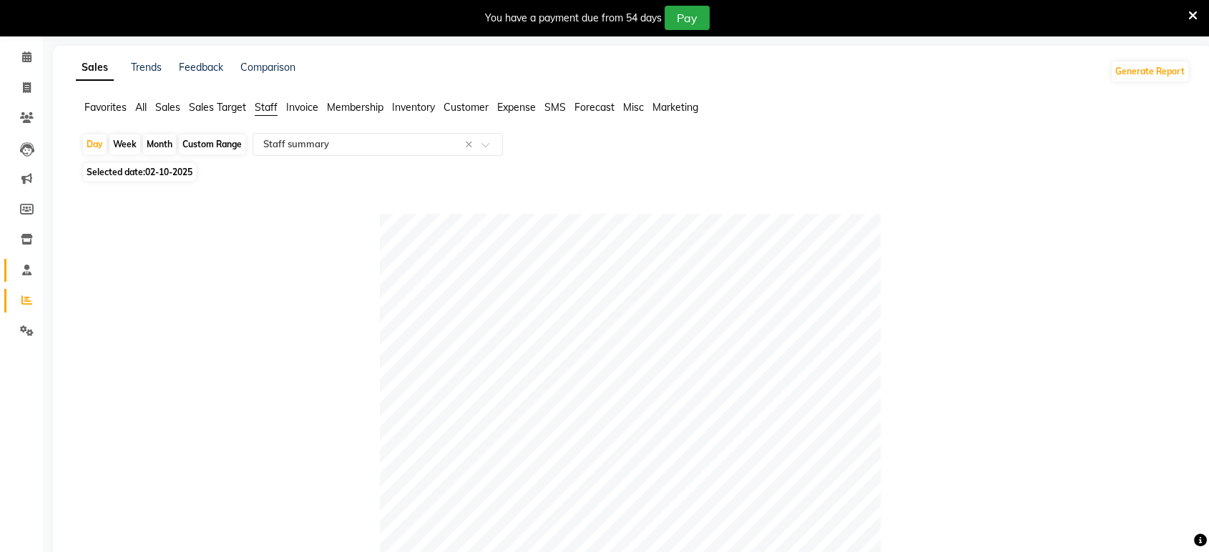
drag, startPoint x: 17, startPoint y: 251, endPoint x: 19, endPoint y: 265, distance: 13.8
click at [17, 250] on li "Inventory" at bounding box center [21, 240] width 43 height 31
click at [27, 275] on icon at bounding box center [26, 270] width 9 height 11
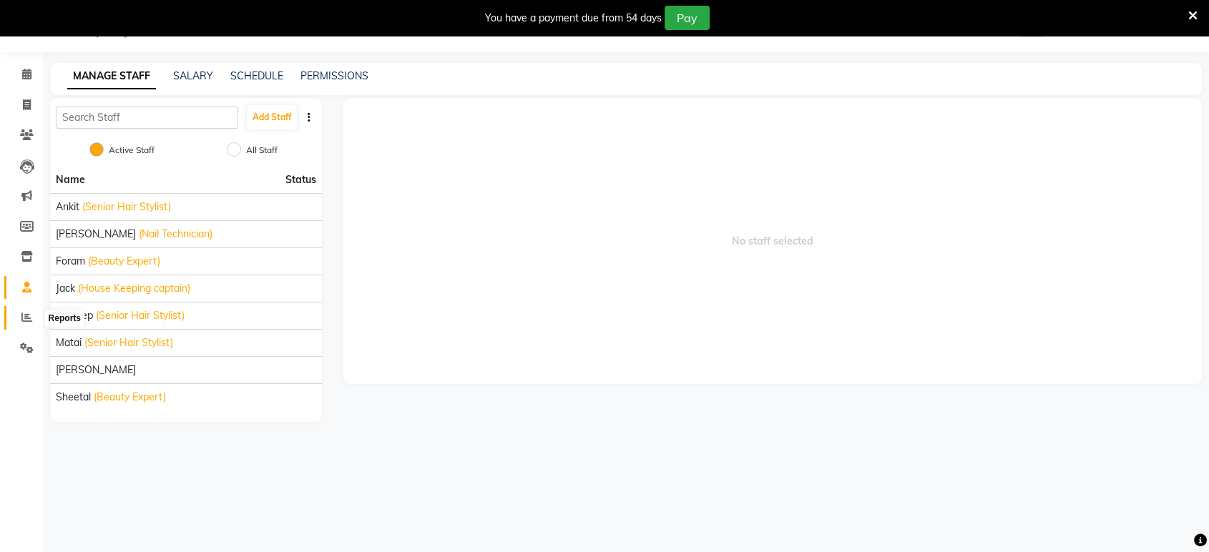
click at [31, 318] on icon at bounding box center [26, 317] width 11 height 11
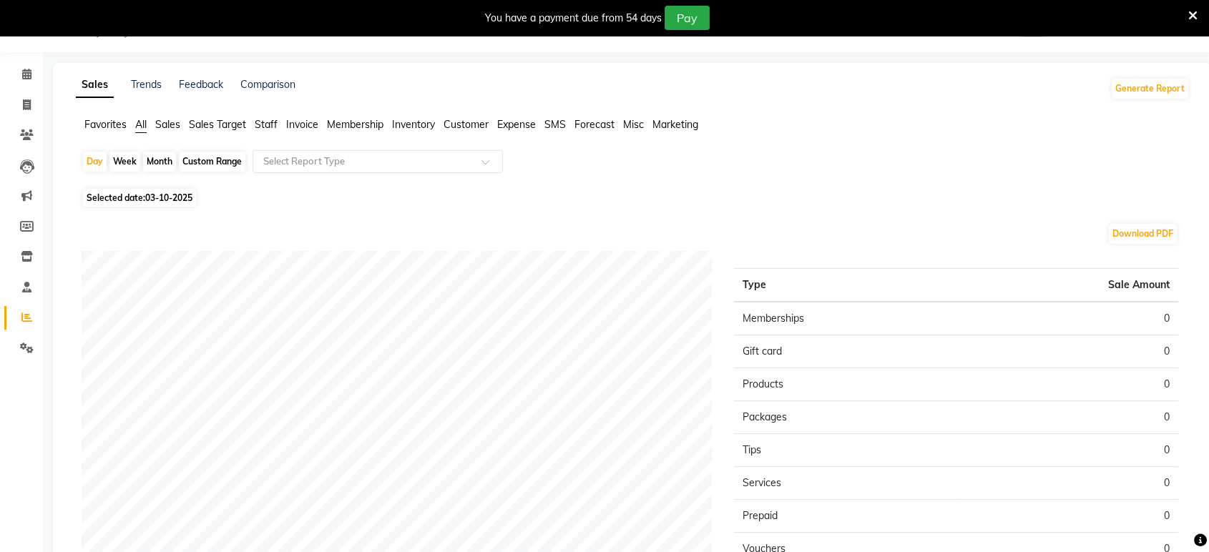
click at [82, 201] on div "Selected date: 03-10-2025" at bounding box center [636, 197] width 1109 height 15
drag, startPoint x: 107, startPoint y: 196, endPoint x: 111, endPoint y: 227, distance: 31.0
click at [109, 218] on div "Day Week Month Custom Range Select Report Type Selected date: [DATE] Download P…" at bounding box center [633, 414] width 1114 height 528
click at [122, 193] on span "Selected date: 03-10-2025" at bounding box center [139, 198] width 113 height 18
select select "10"
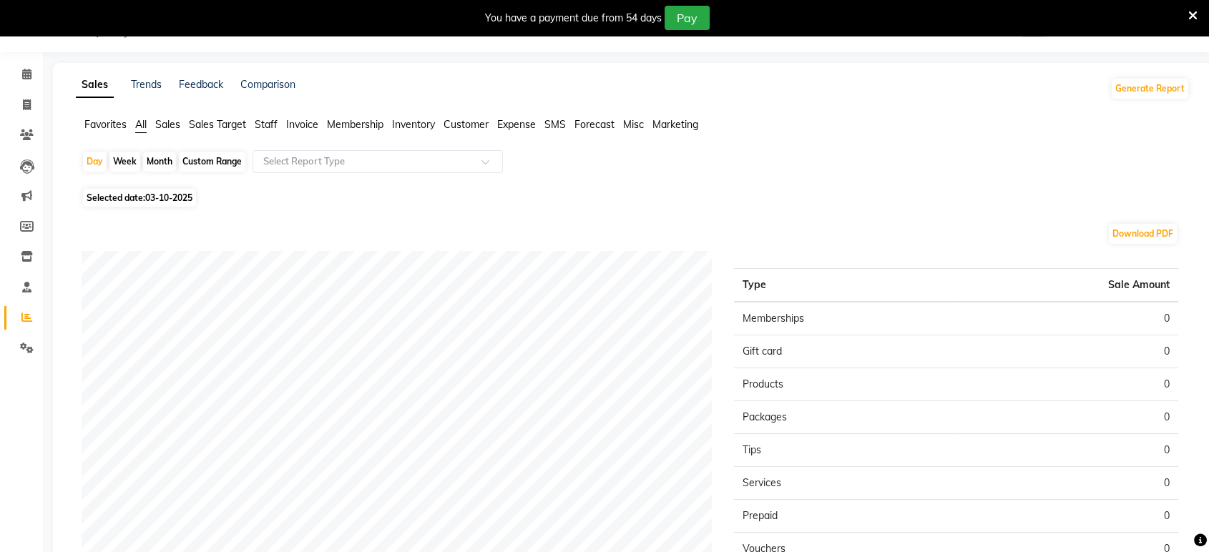
select select "2025"
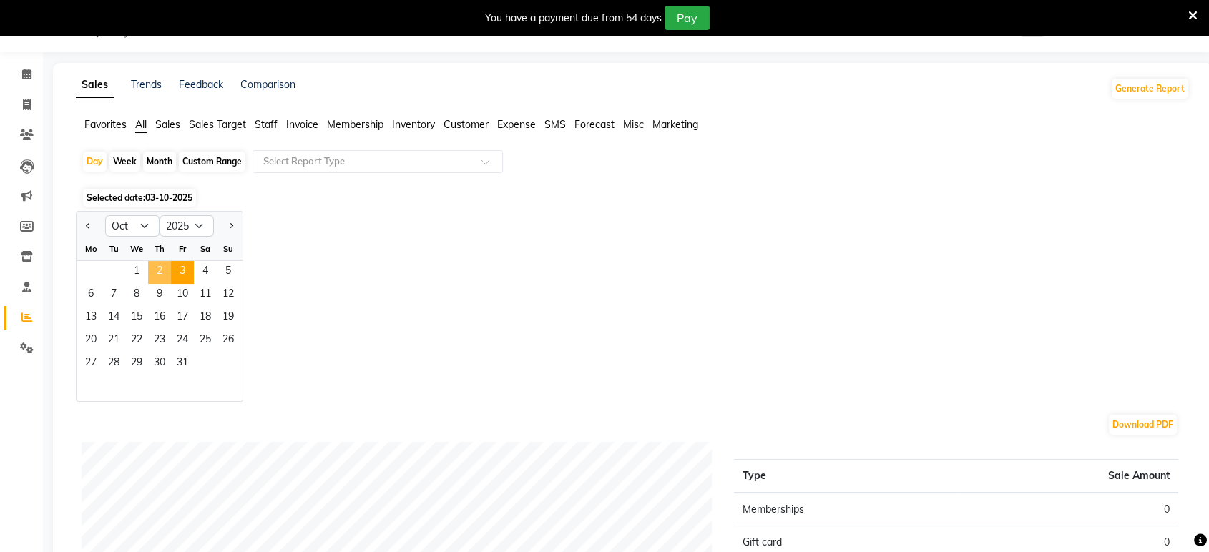
click at [155, 266] on span "2" at bounding box center [159, 272] width 23 height 23
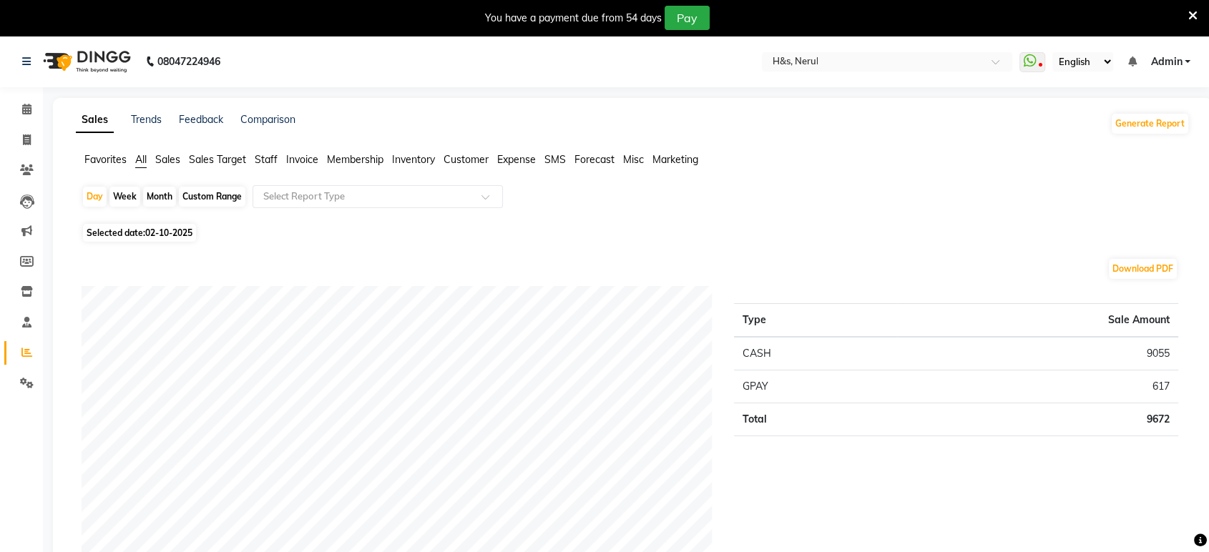
click at [209, 203] on div "Custom Range" at bounding box center [212, 197] width 67 height 20
select select "10"
select select "2025"
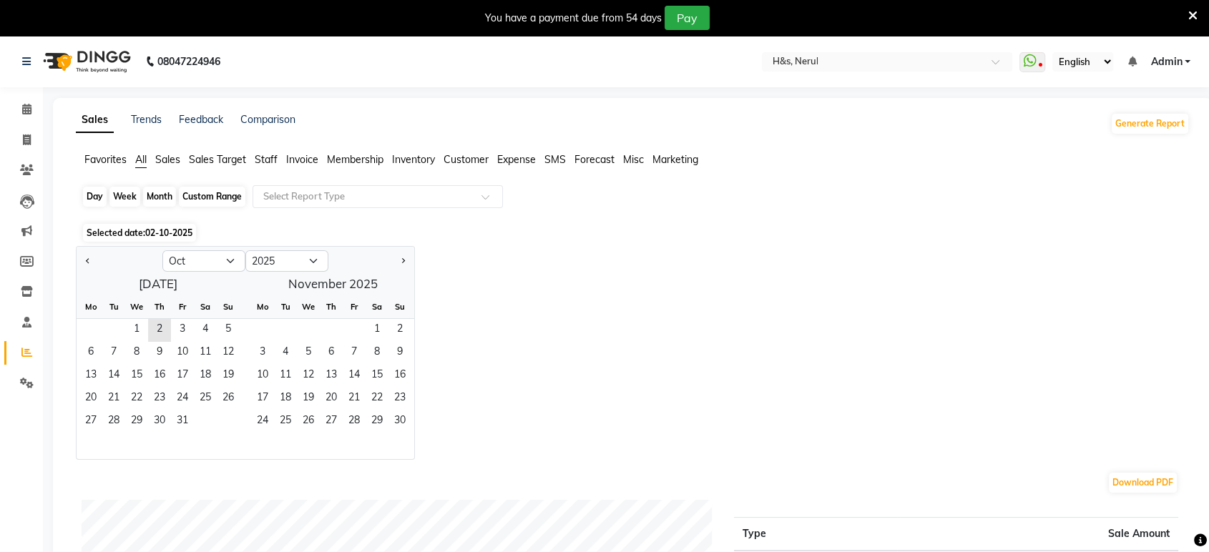
click at [215, 199] on div "Custom Range" at bounding box center [212, 197] width 67 height 20
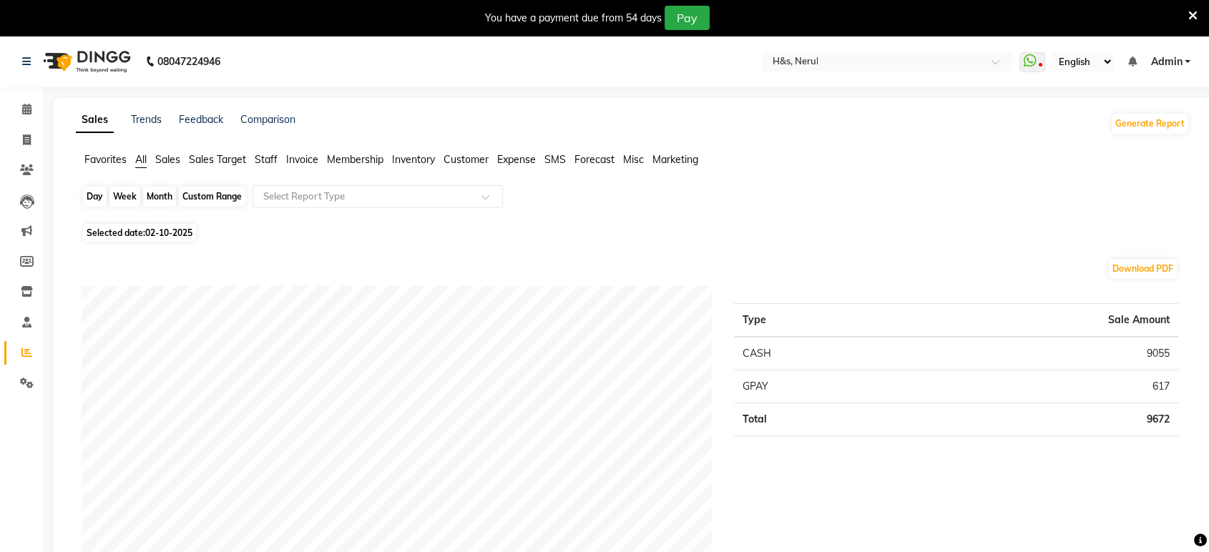
click at [231, 197] on div "Custom Range" at bounding box center [212, 197] width 67 height 20
select select "10"
select select "2025"
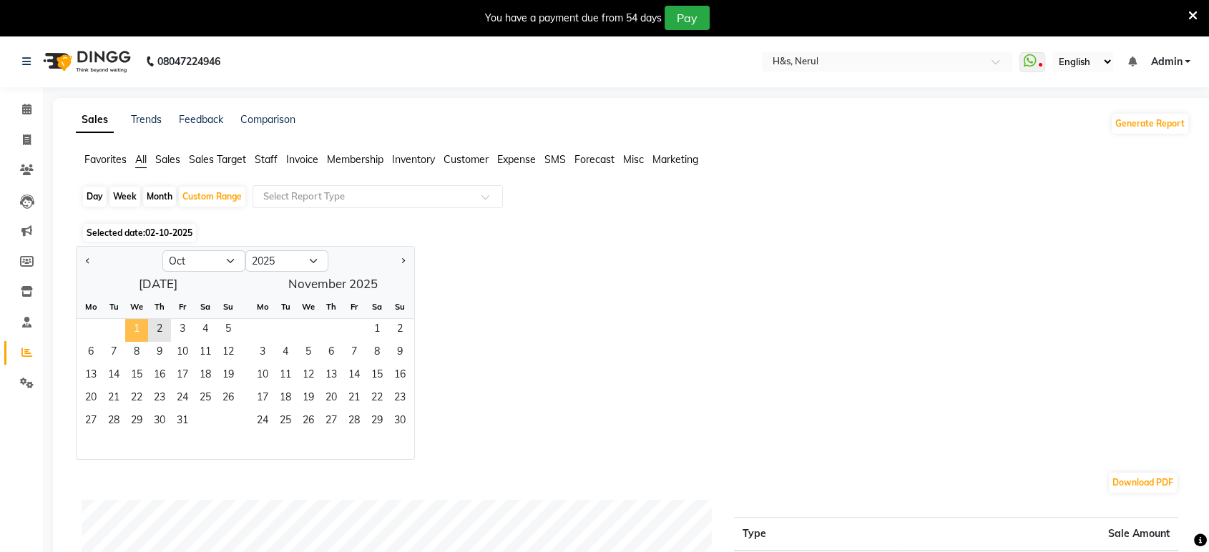
click at [130, 331] on span "1" at bounding box center [136, 330] width 23 height 23
click at [161, 324] on span "2" at bounding box center [159, 330] width 23 height 23
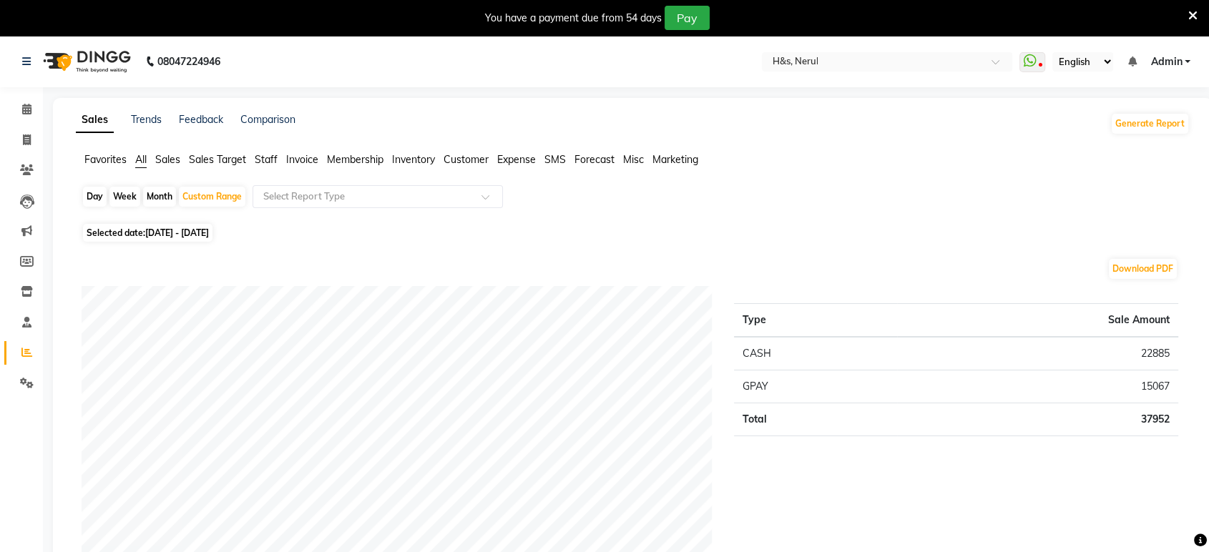
click at [261, 157] on span "Staff" at bounding box center [266, 159] width 23 height 13
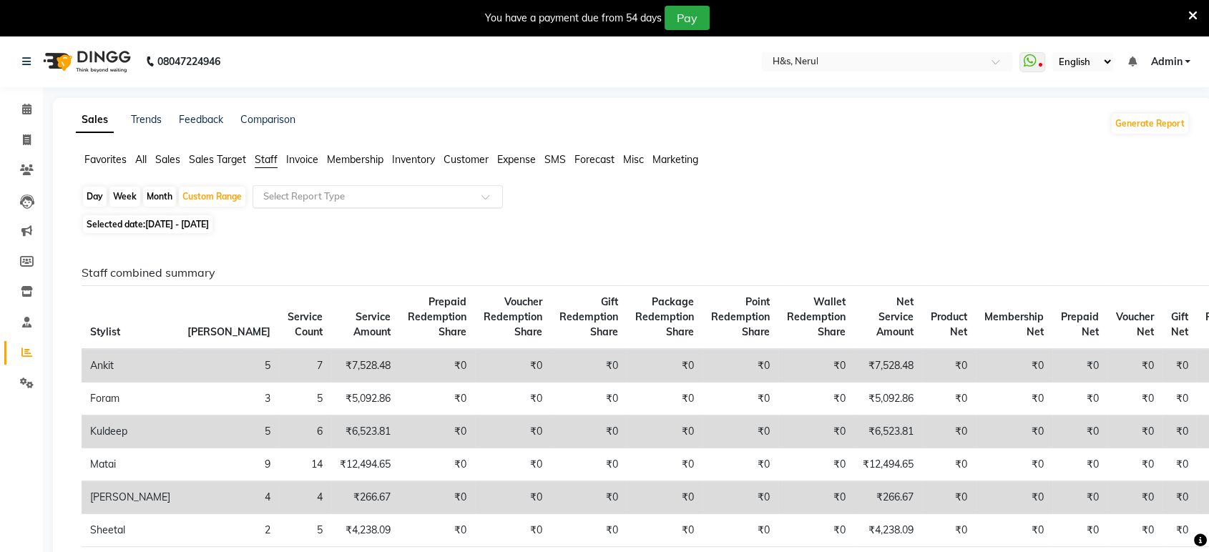
click at [334, 198] on input "text" at bounding box center [363, 197] width 206 height 14
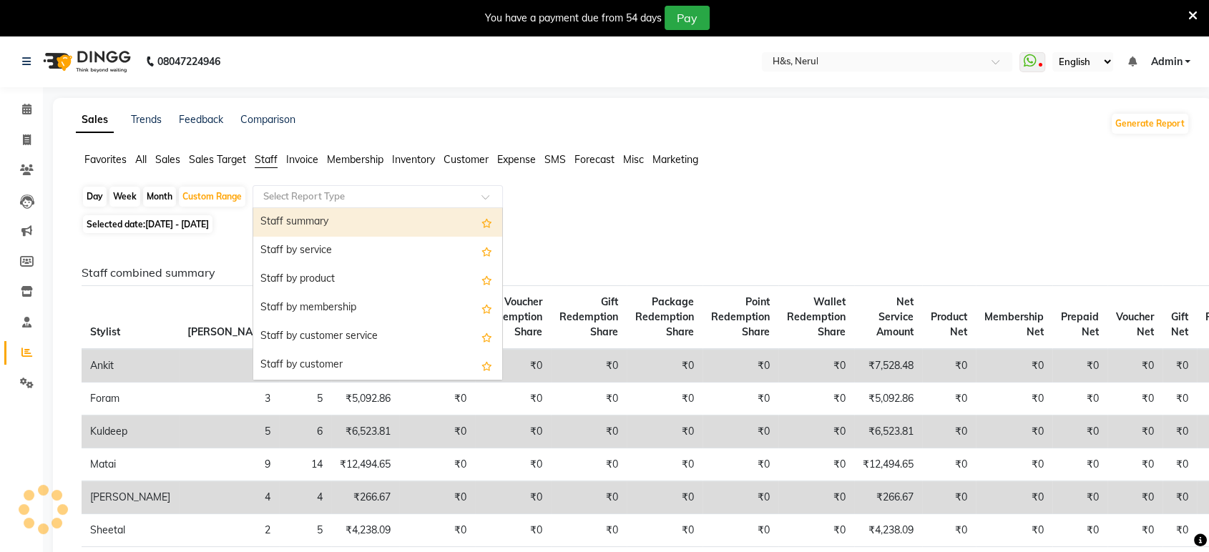
click at [333, 222] on div "Staff summary" at bounding box center [377, 222] width 249 height 29
select select "full_report"
select select "csv"
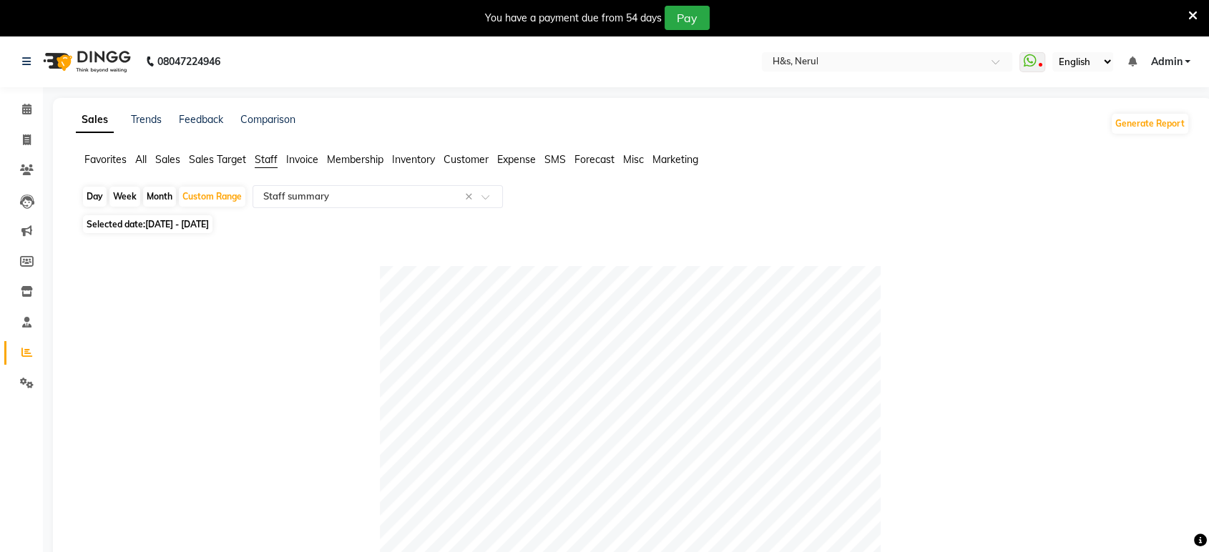
click at [103, 218] on span "Selected date: [DATE] - [DATE]" at bounding box center [148, 224] width 130 height 18
select select "10"
select select "2025"
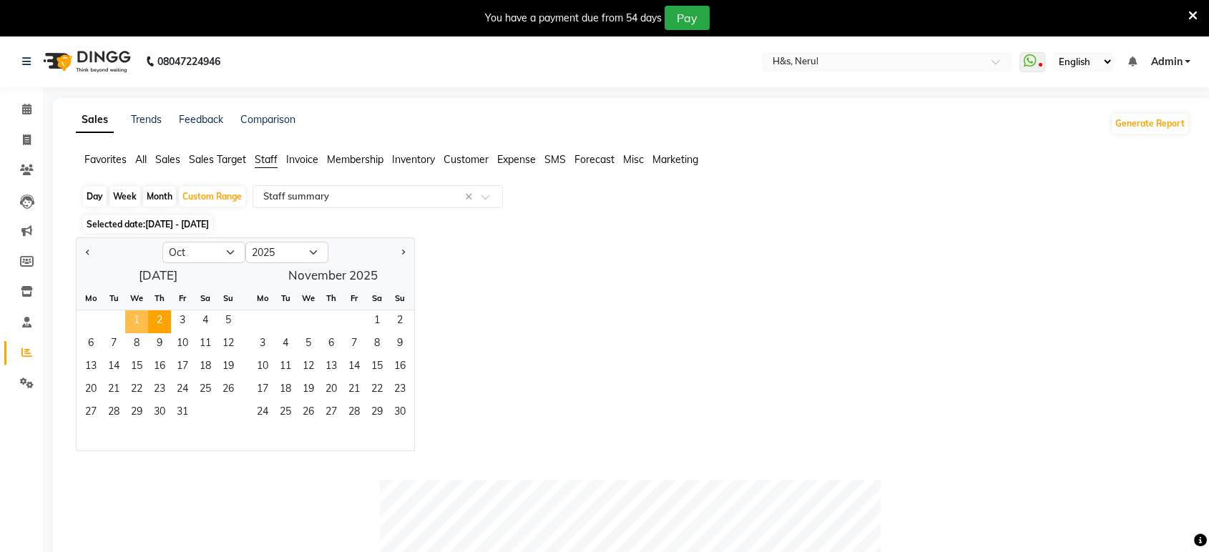
click at [140, 316] on span "1" at bounding box center [136, 322] width 23 height 23
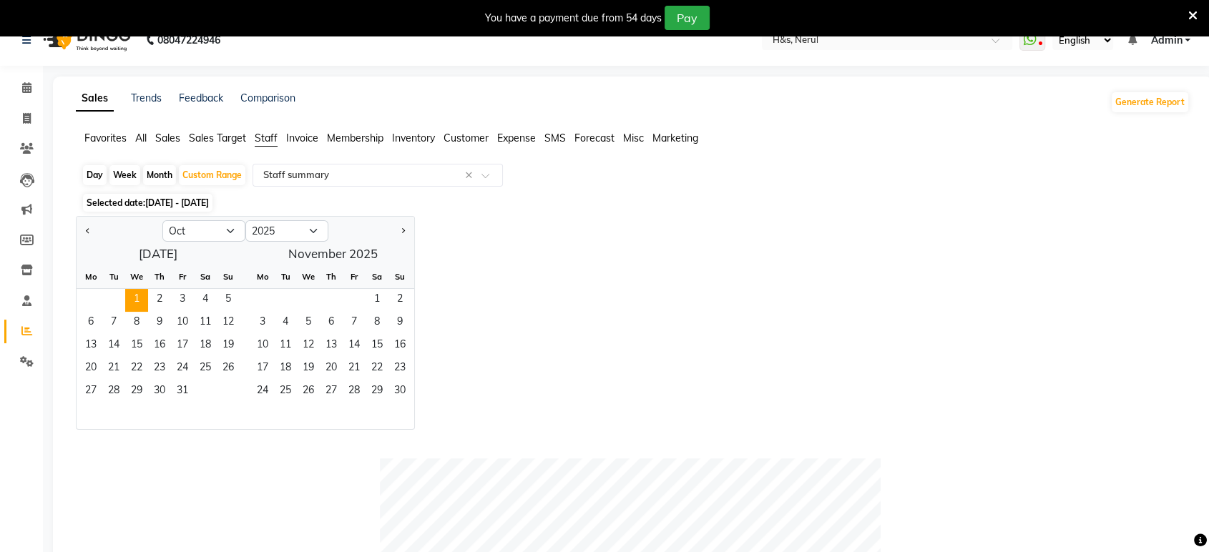
scroll to position [52, 0]
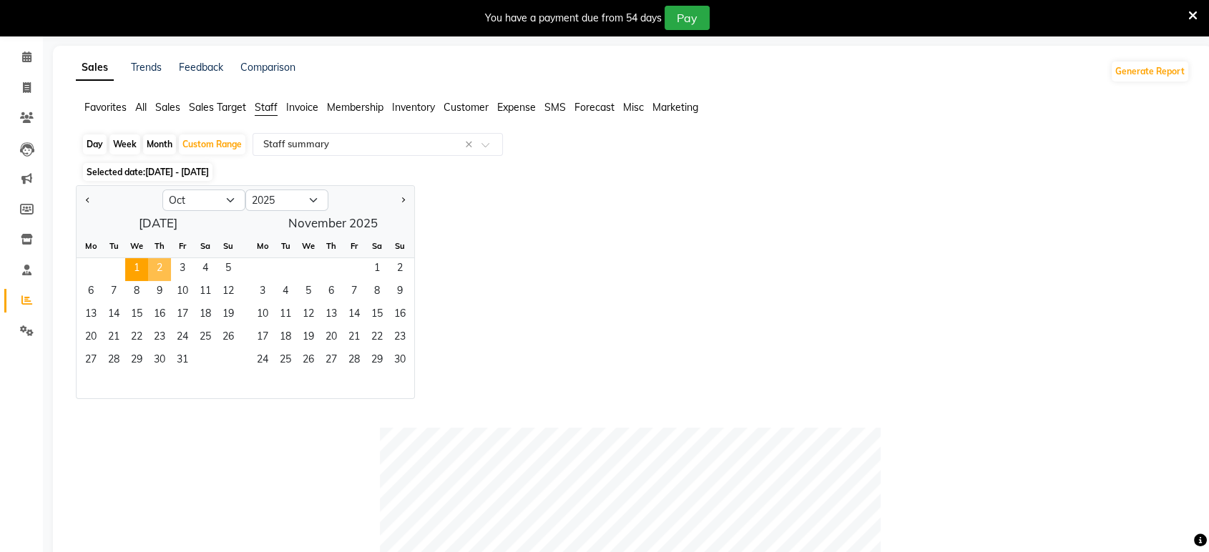
click at [155, 270] on span "2" at bounding box center [159, 269] width 23 height 23
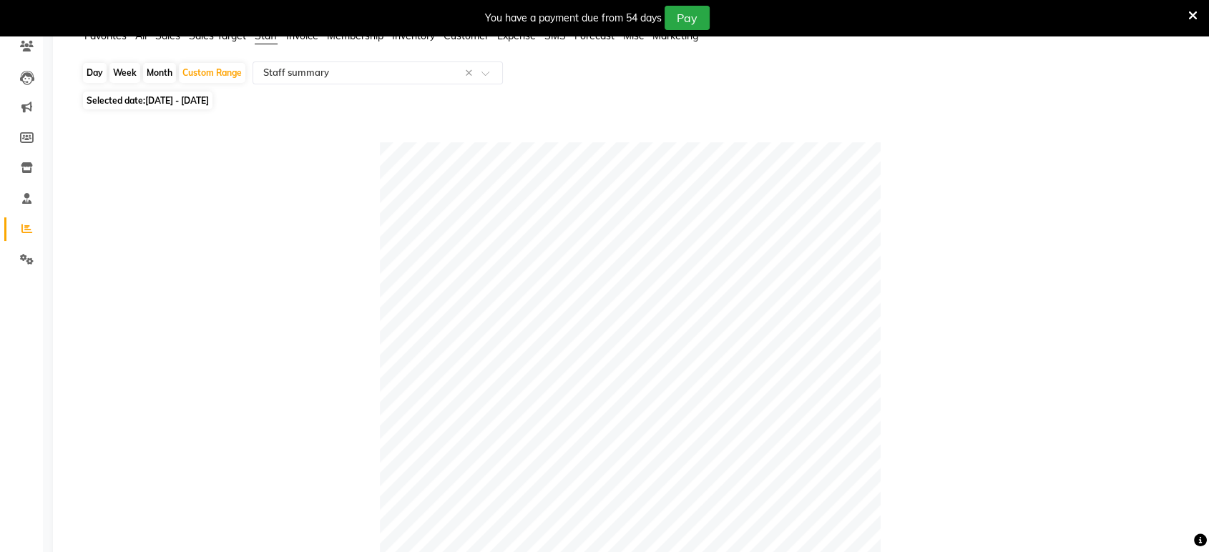
scroll to position [0, 0]
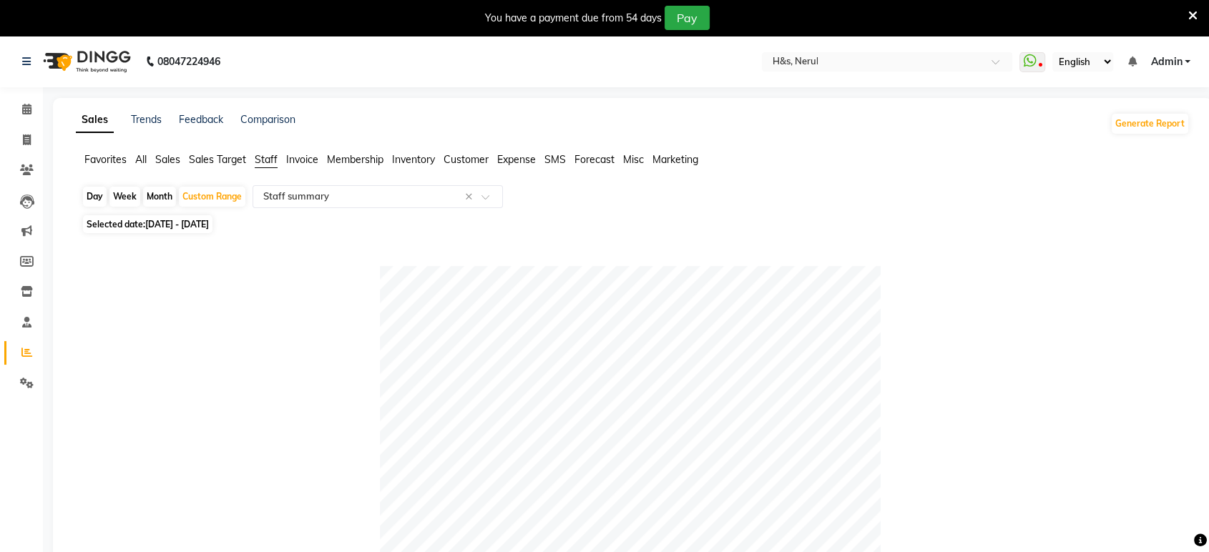
click at [83, 193] on div "Day" at bounding box center [95, 197] width 24 height 20
select select "10"
select select "2025"
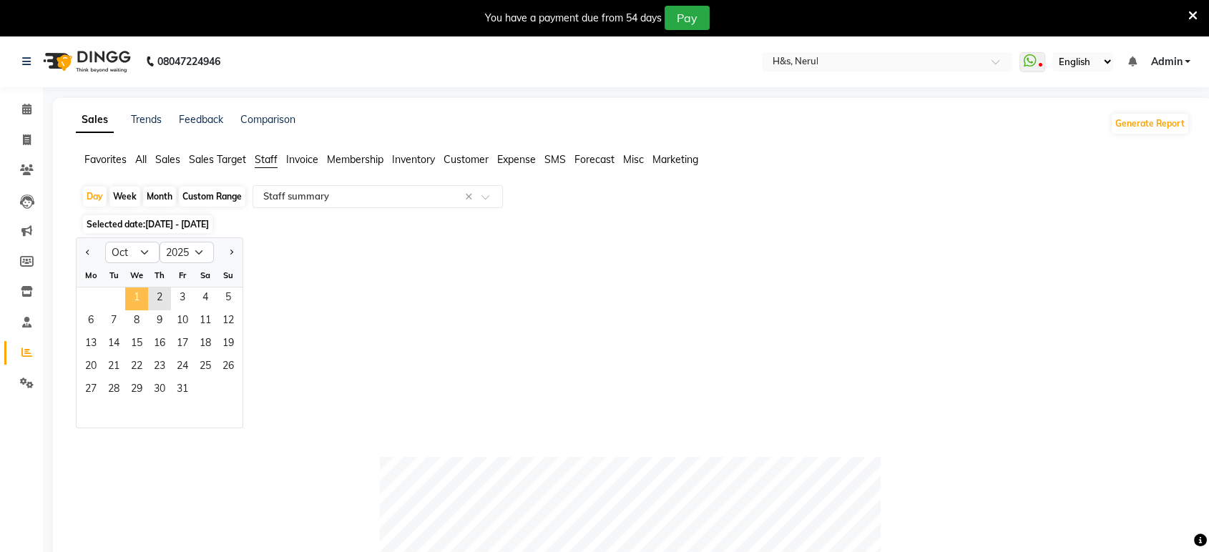
click at [139, 298] on span "1" at bounding box center [136, 299] width 23 height 23
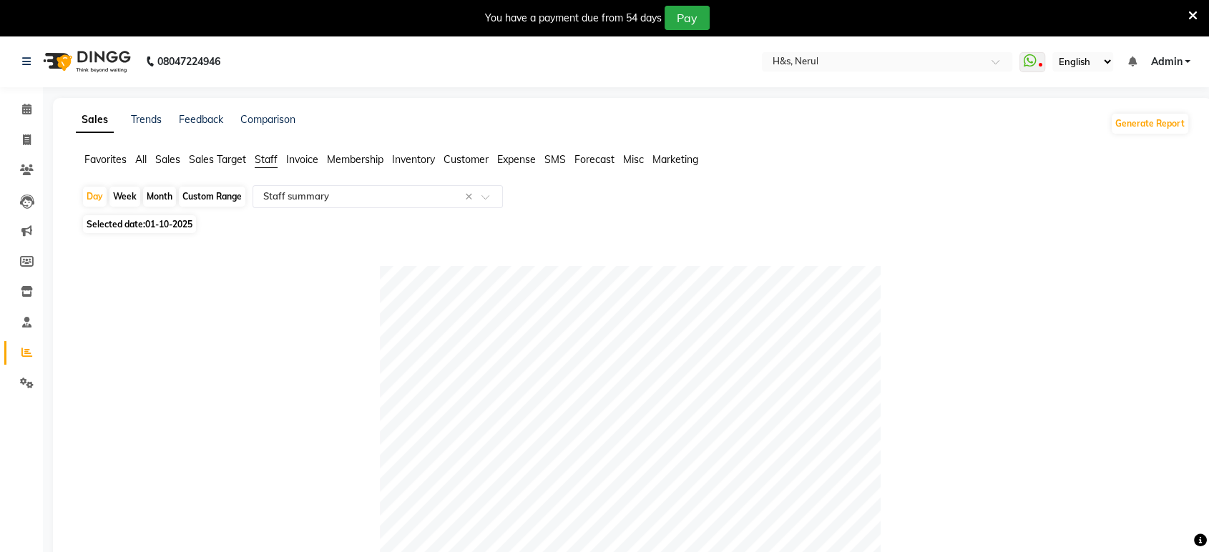
click at [121, 217] on span "Selected date: [DATE]" at bounding box center [139, 224] width 113 height 18
select select "10"
select select "2025"
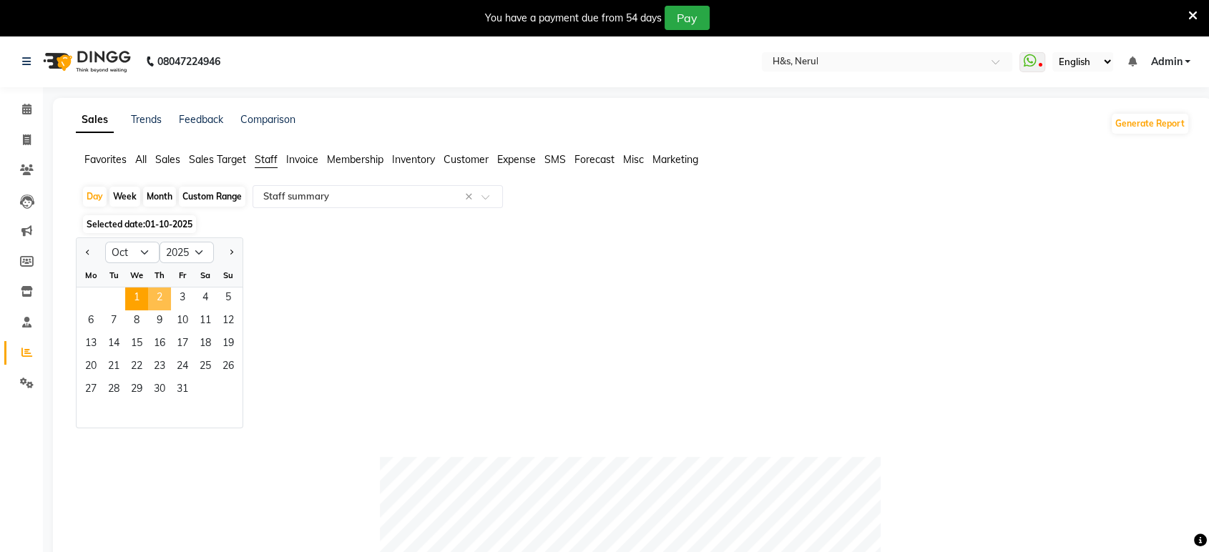
click at [160, 291] on span "2" at bounding box center [159, 299] width 23 height 23
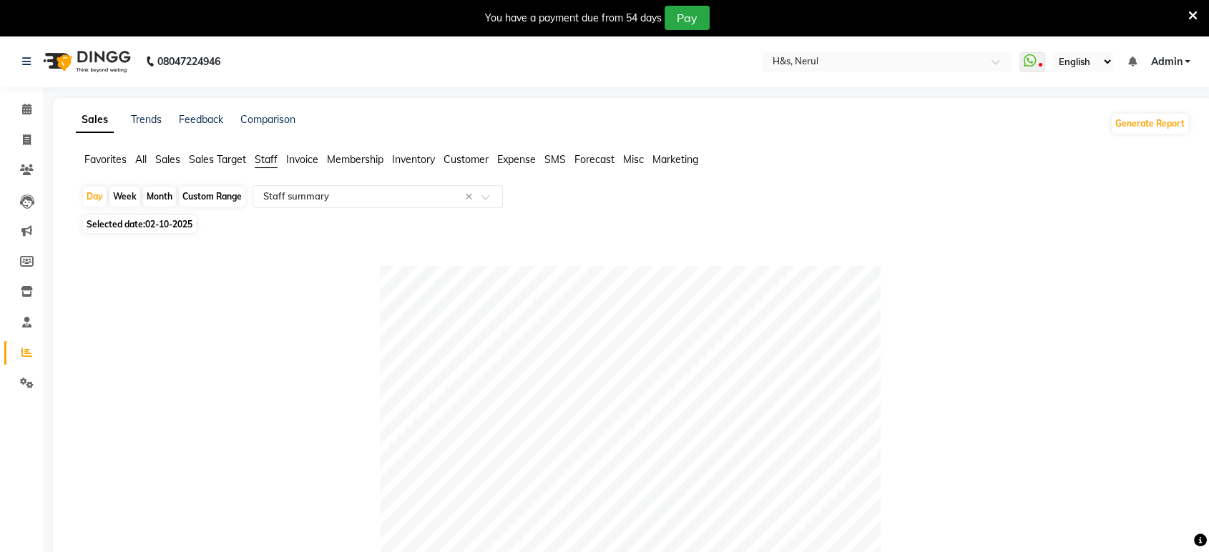
click at [187, 216] on span "Selected date: [DATE]" at bounding box center [139, 224] width 113 height 18
select select "10"
select select "2025"
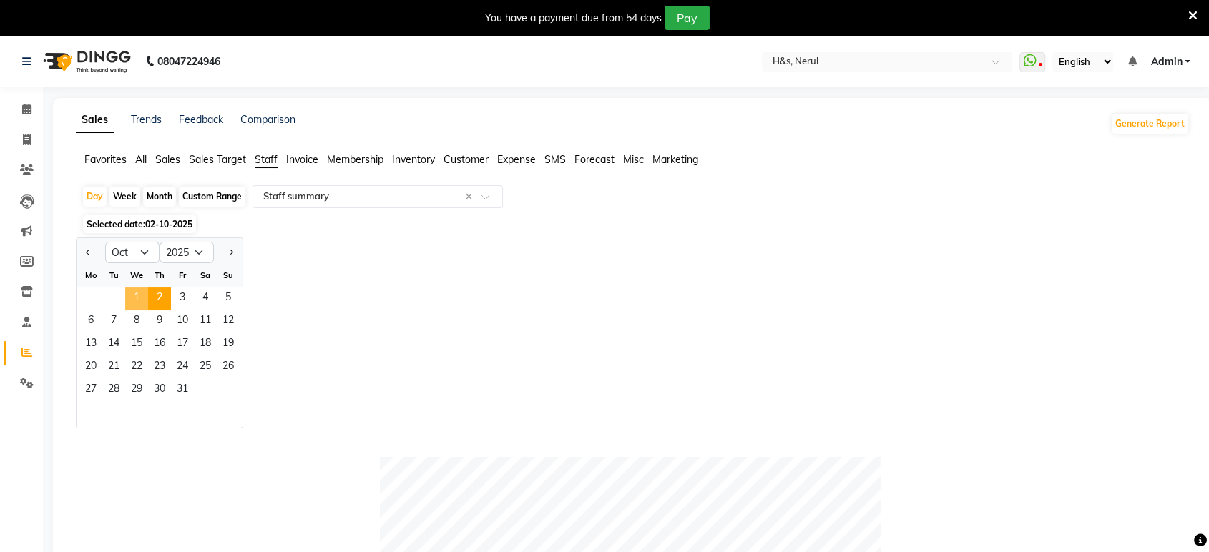
click at [143, 295] on span "1" at bounding box center [136, 299] width 23 height 23
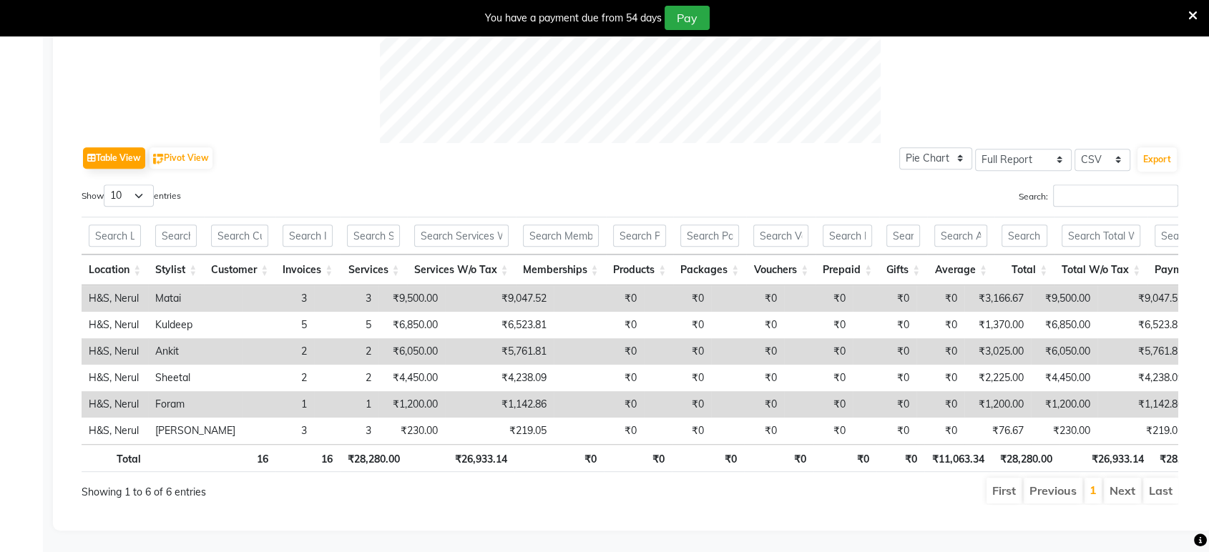
scroll to position [647, 0]
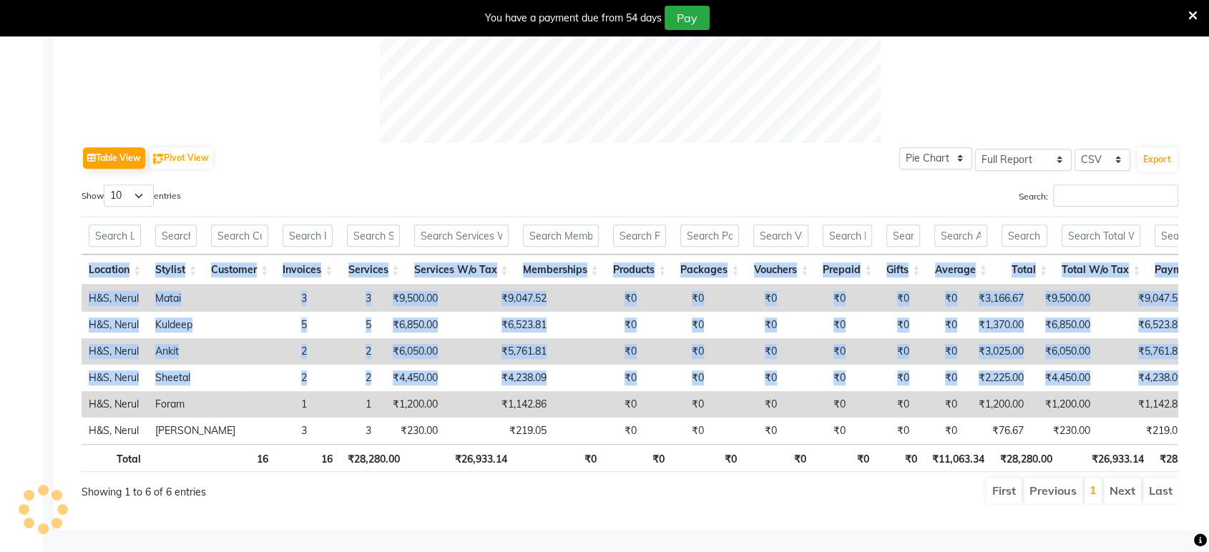
drag, startPoint x: 1208, startPoint y: 359, endPoint x: 1220, endPoint y: 204, distance: 155.1
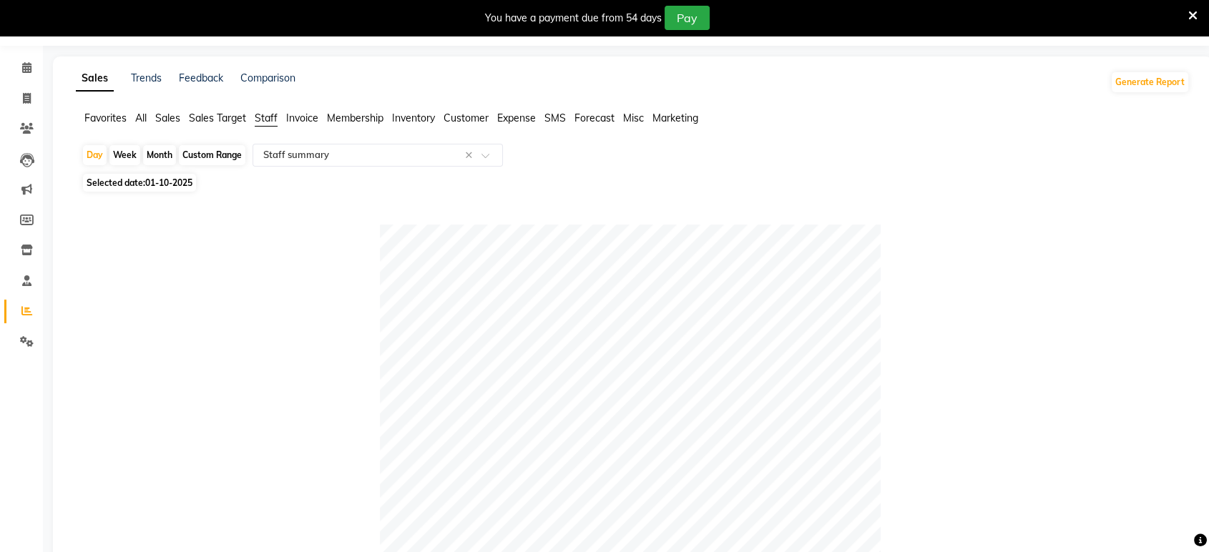
scroll to position [16, 0]
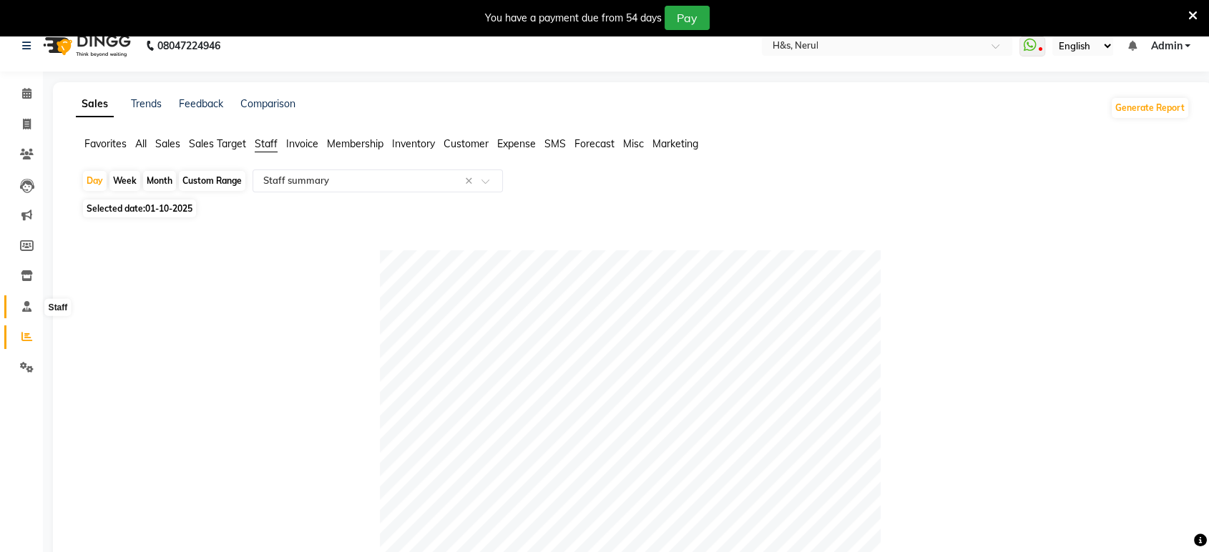
click at [16, 309] on span at bounding box center [26, 307] width 25 height 16
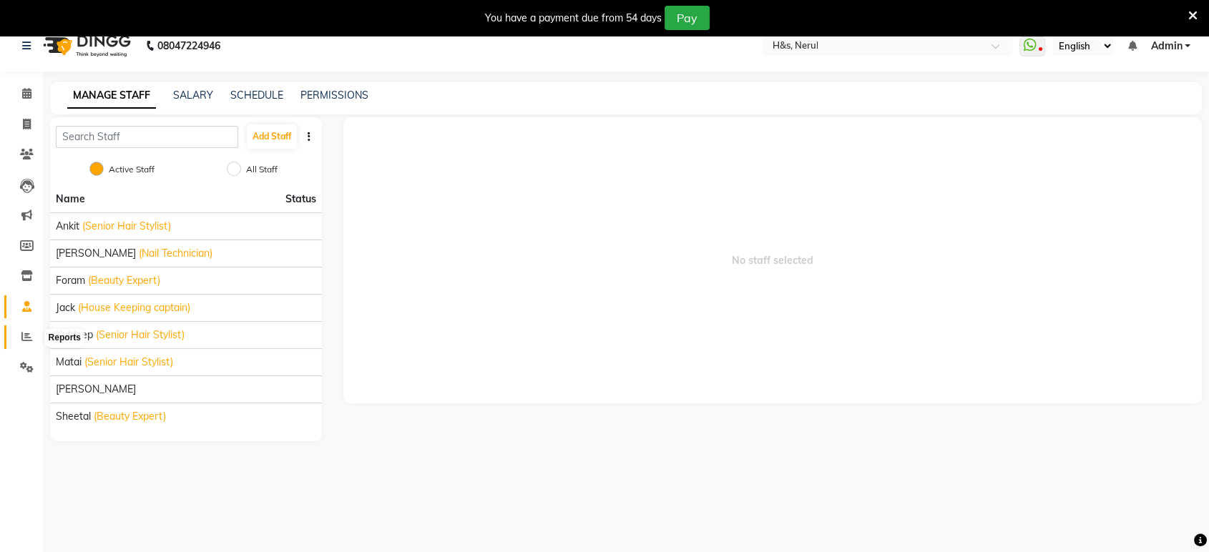
click at [25, 333] on icon at bounding box center [26, 336] width 11 height 11
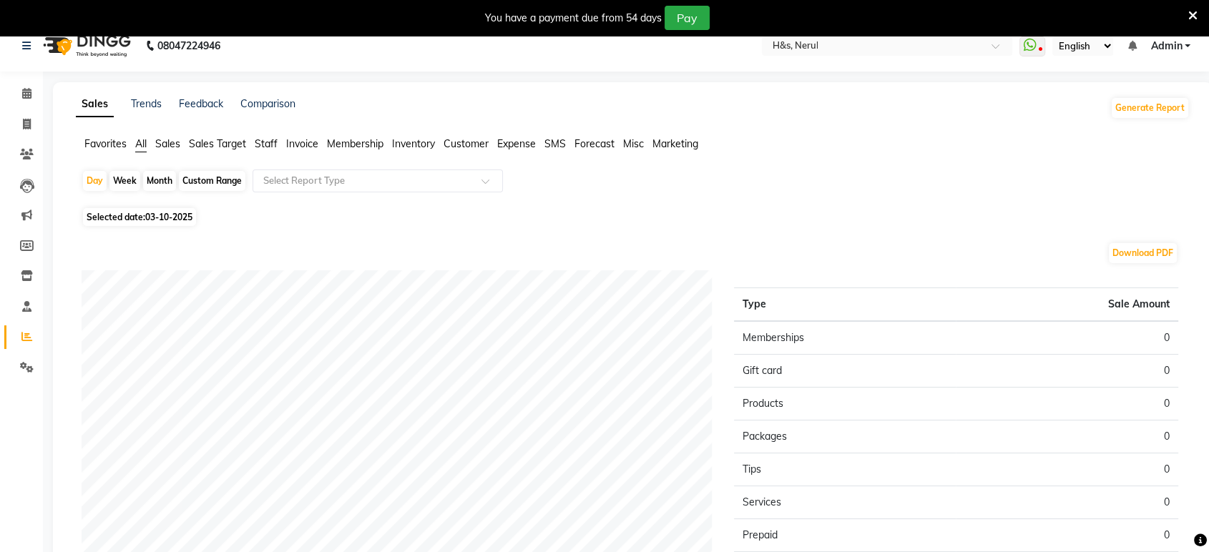
click at [157, 176] on div "Month" at bounding box center [159, 181] width 33 height 20
select select "10"
select select "2025"
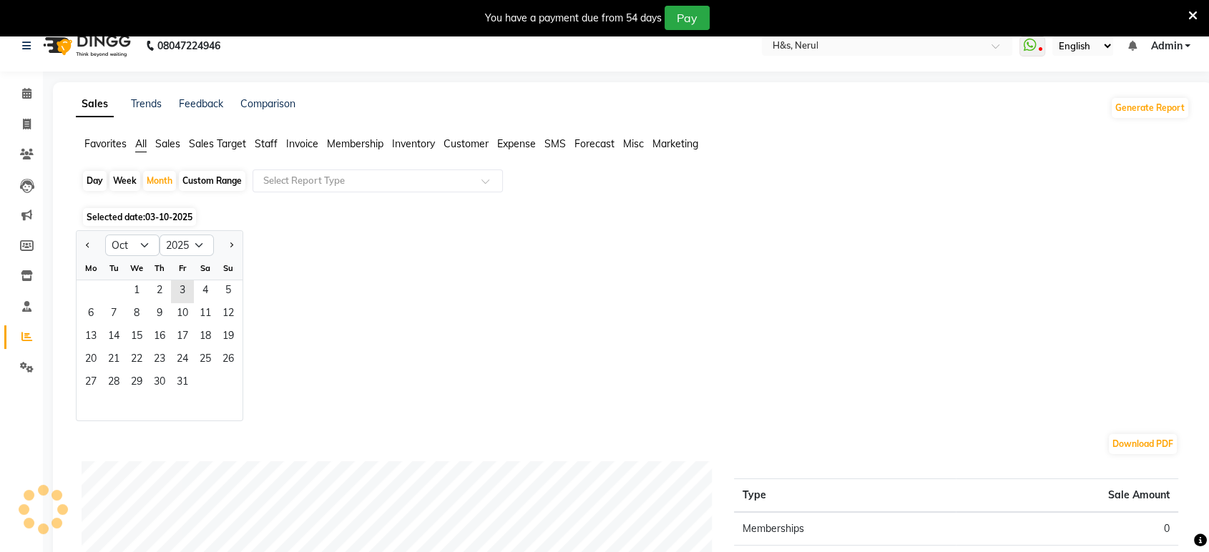
click at [218, 180] on div "Custom Range" at bounding box center [212, 181] width 67 height 20
select select "10"
select select "2025"
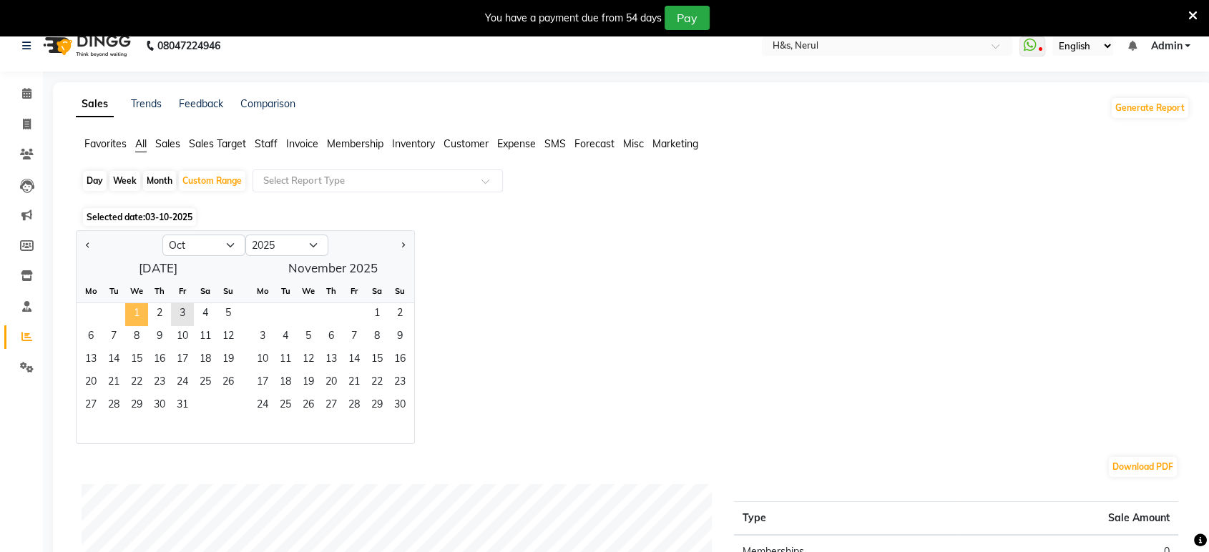
click at [141, 303] on span "1" at bounding box center [136, 314] width 23 height 23
click at [152, 308] on span "2" at bounding box center [159, 314] width 23 height 23
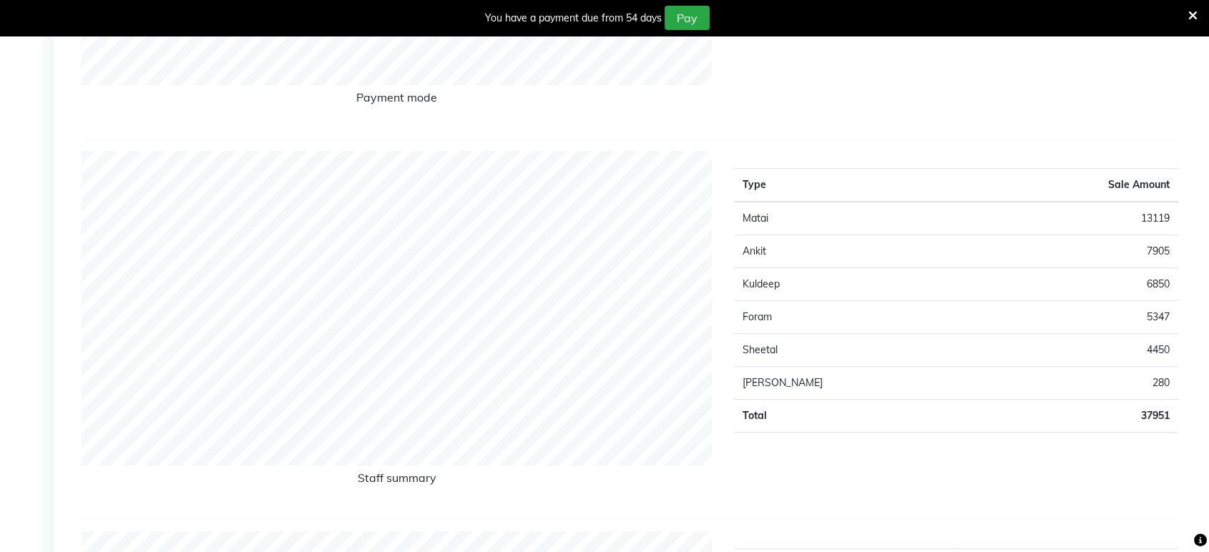
scroll to position [519, 0]
